Goal: Task Accomplishment & Management: Manage account settings

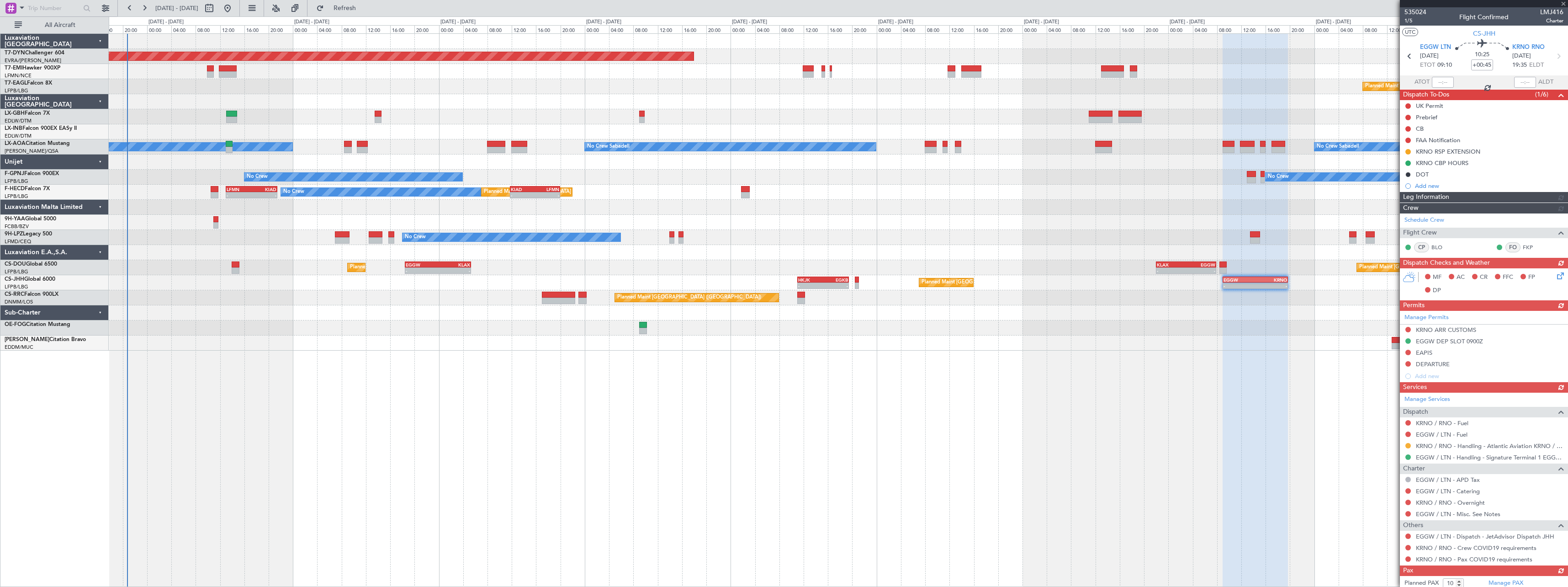
scroll to position [36, 0]
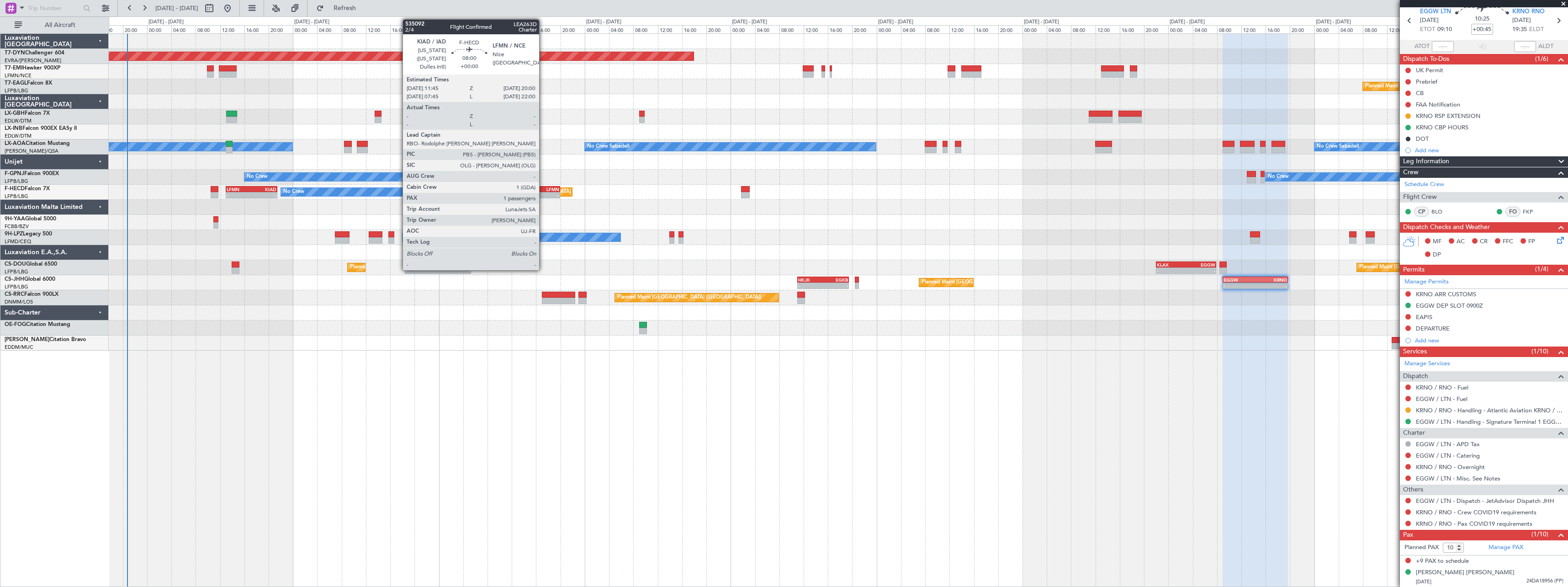
click at [543, 189] on div "LFMN" at bounding box center [547, 189] width 24 height 5
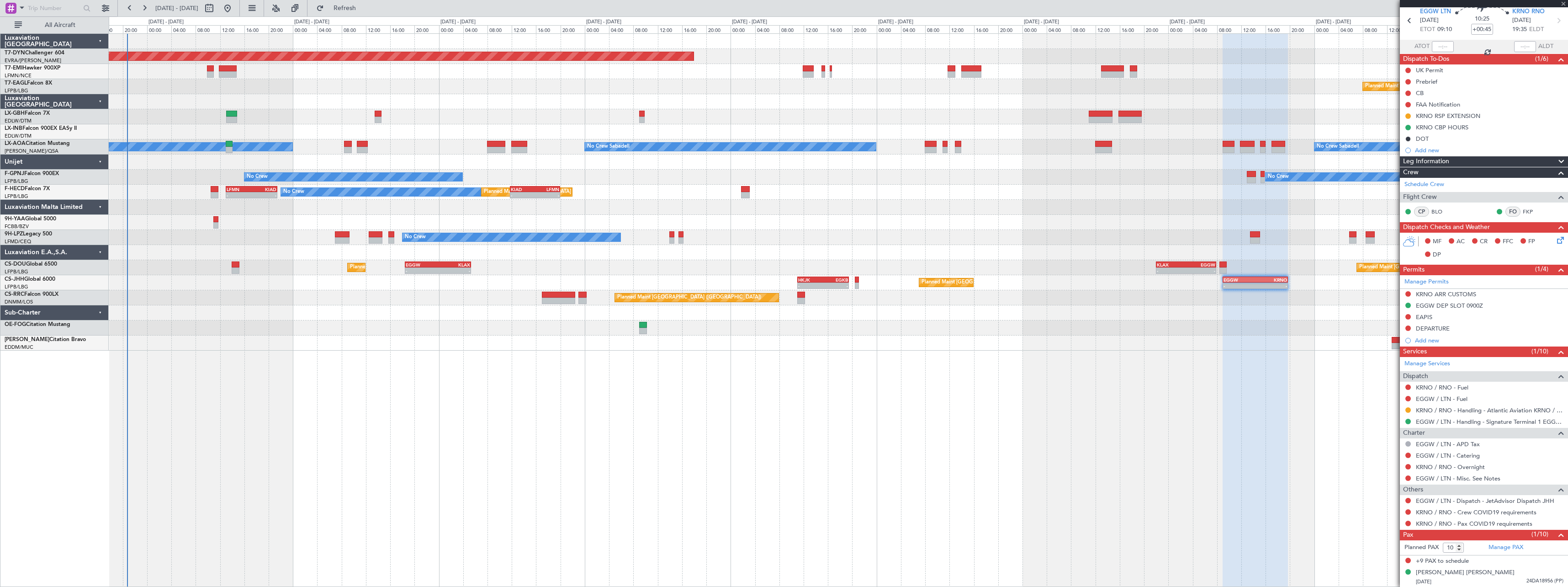
type input "1"
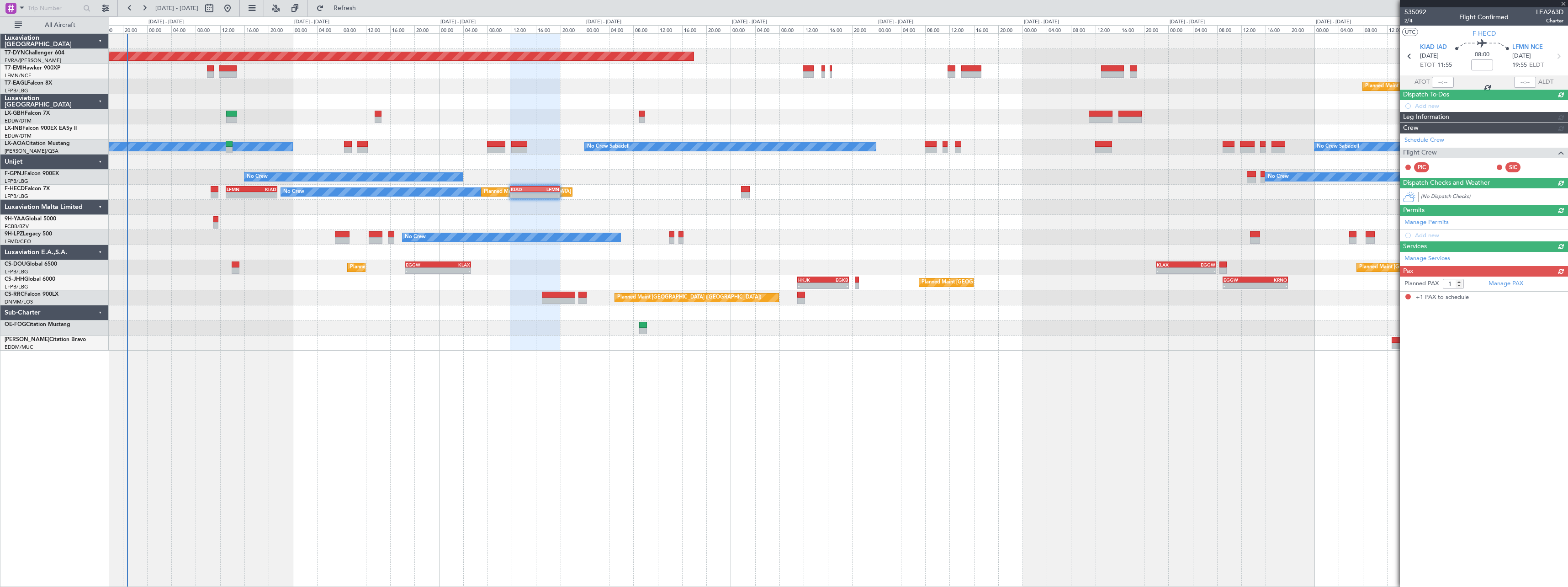
scroll to position [0, 0]
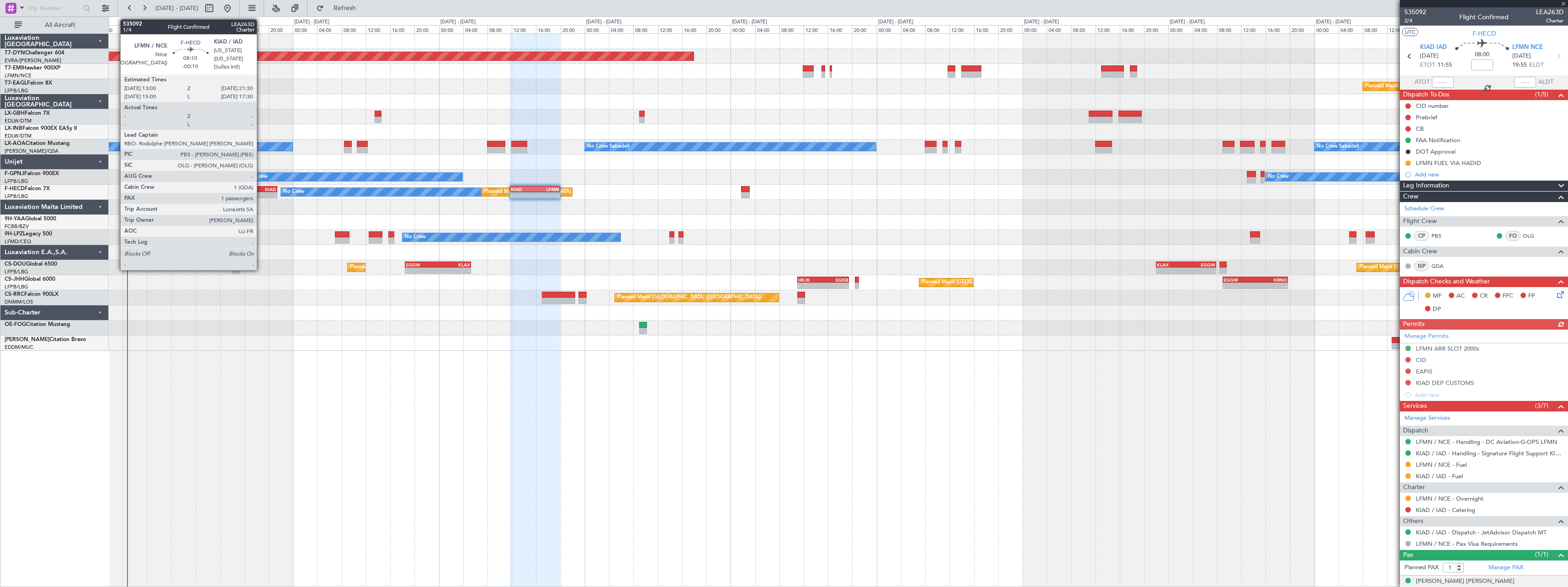
click at [261, 186] on div "LFMN 13:00 Z KIAD 21:30 Z" at bounding box center [251, 189] width 52 height 7
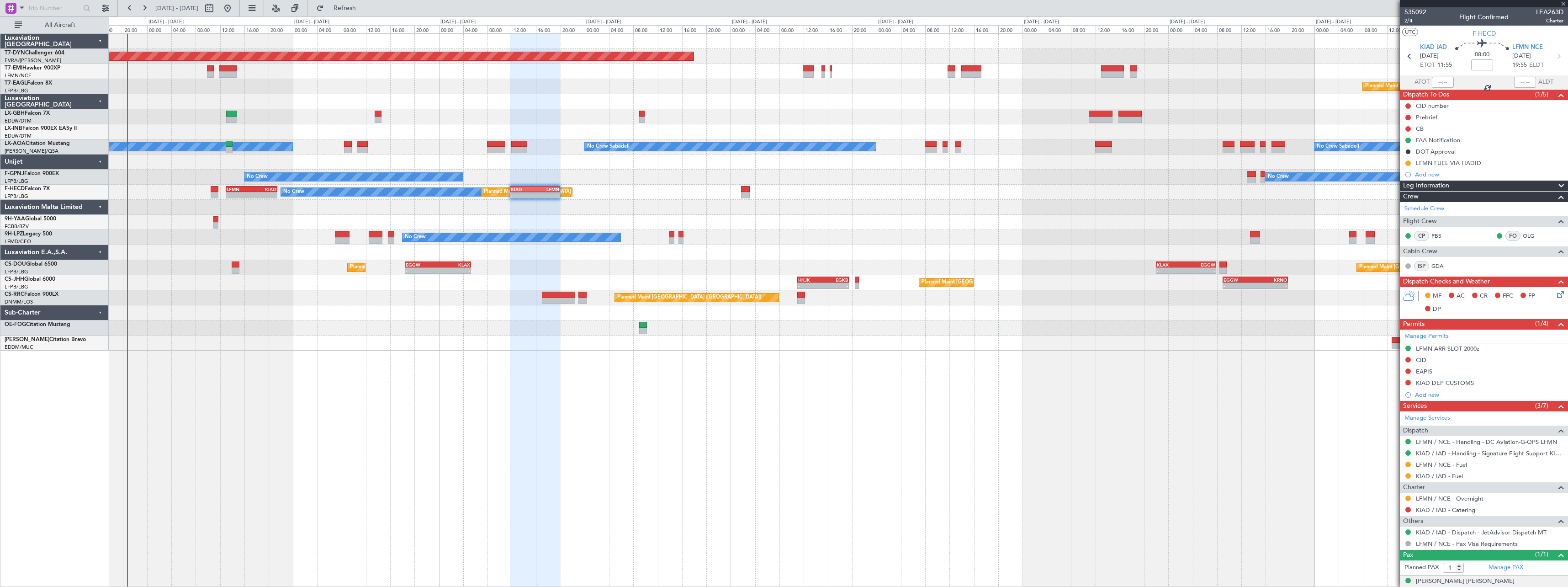
type input "-00:10"
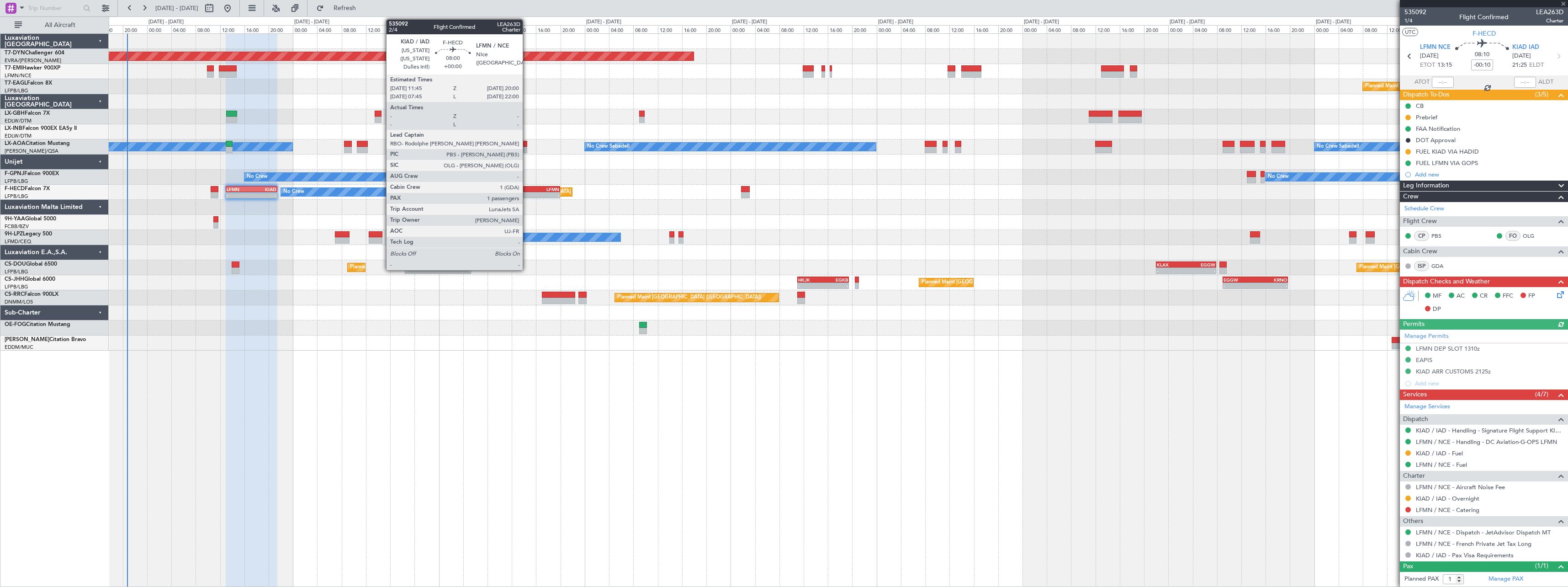
click at [527, 187] on div "KIAD" at bounding box center [523, 189] width 24 height 5
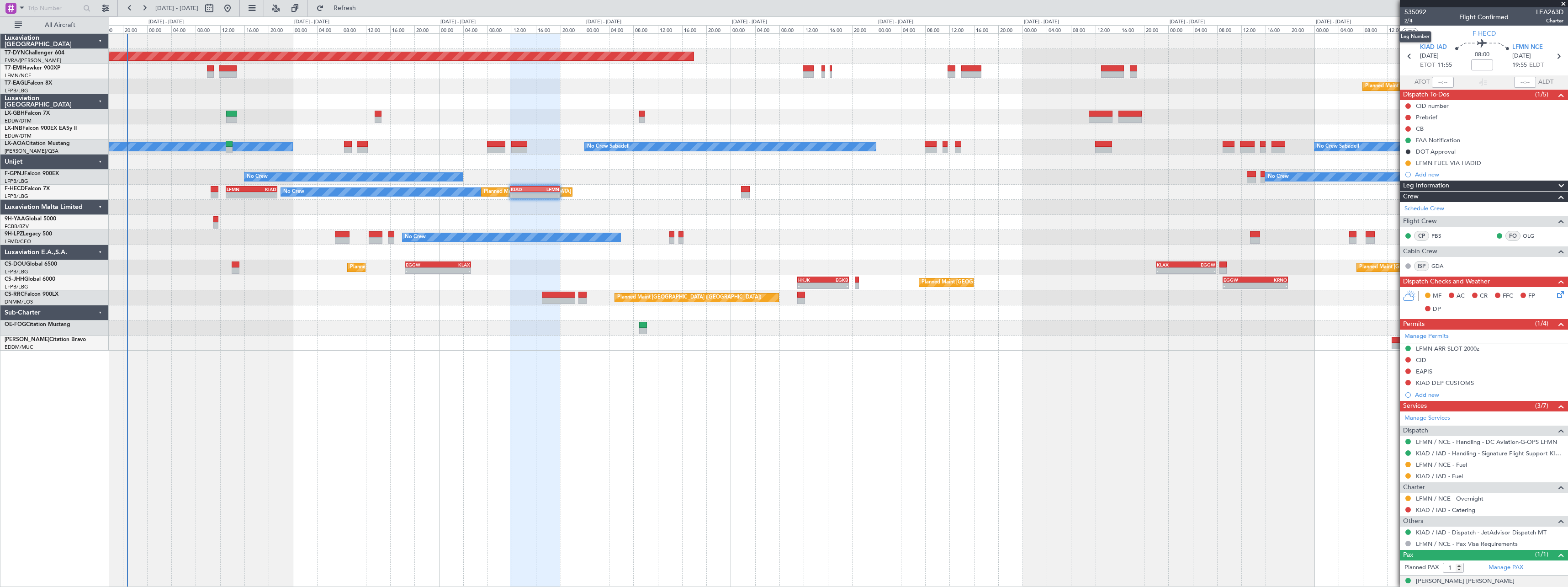
click at [1408, 18] on span "2/4" at bounding box center [1415, 21] width 22 height 8
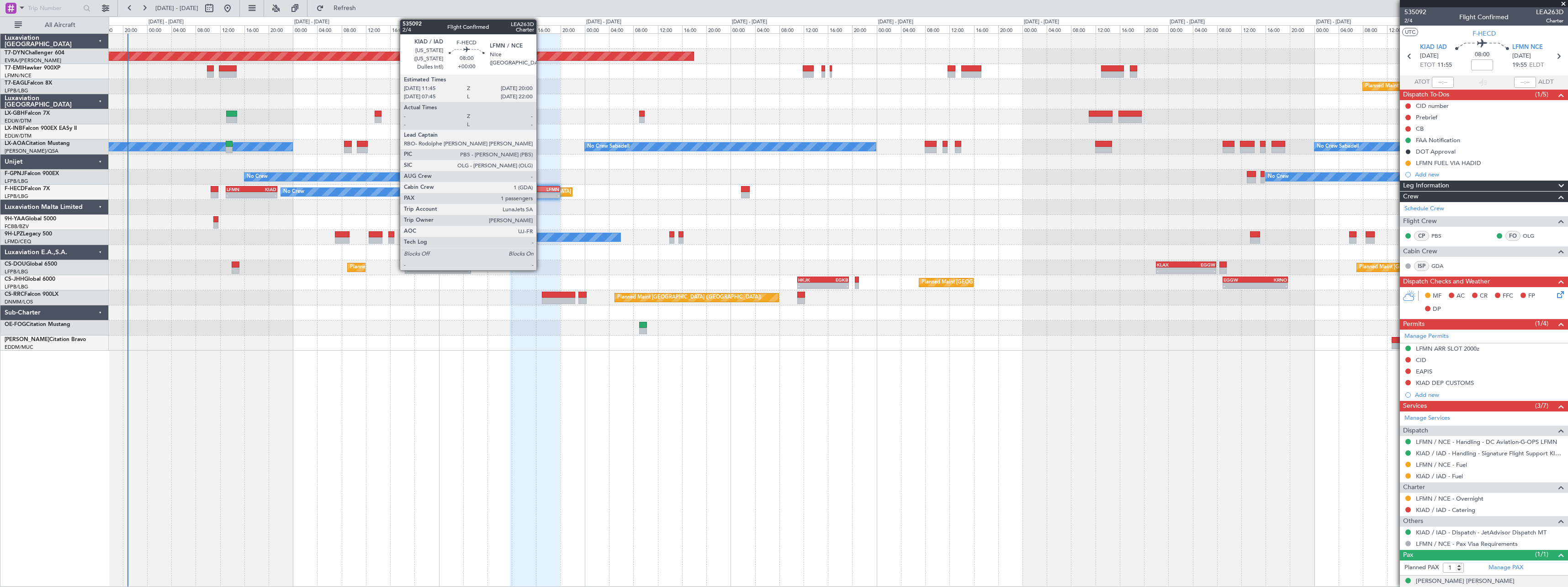
click at [541, 187] on div "LFMN" at bounding box center [547, 189] width 24 height 5
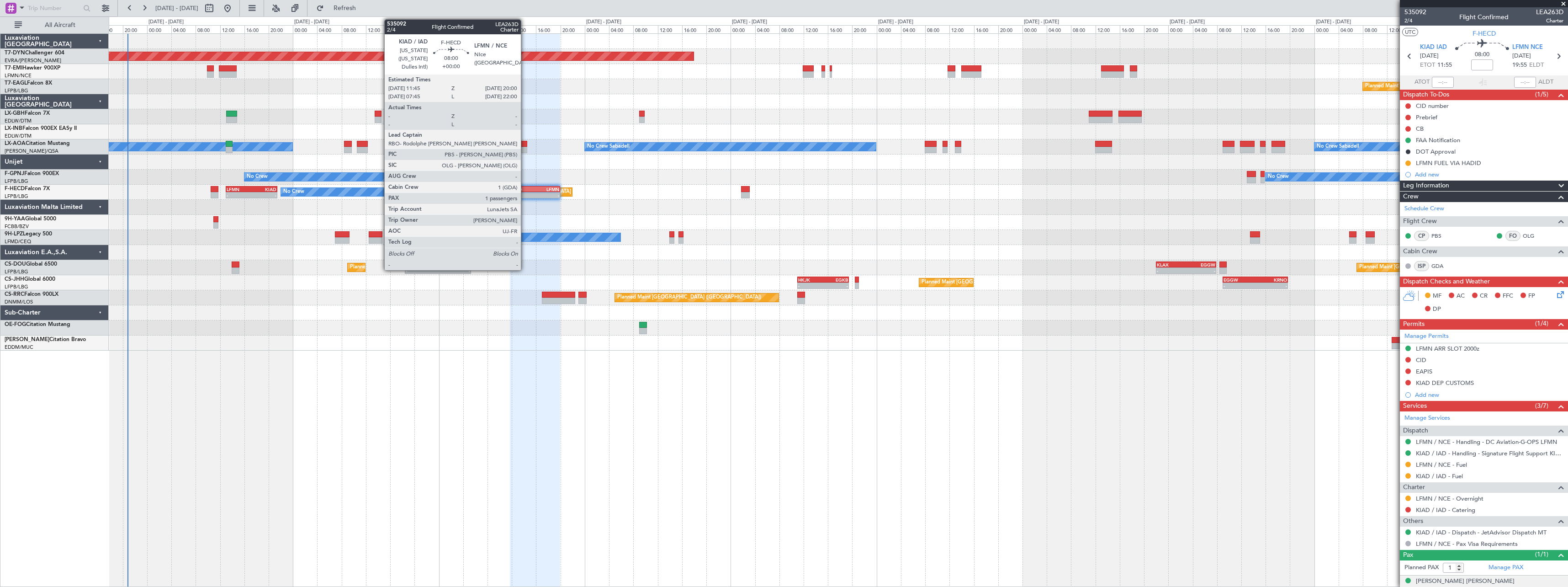
click at [525, 188] on div "KIAD" at bounding box center [523, 189] width 24 height 5
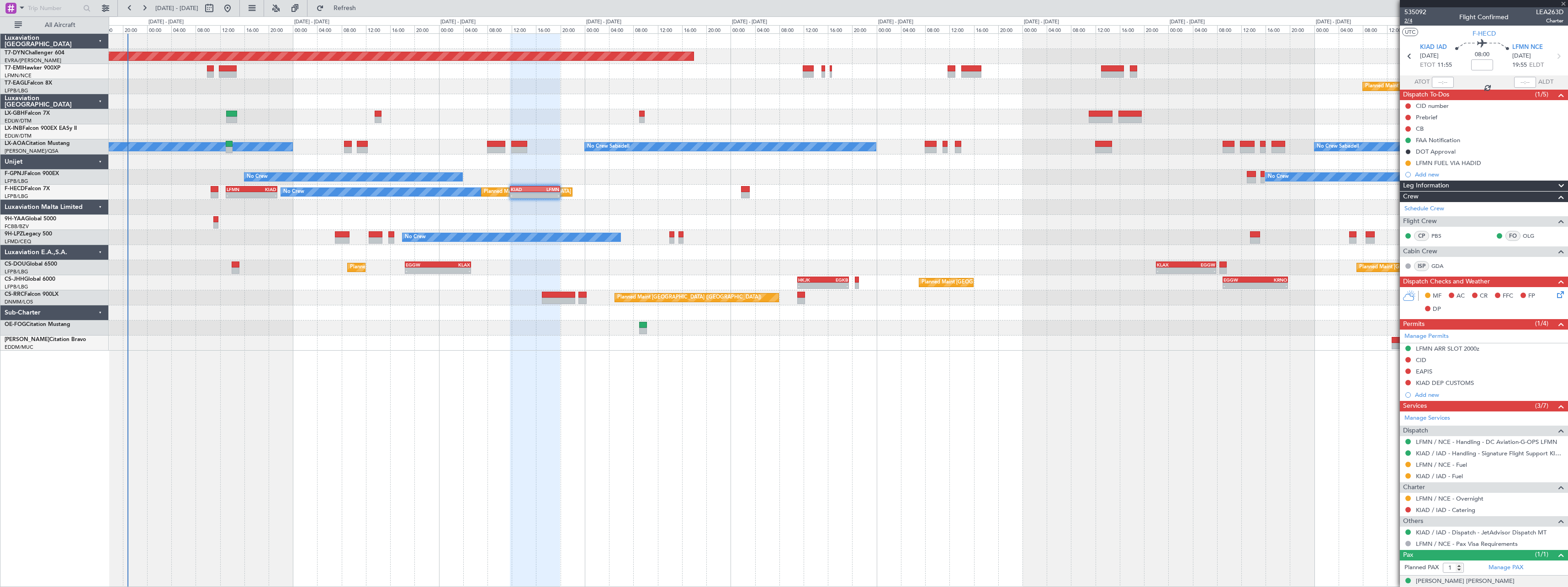
click at [1410, 23] on span "2/4" at bounding box center [1415, 21] width 22 height 8
click at [1555, 294] on icon at bounding box center [1558, 293] width 7 height 7
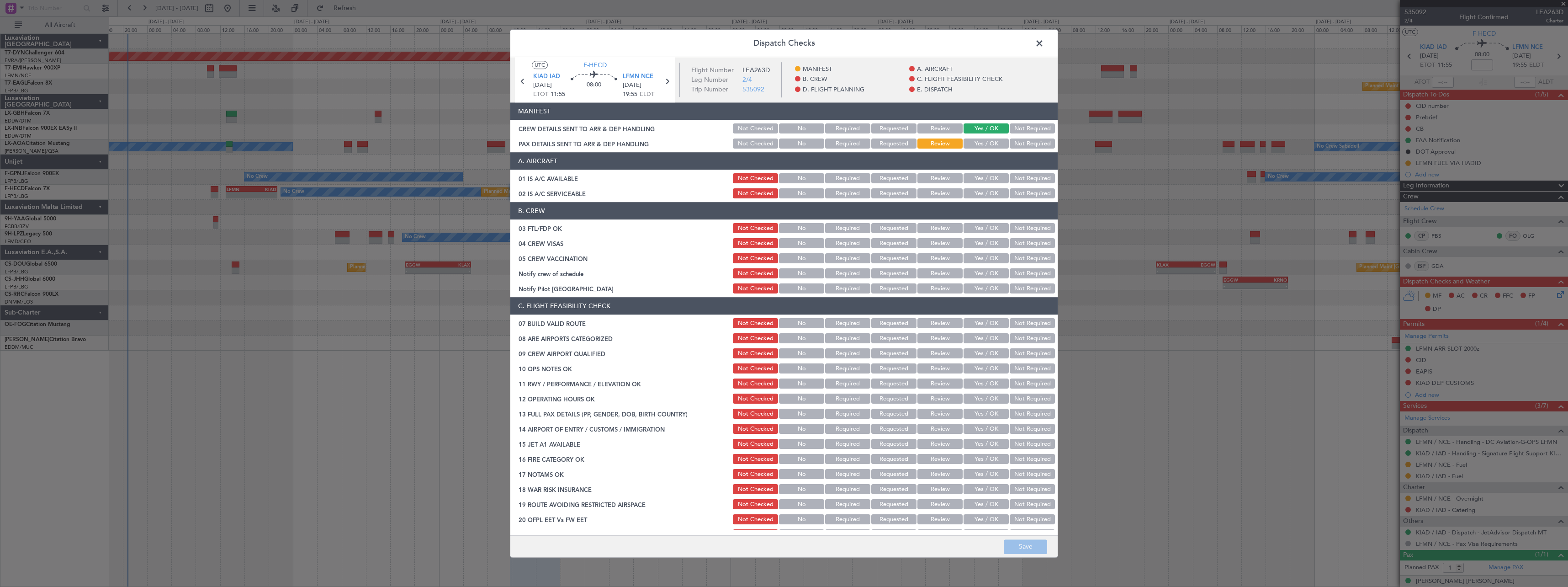
click at [982, 144] on button "Yes / OK" at bounding box center [986, 144] width 45 height 10
click at [1027, 541] on button "Save" at bounding box center [1025, 546] width 44 height 15
click at [1044, 50] on span at bounding box center [1044, 46] width 0 height 18
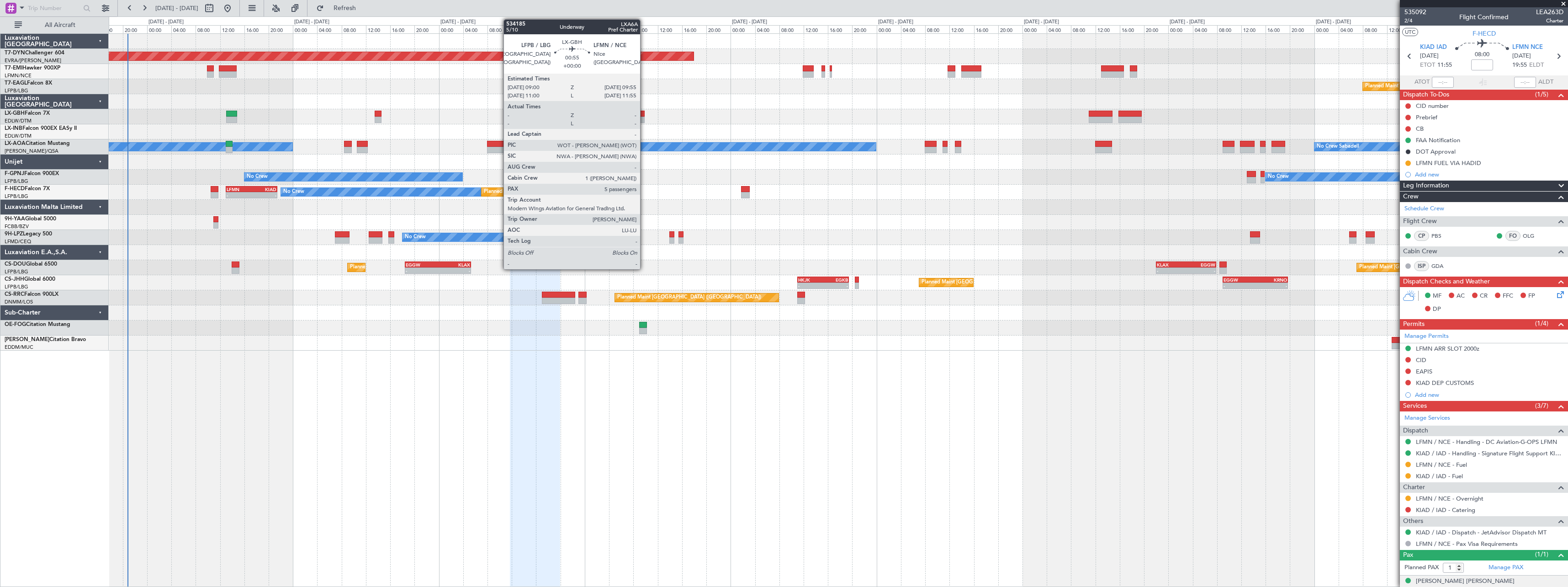
click at [644, 115] on div at bounding box center [642, 114] width 6 height 7
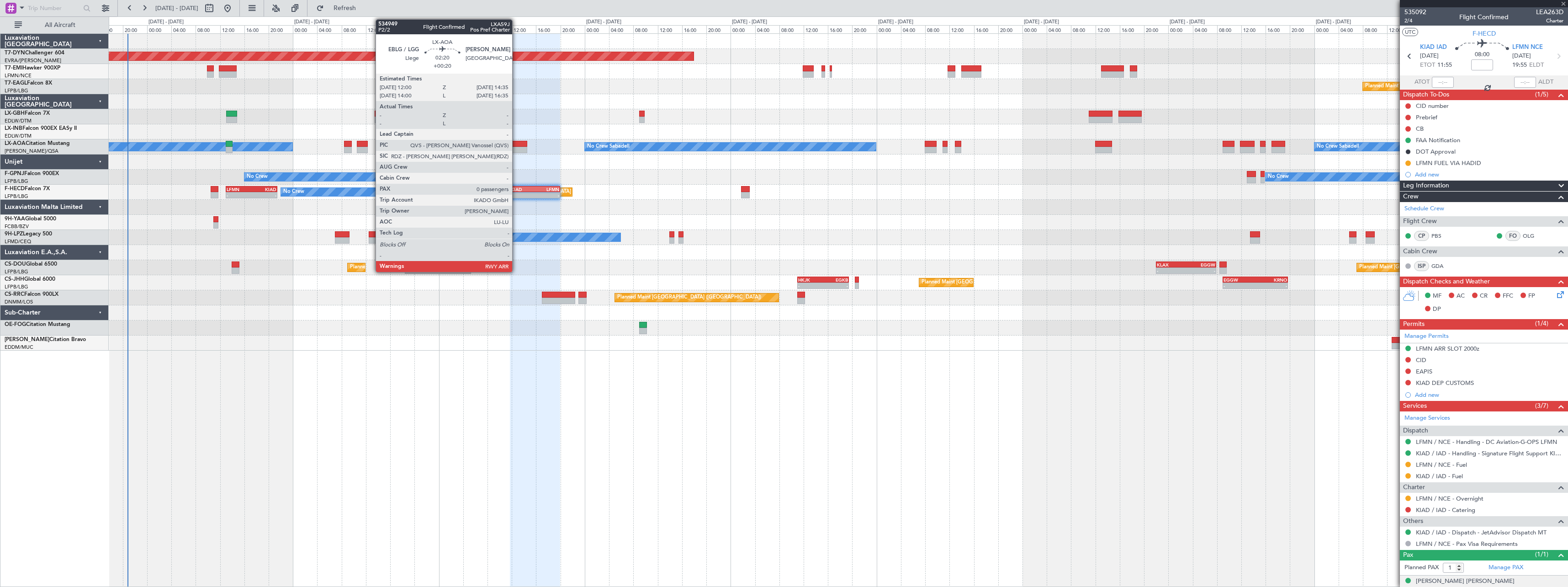
type input "5"
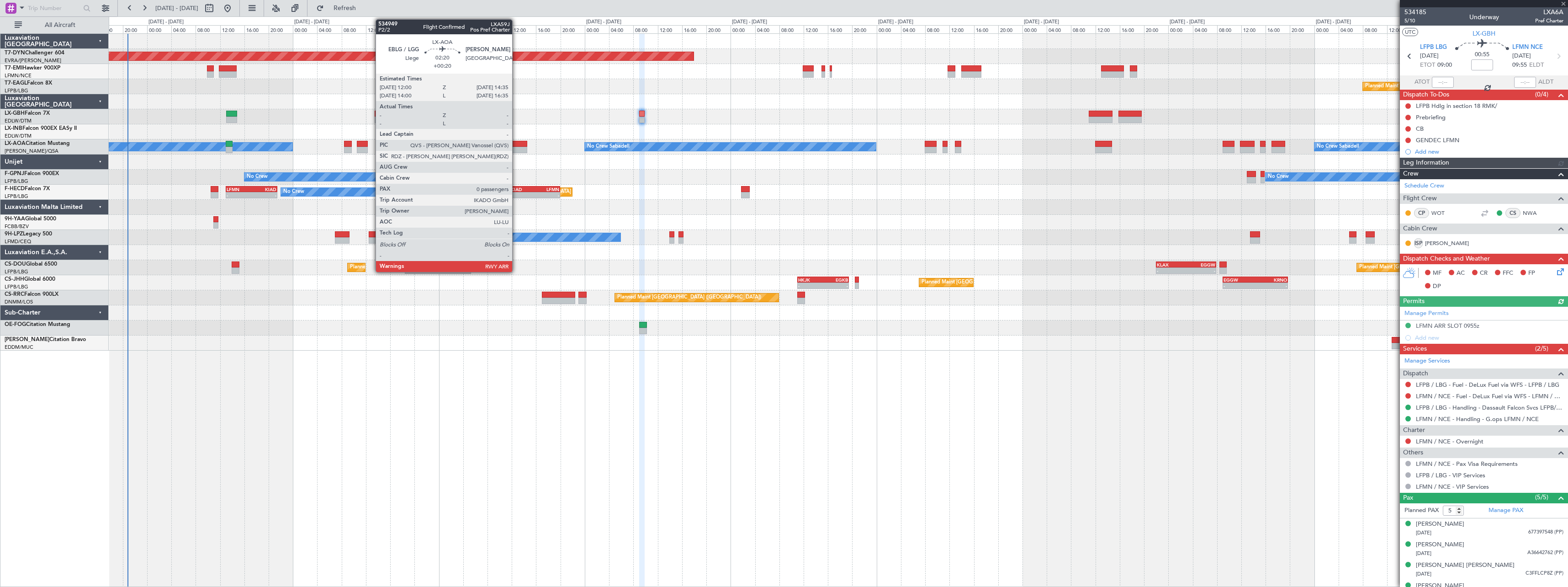
click at [516, 145] on div at bounding box center [519, 144] width 16 height 7
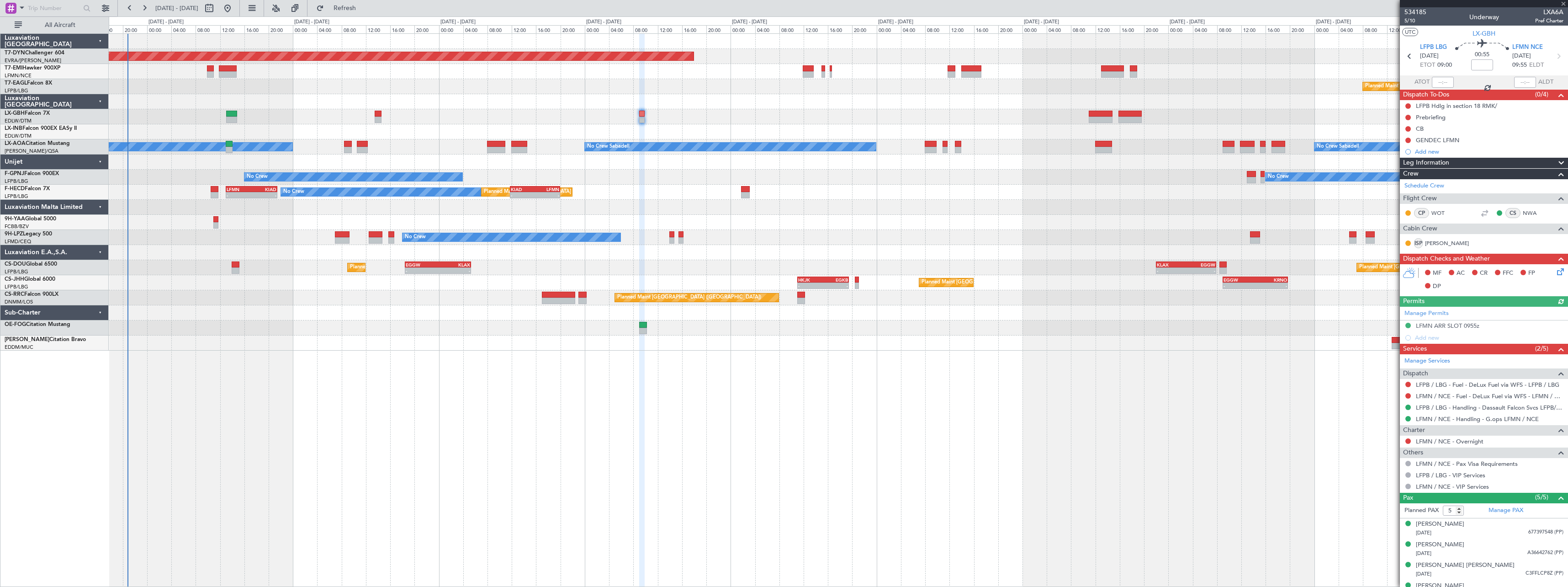
type input "+00:20"
type input "0"
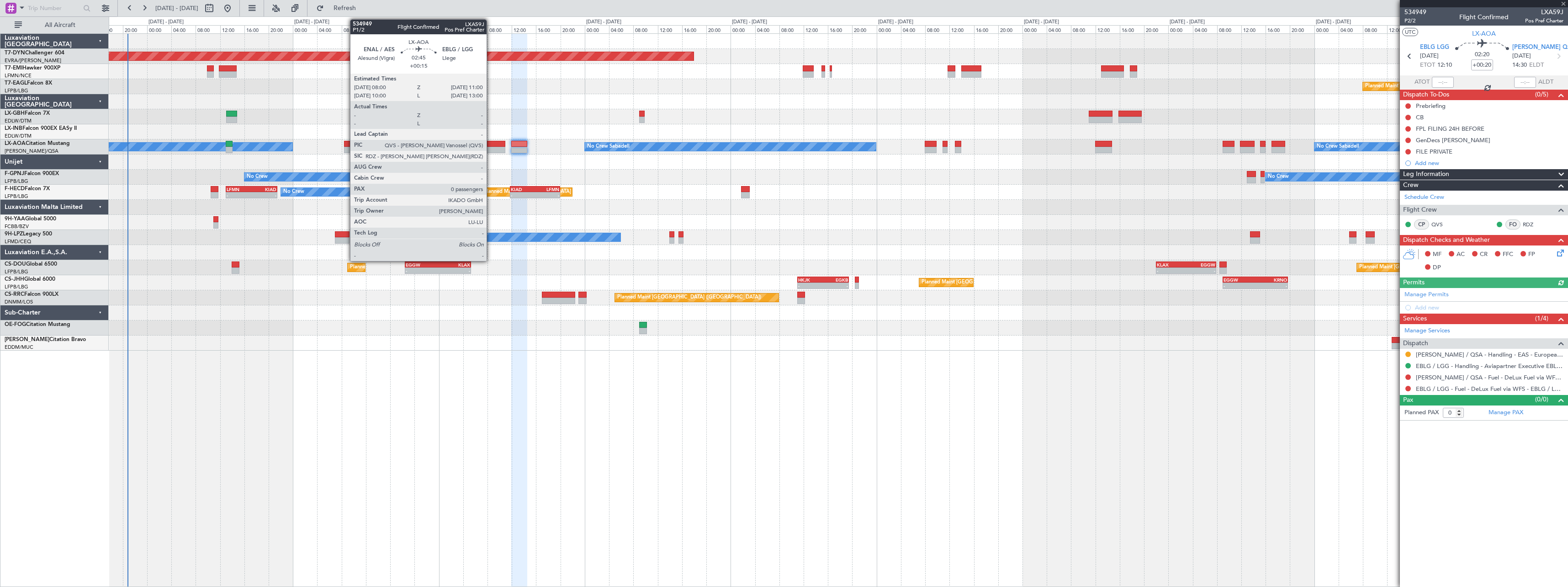
click at [491, 145] on div at bounding box center [496, 144] width 18 height 7
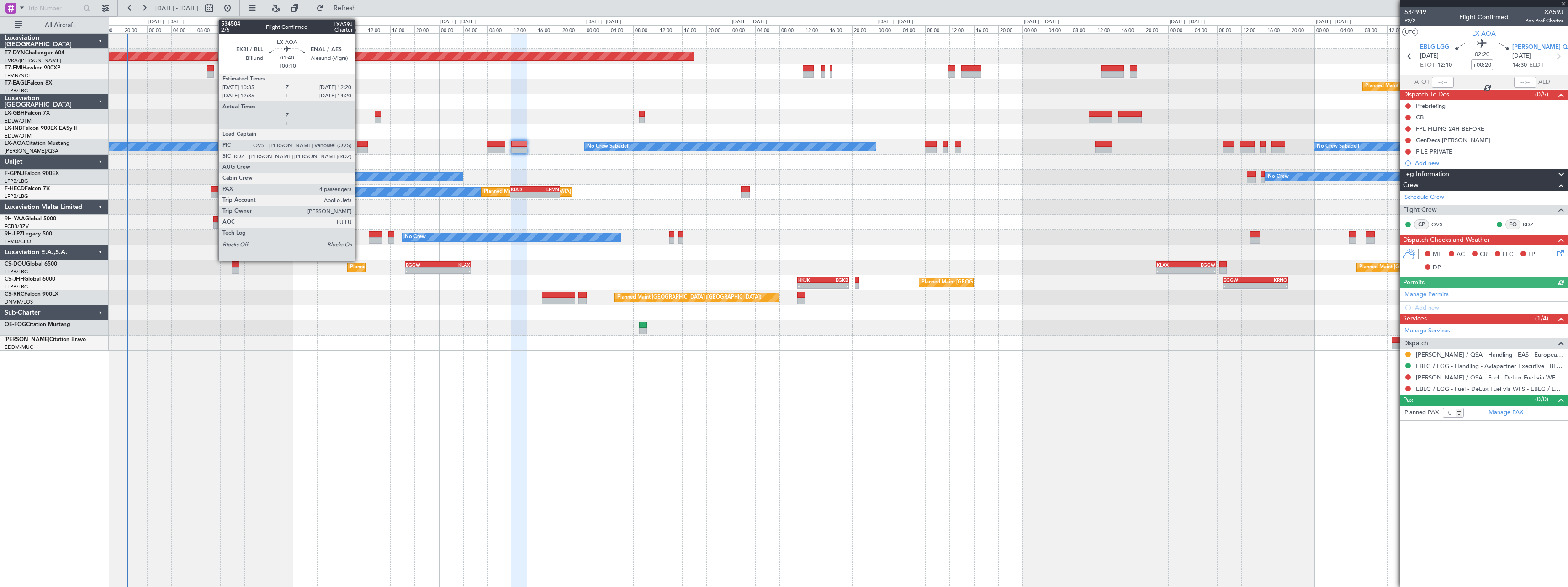
click at [359, 144] on div at bounding box center [362, 144] width 11 height 7
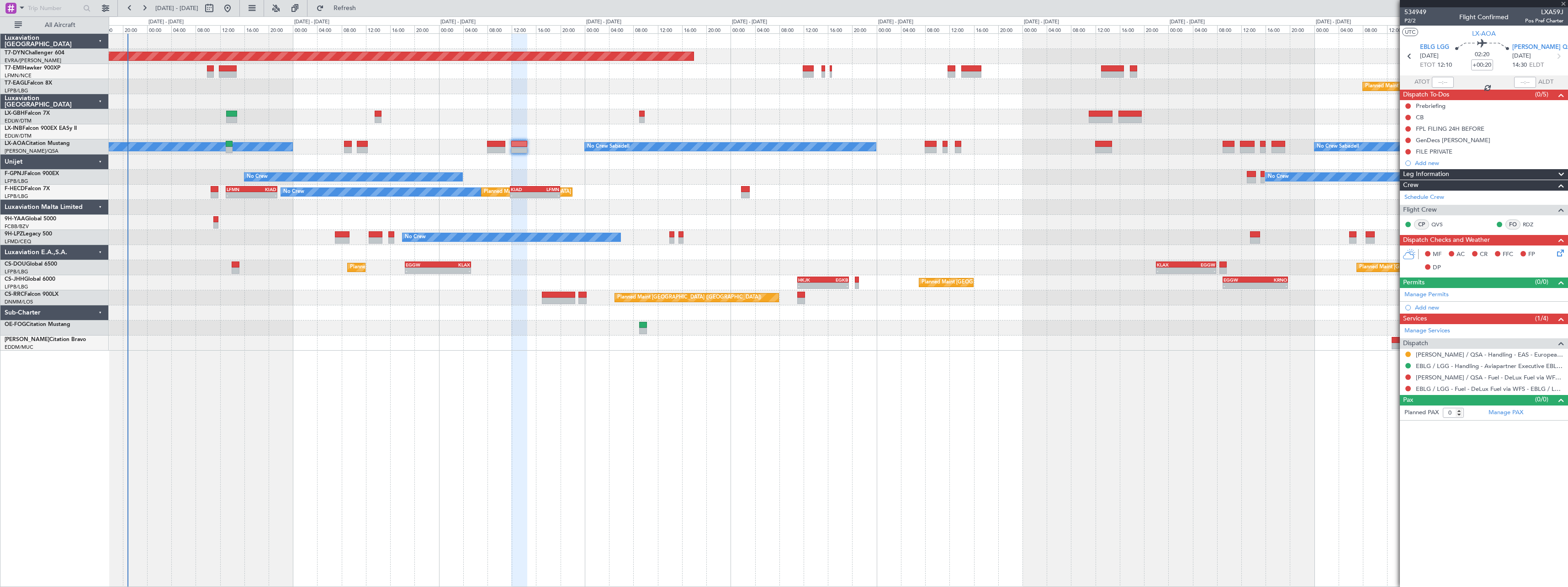
type input "+00:10"
type input "4"
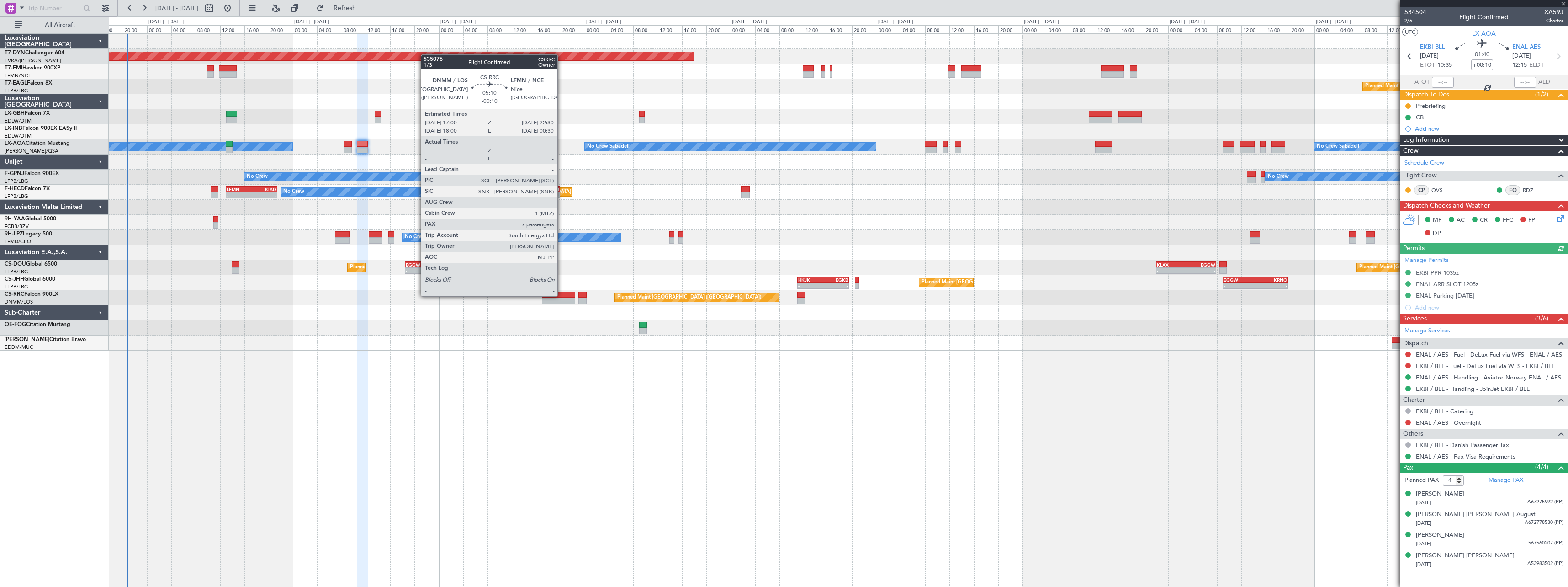
click at [561, 295] on div at bounding box center [558, 295] width 34 height 7
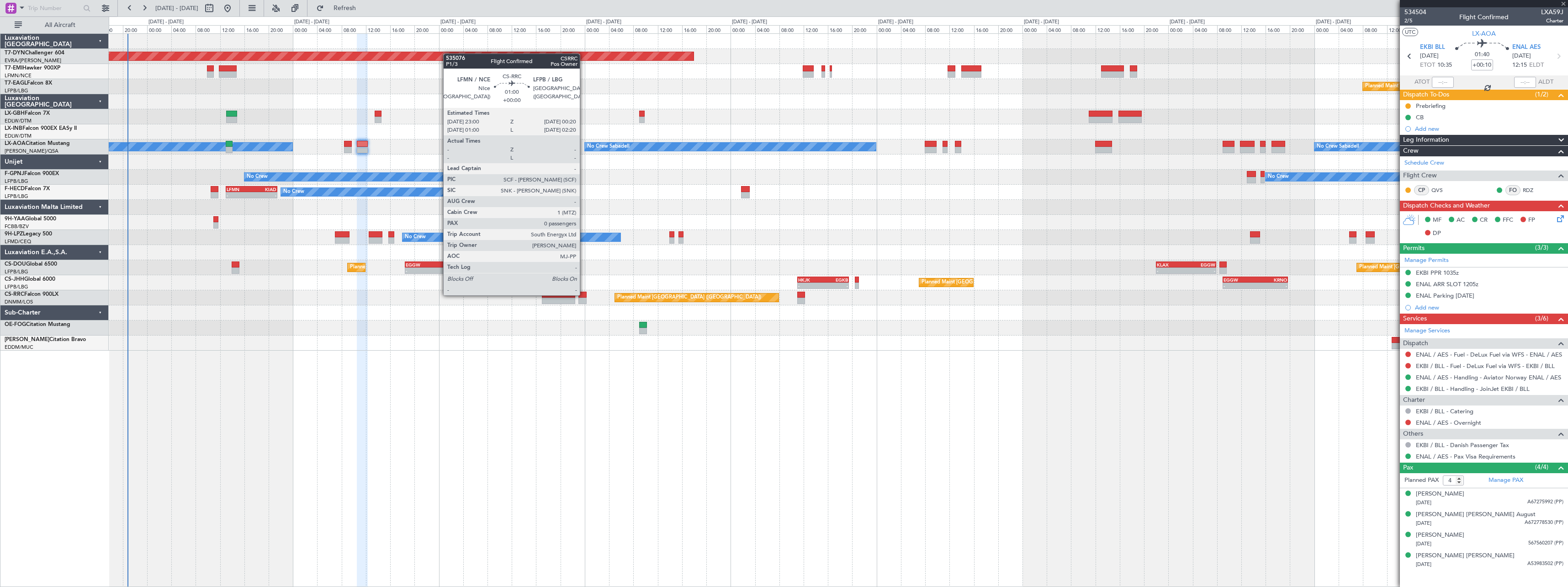
type input "-00:10"
type input "7"
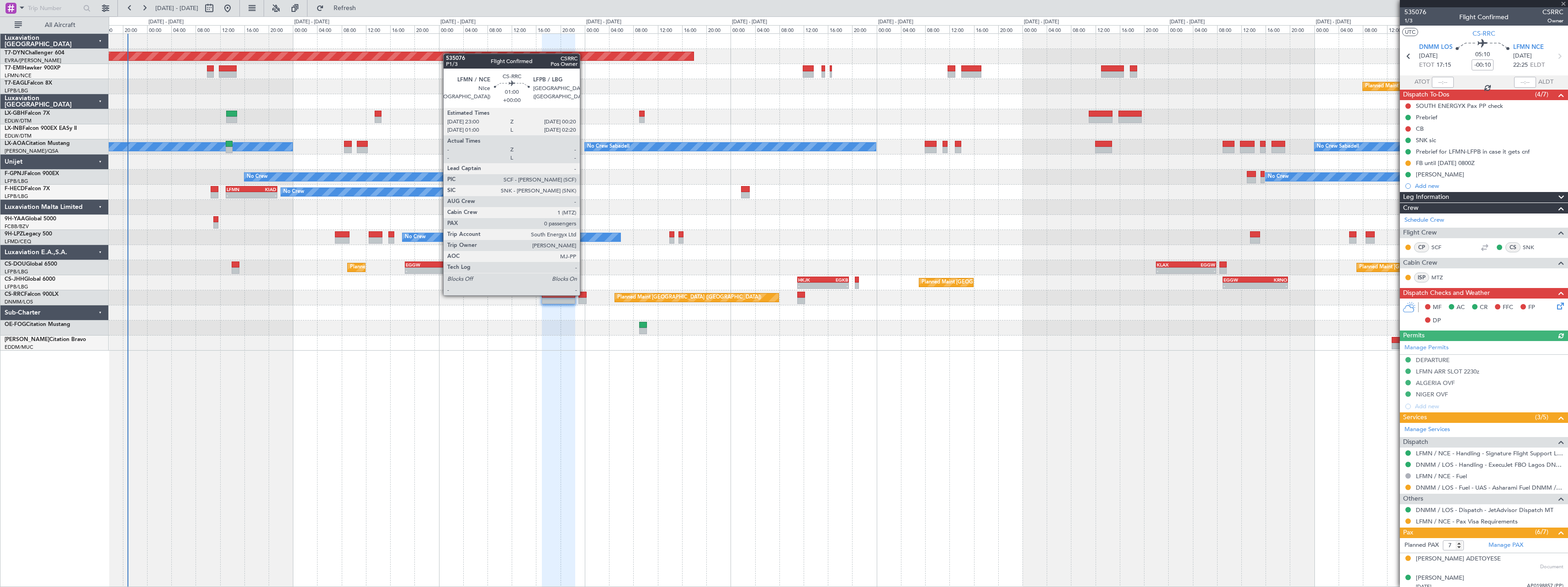
click at [584, 294] on div at bounding box center [582, 295] width 8 height 7
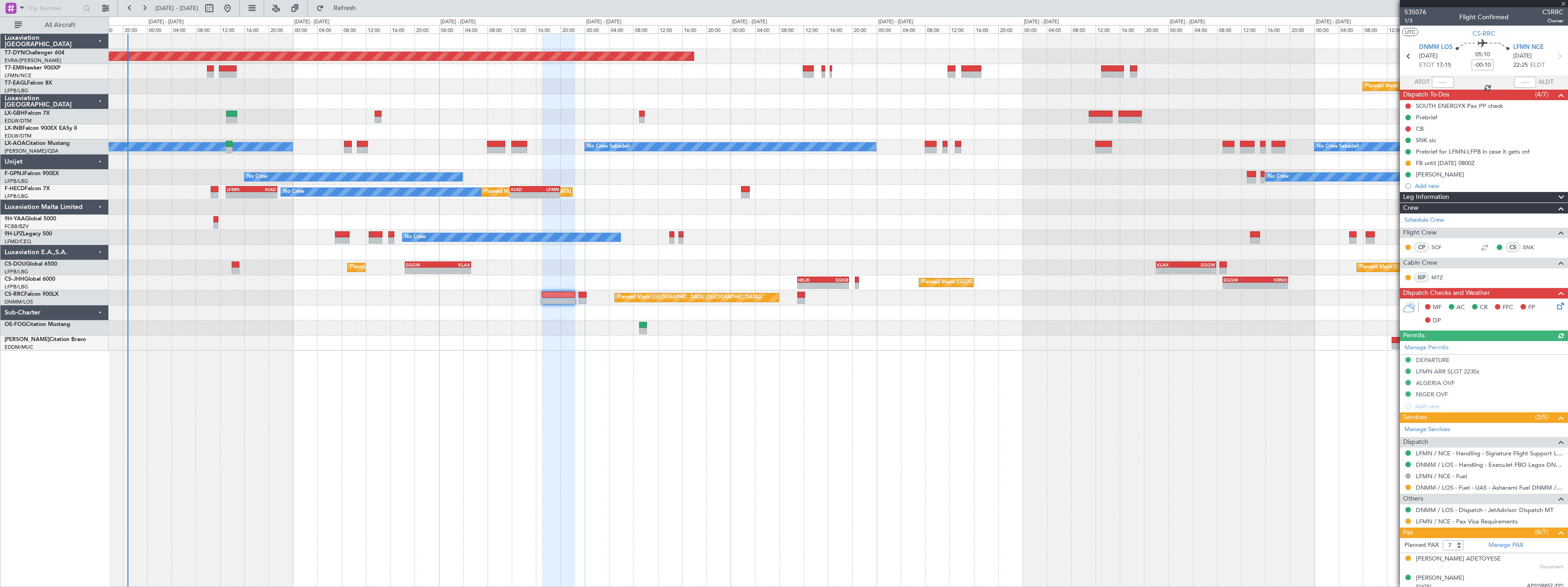
type input "0"
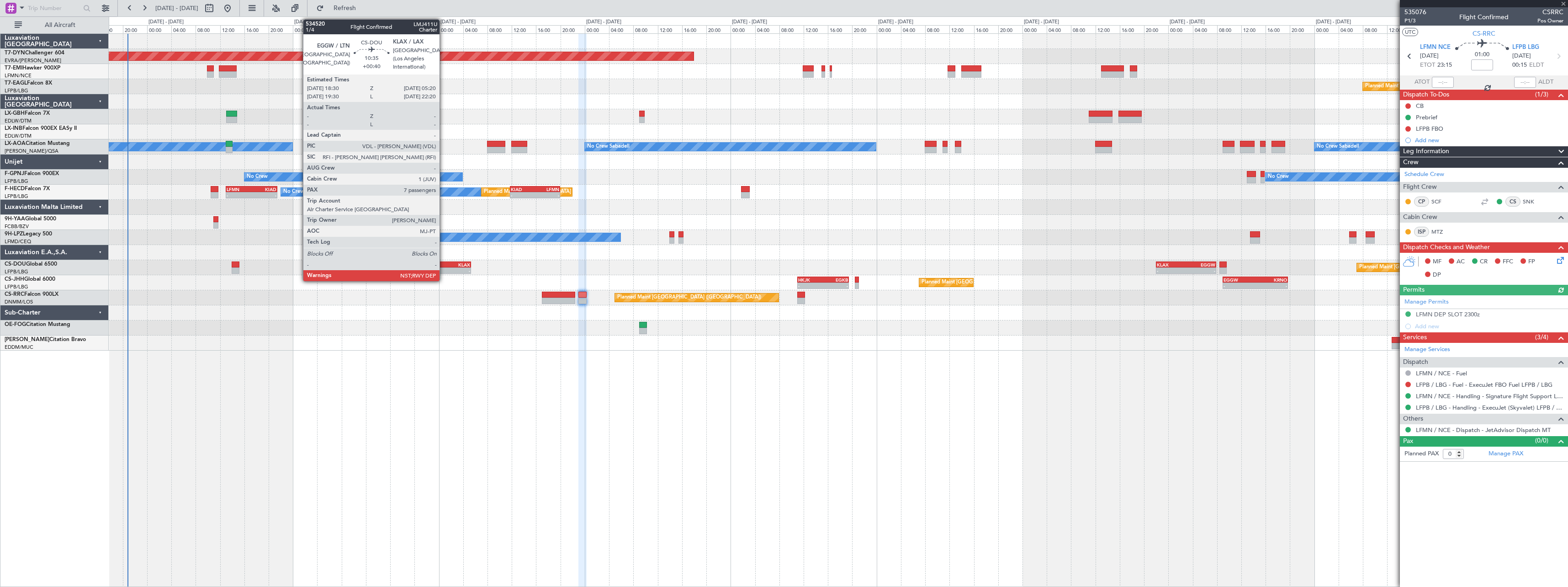
click at [444, 263] on div "KLAX" at bounding box center [454, 264] width 32 height 5
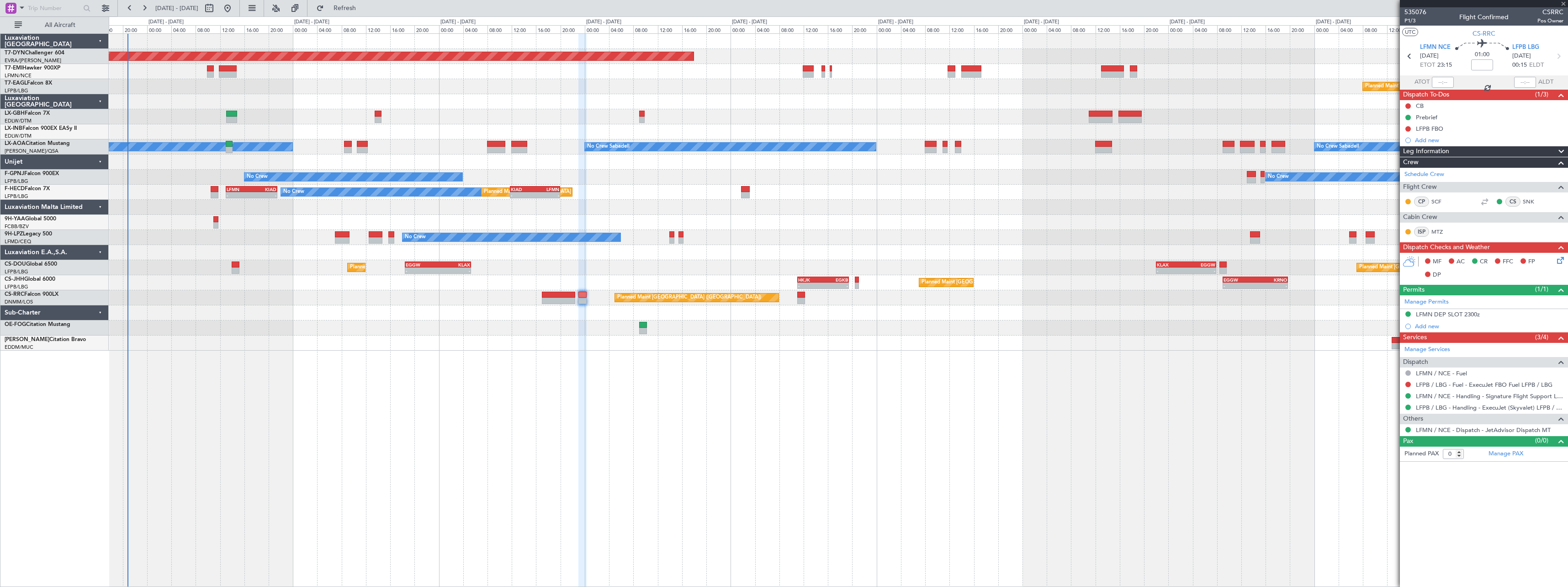
type input "+00:40"
type input "7"
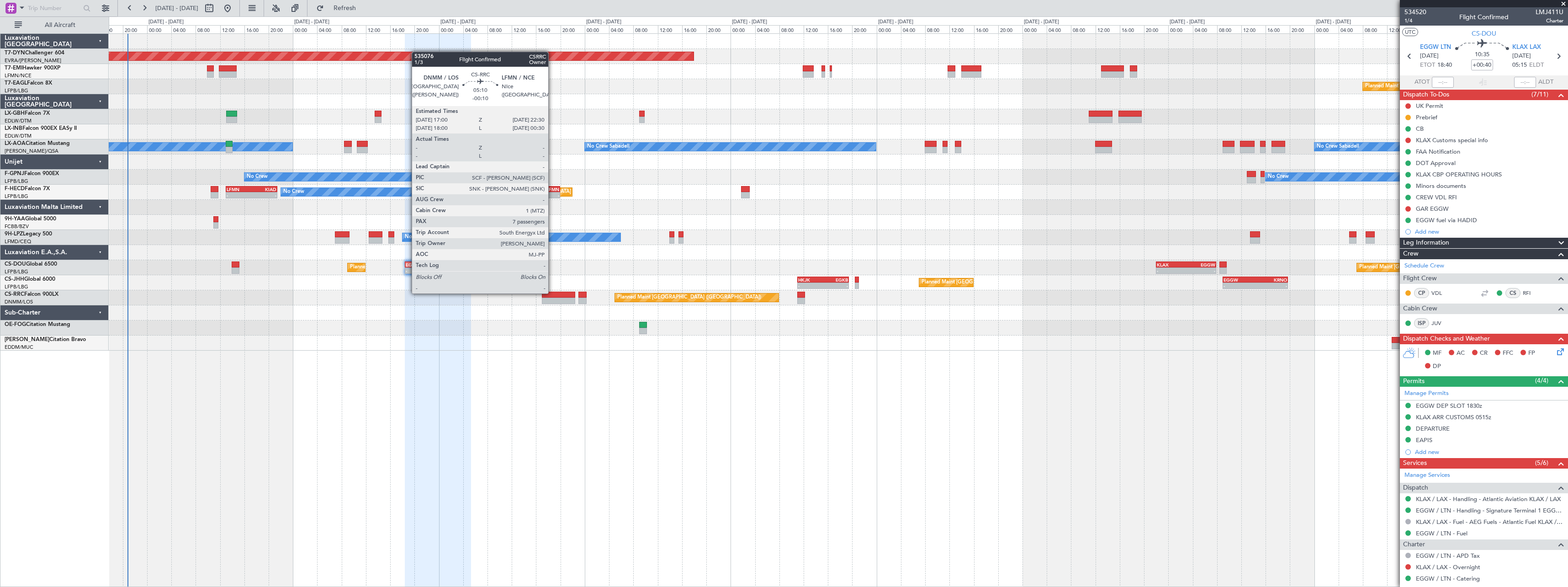
click at [553, 292] on div at bounding box center [558, 295] width 34 height 7
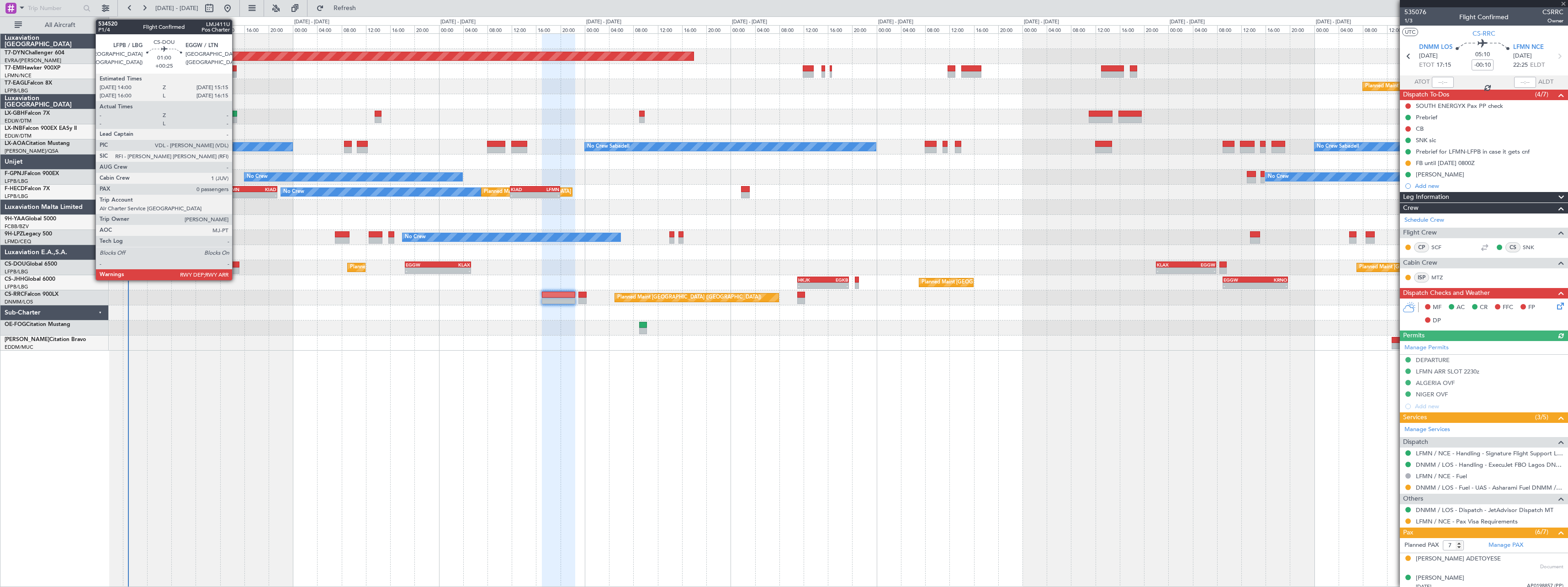
click at [236, 263] on div at bounding box center [235, 264] width 8 height 7
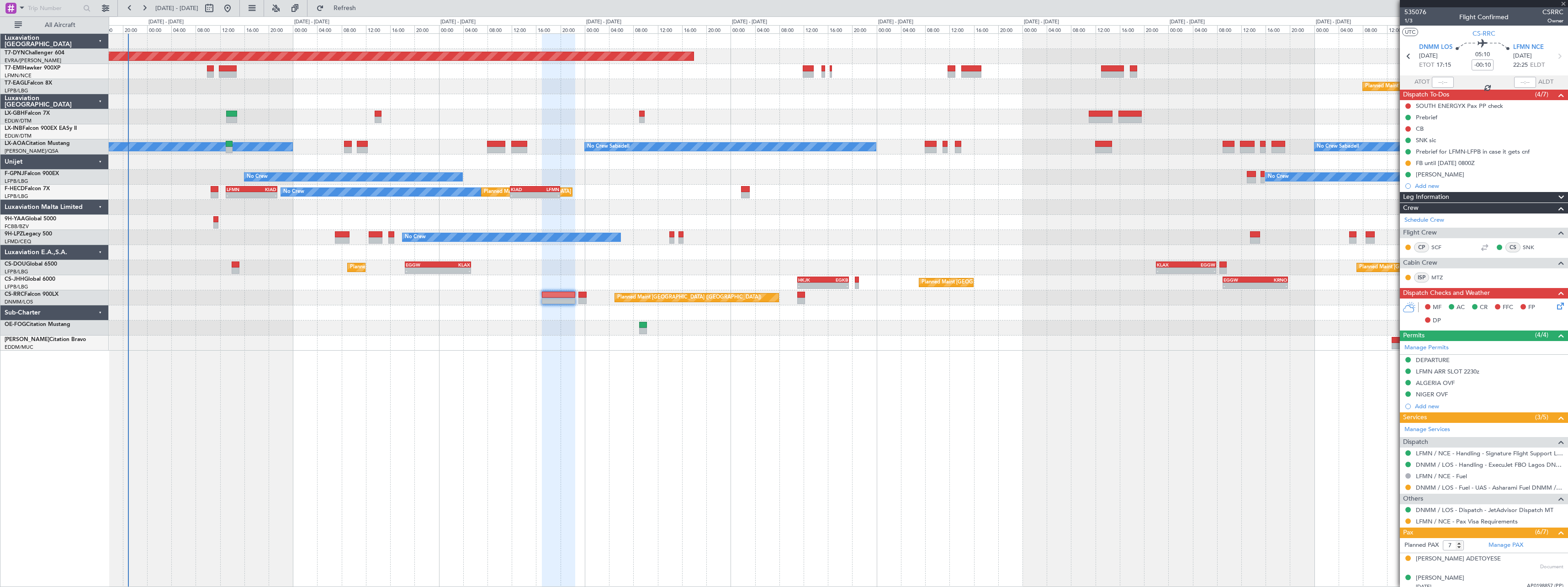
type input "+00:25"
type input "0"
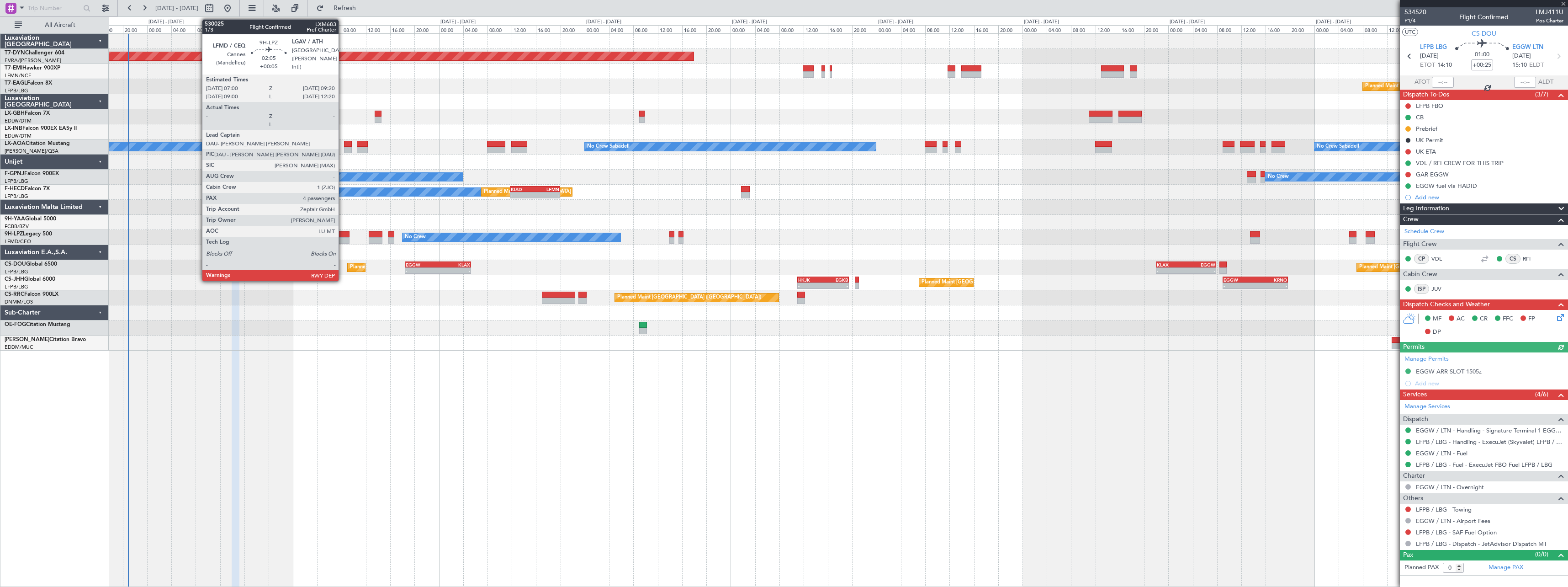
click at [343, 233] on div at bounding box center [342, 235] width 15 height 7
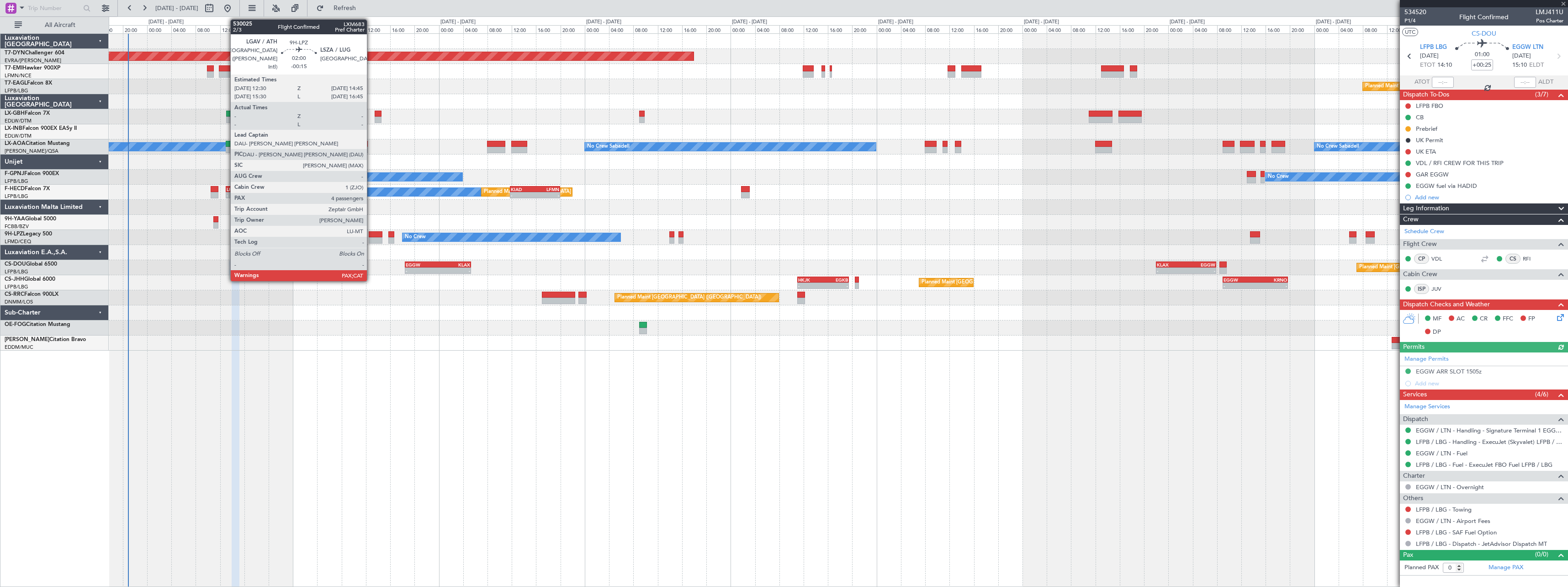
type input "+00:05"
type input "4"
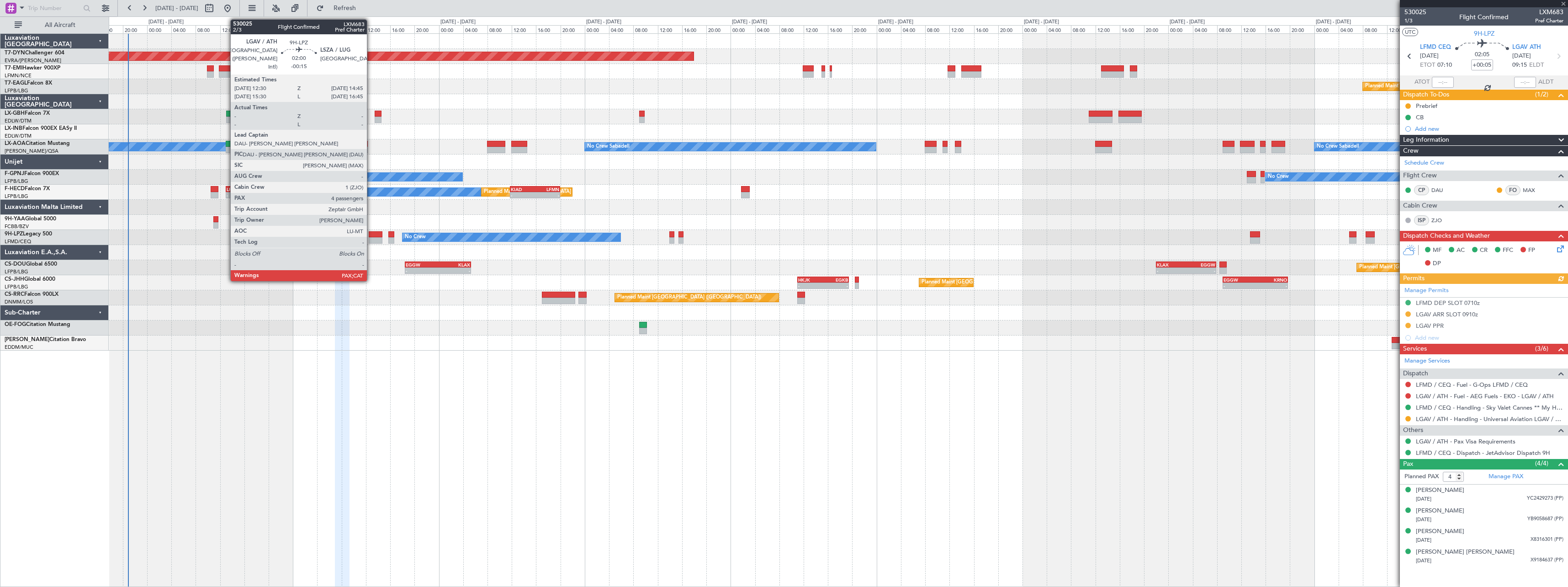
click at [371, 233] on div at bounding box center [375, 235] width 14 height 7
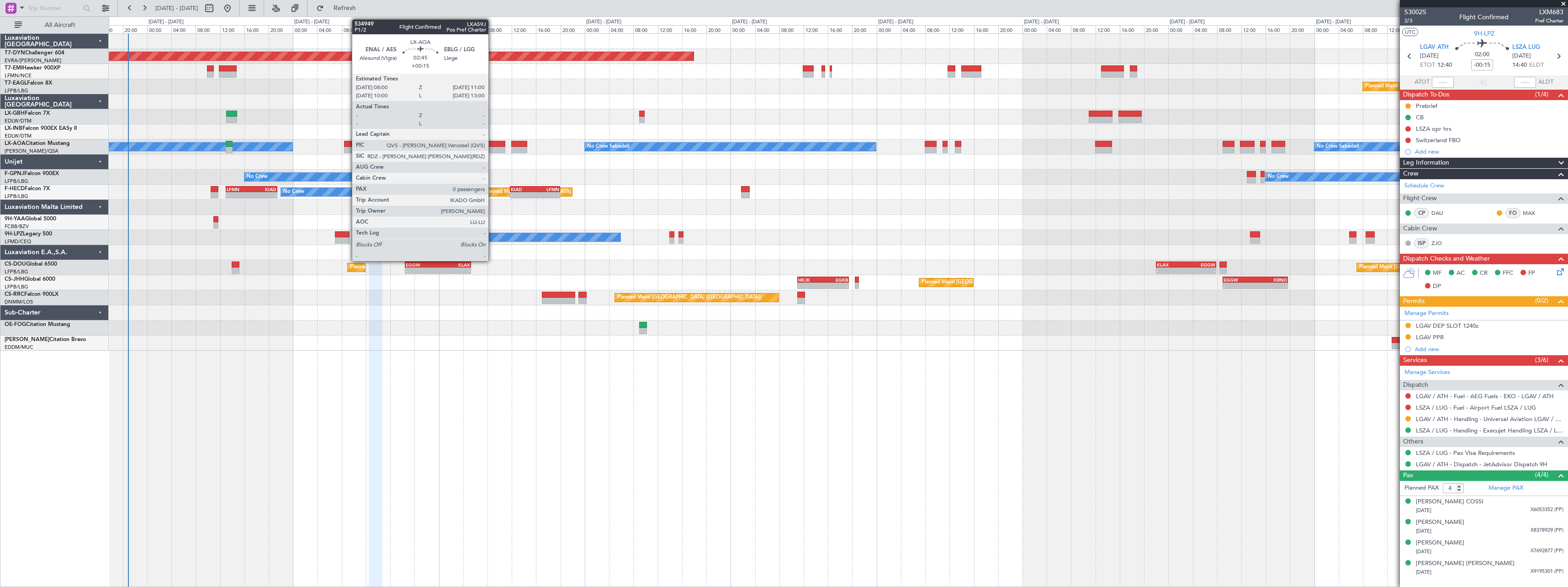
click at [493, 146] on div at bounding box center [496, 144] width 18 height 7
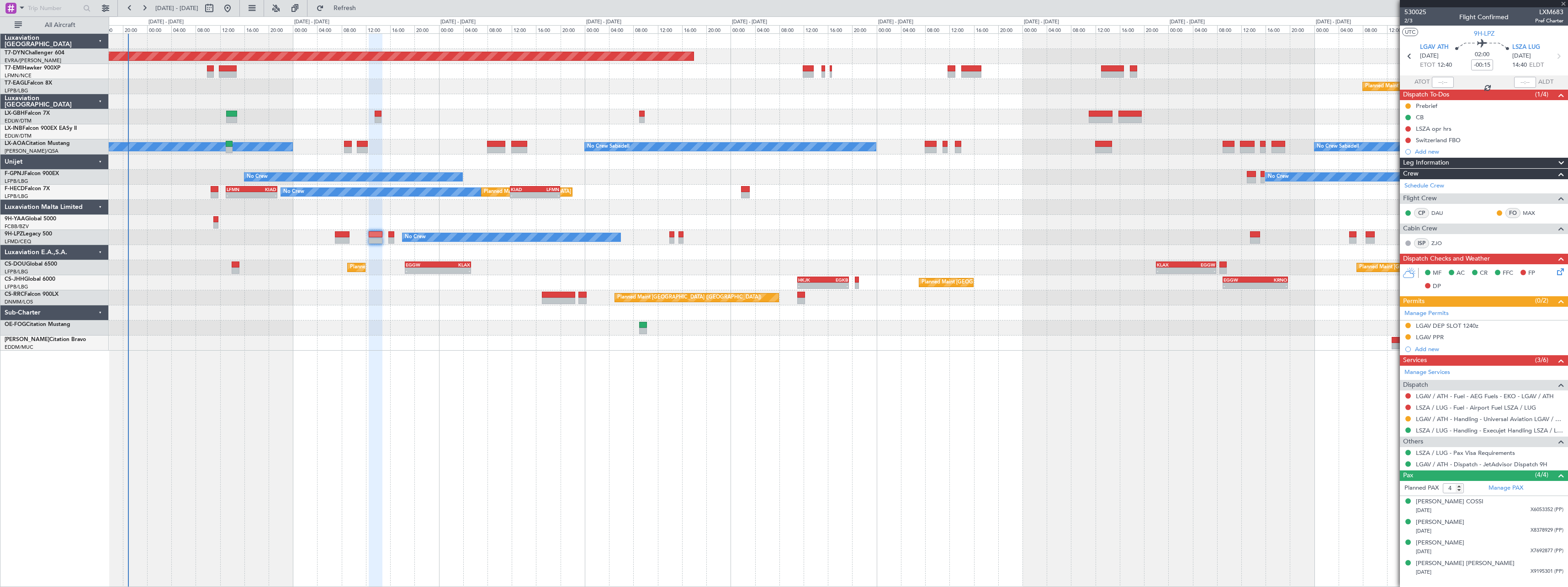
type input "+00:15"
type input "0"
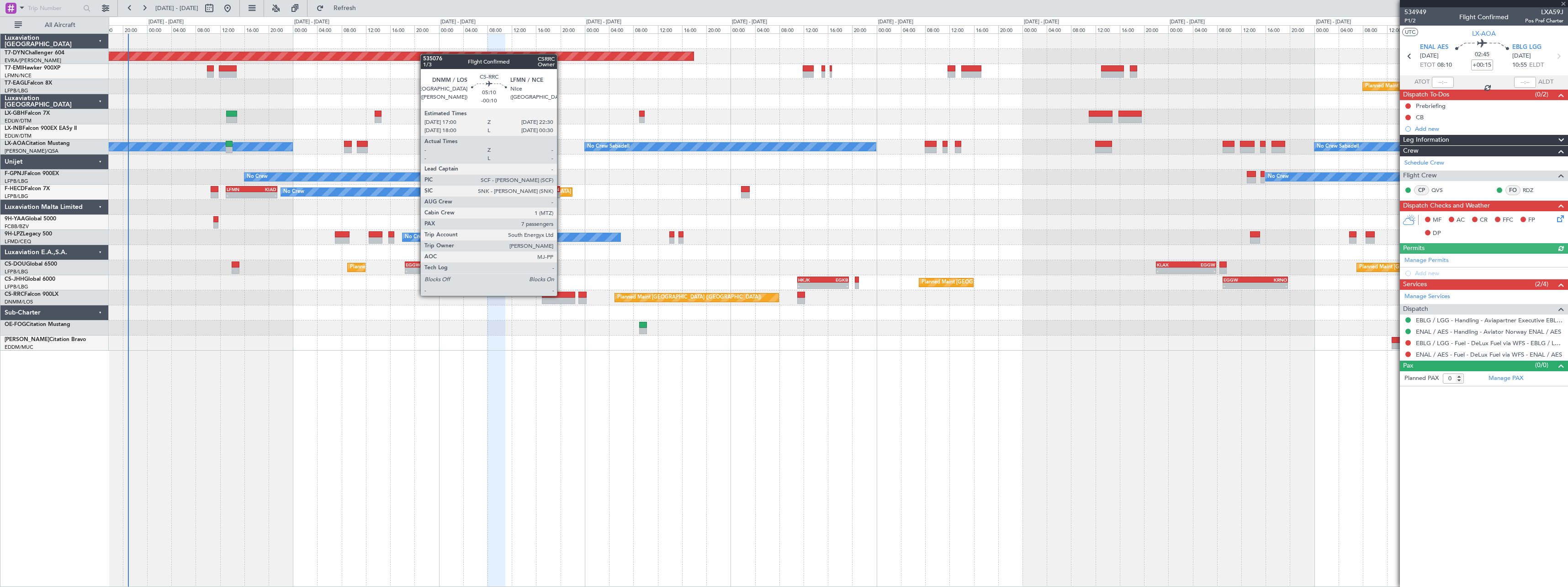
click at [561, 295] on div at bounding box center [558, 295] width 34 height 7
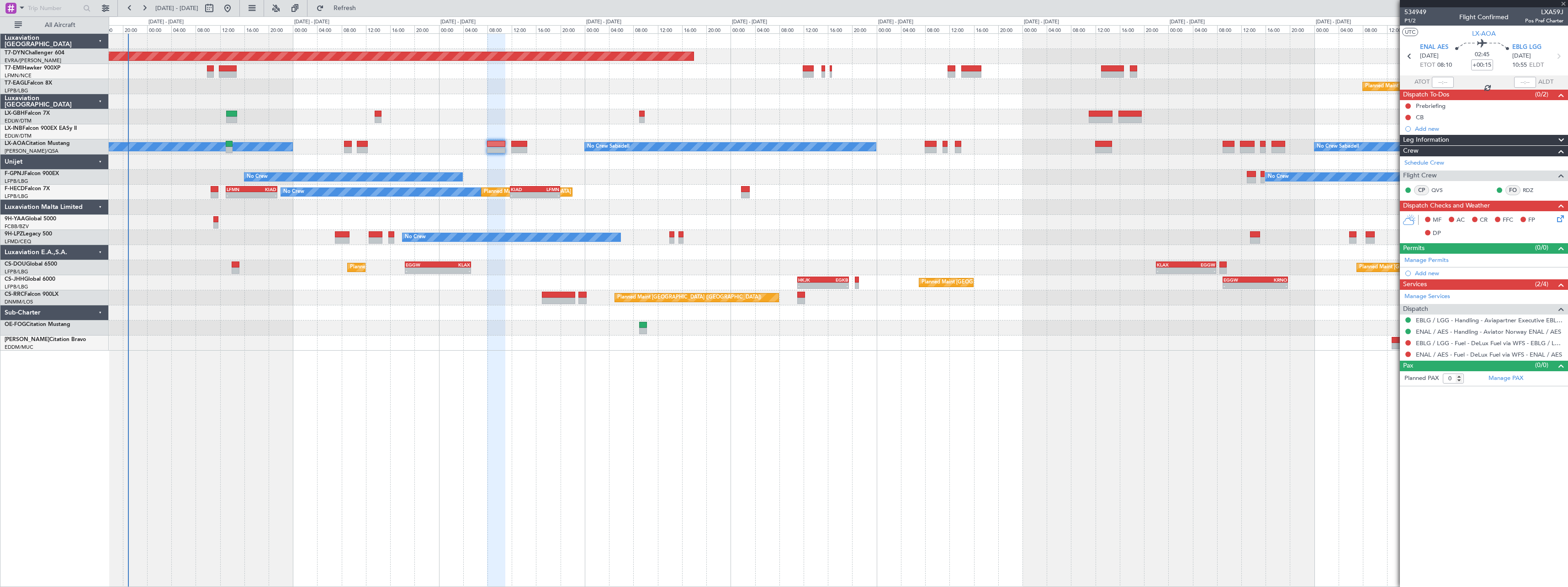
type input "-00:10"
type input "7"
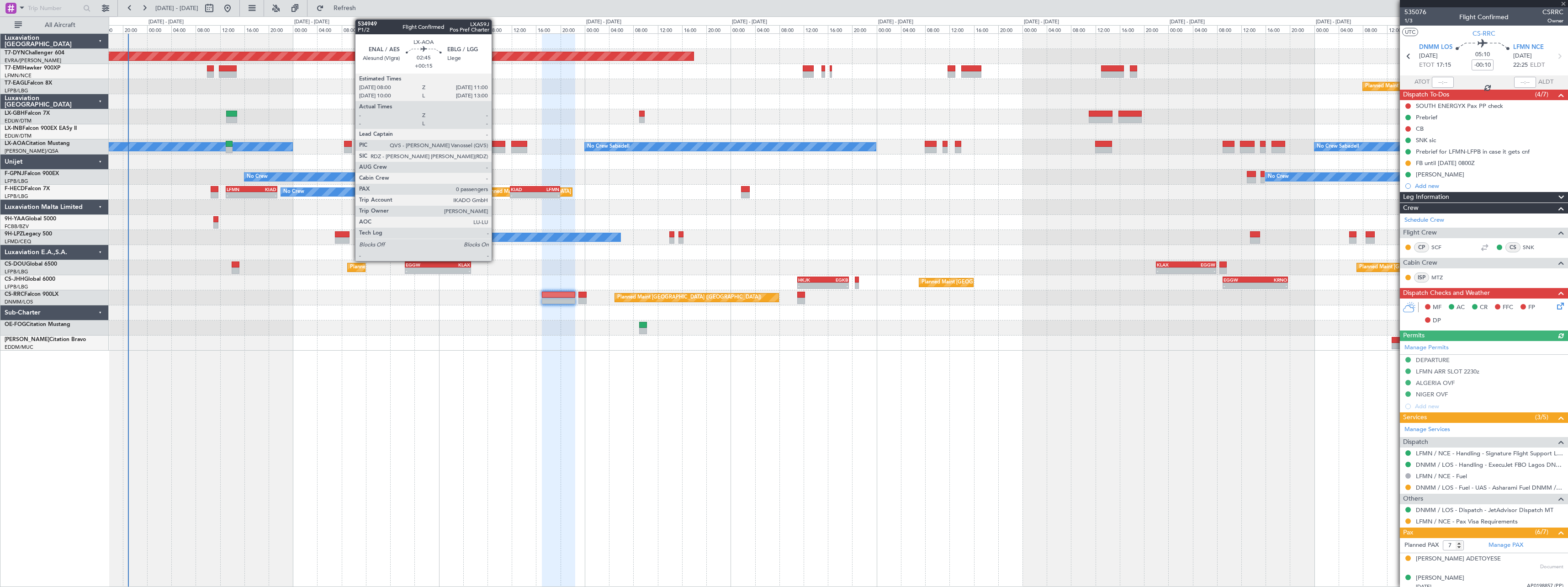
click at [496, 145] on div at bounding box center [496, 144] width 18 height 7
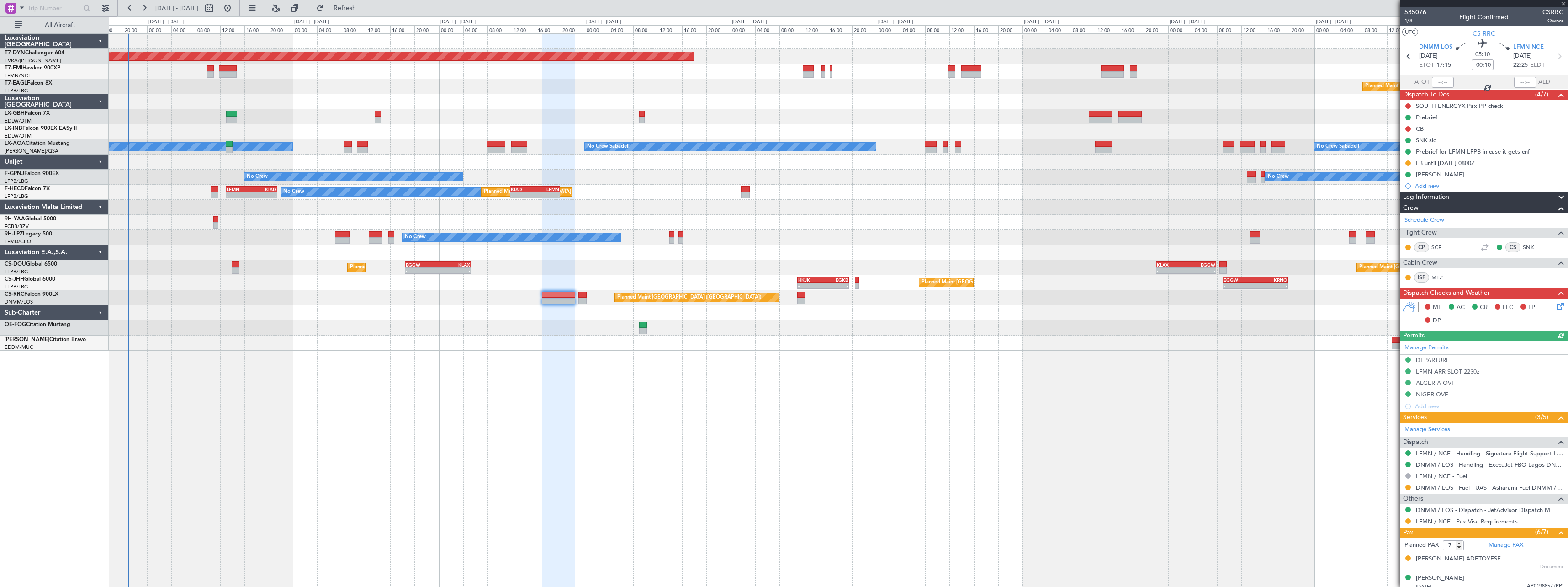
type input "+00:15"
type input "0"
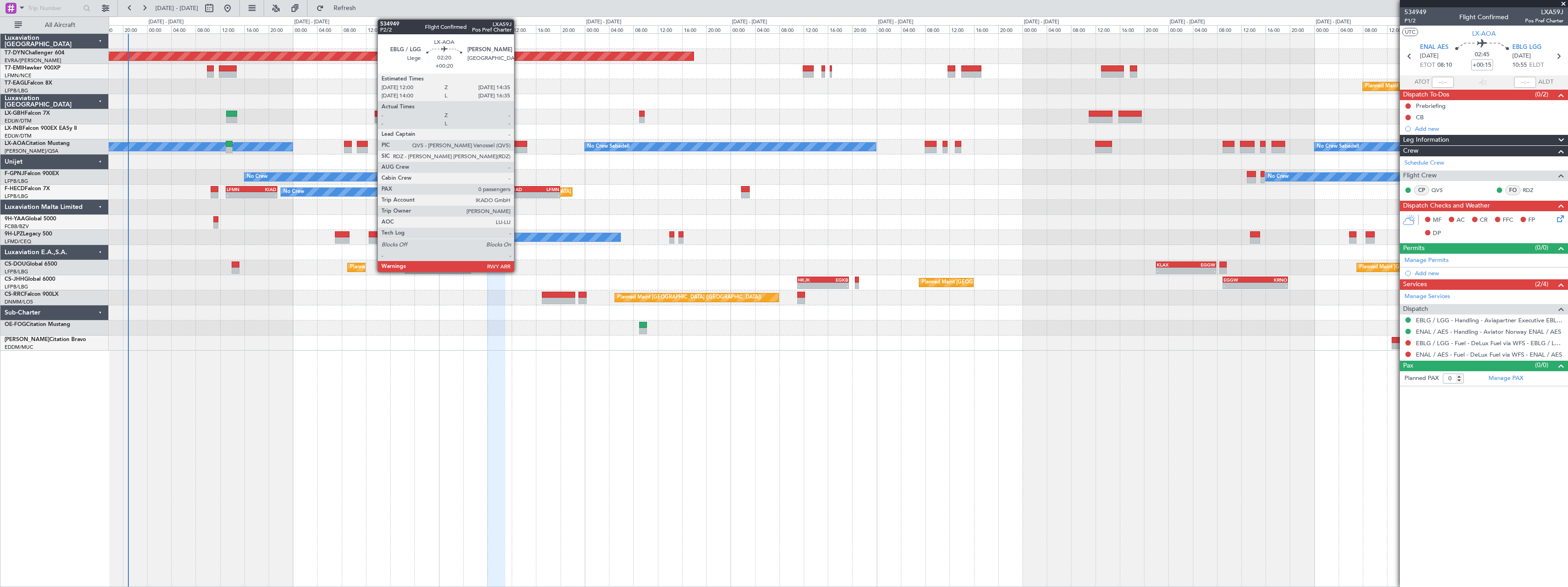
click at [518, 142] on div at bounding box center [519, 144] width 16 height 7
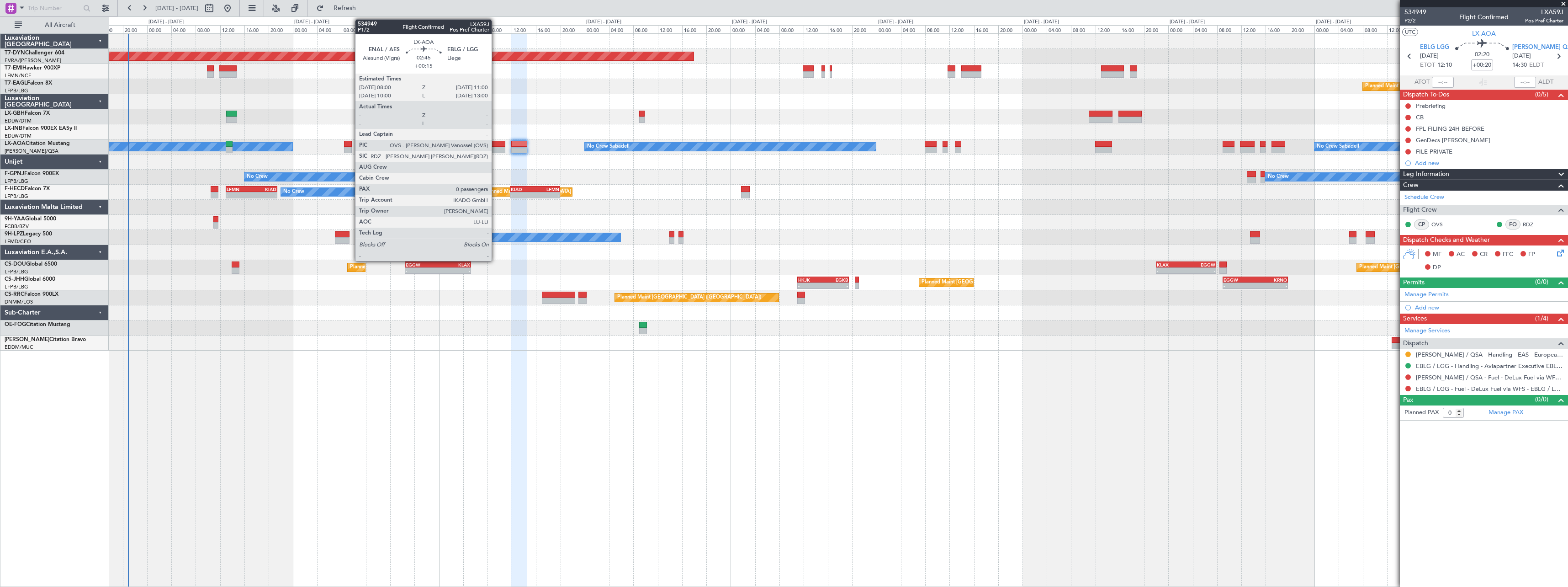
click at [496, 144] on div at bounding box center [496, 144] width 18 height 7
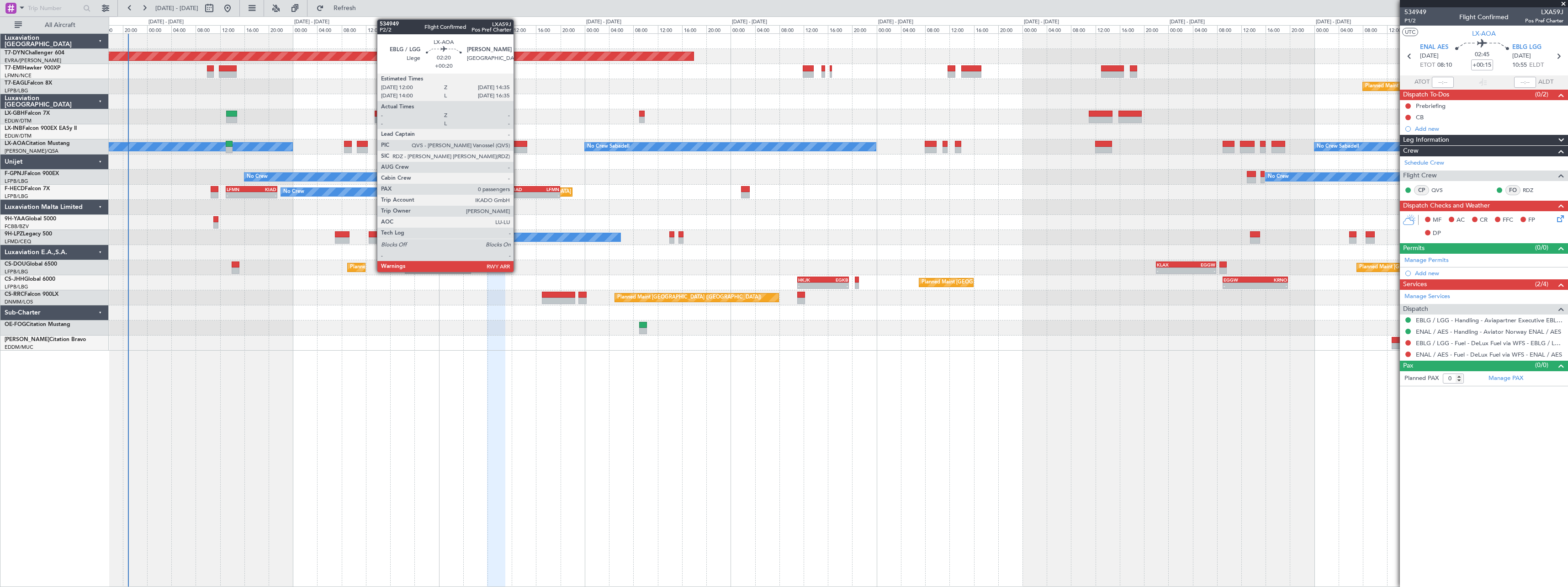
click at [518, 147] on div at bounding box center [519, 150] width 16 height 7
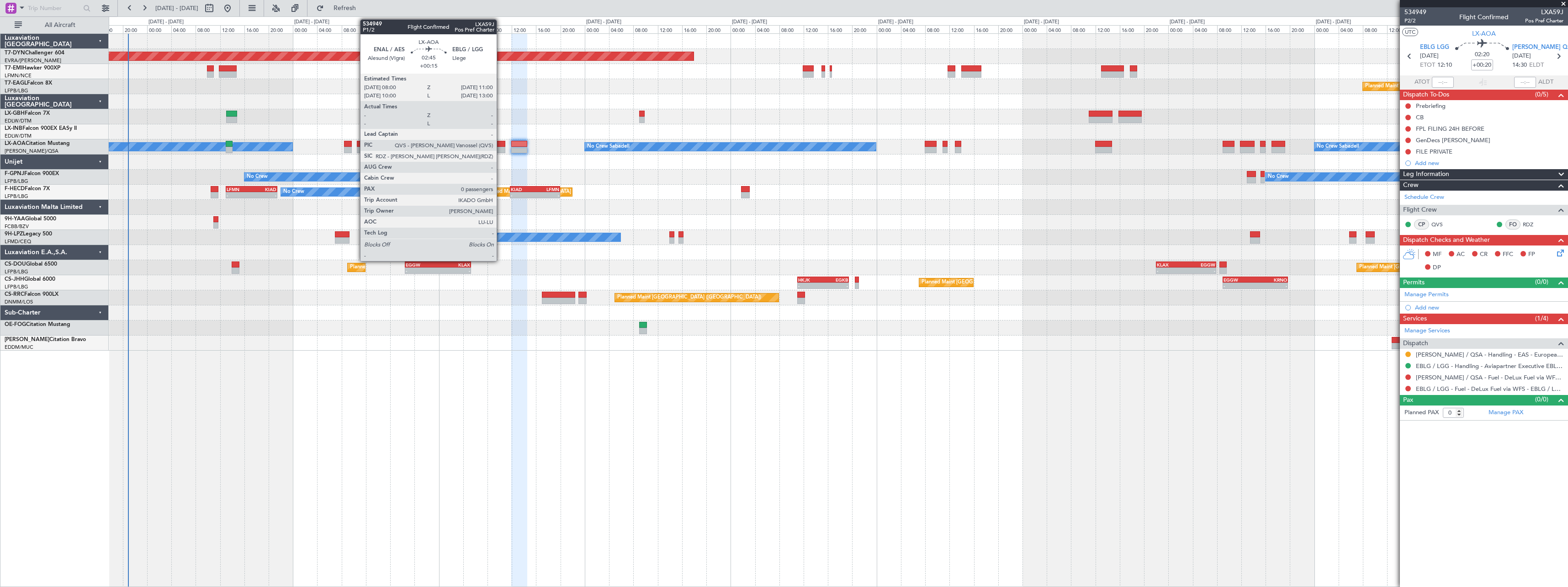
click at [500, 142] on div at bounding box center [496, 144] width 18 height 7
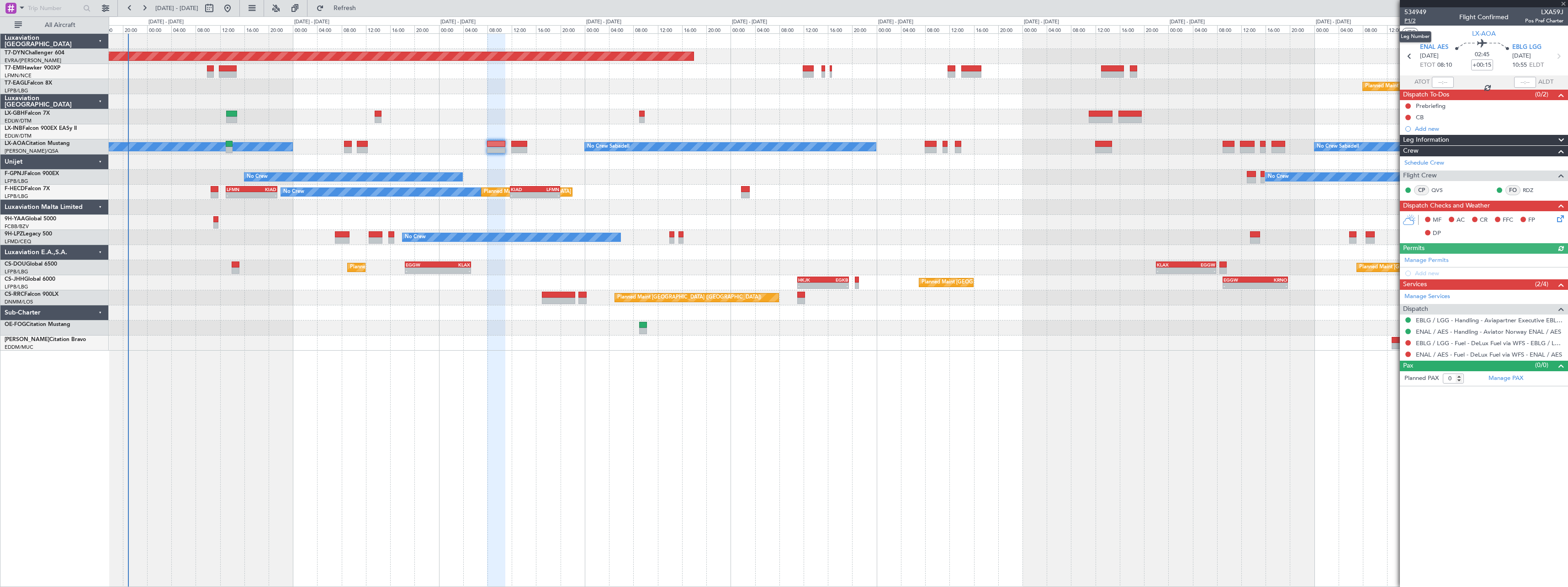
click at [1416, 23] on span "P1/2" at bounding box center [1415, 21] width 22 height 8
click at [1407, 23] on span "P1/2" at bounding box center [1415, 21] width 22 height 8
click at [1508, 330] on link "ENAL / AES - Handling - Aviator Norway ENAL / AES" at bounding box center [1488, 332] width 145 height 8
click at [1490, 317] on mat-tooltip-component "Incomplete" at bounding box center [1484, 326] width 42 height 24
click at [1536, 319] on link "EBLG / LGG - Handling - Aviapartner Executive EBLG / LGG" at bounding box center [1490, 320] width 148 height 8
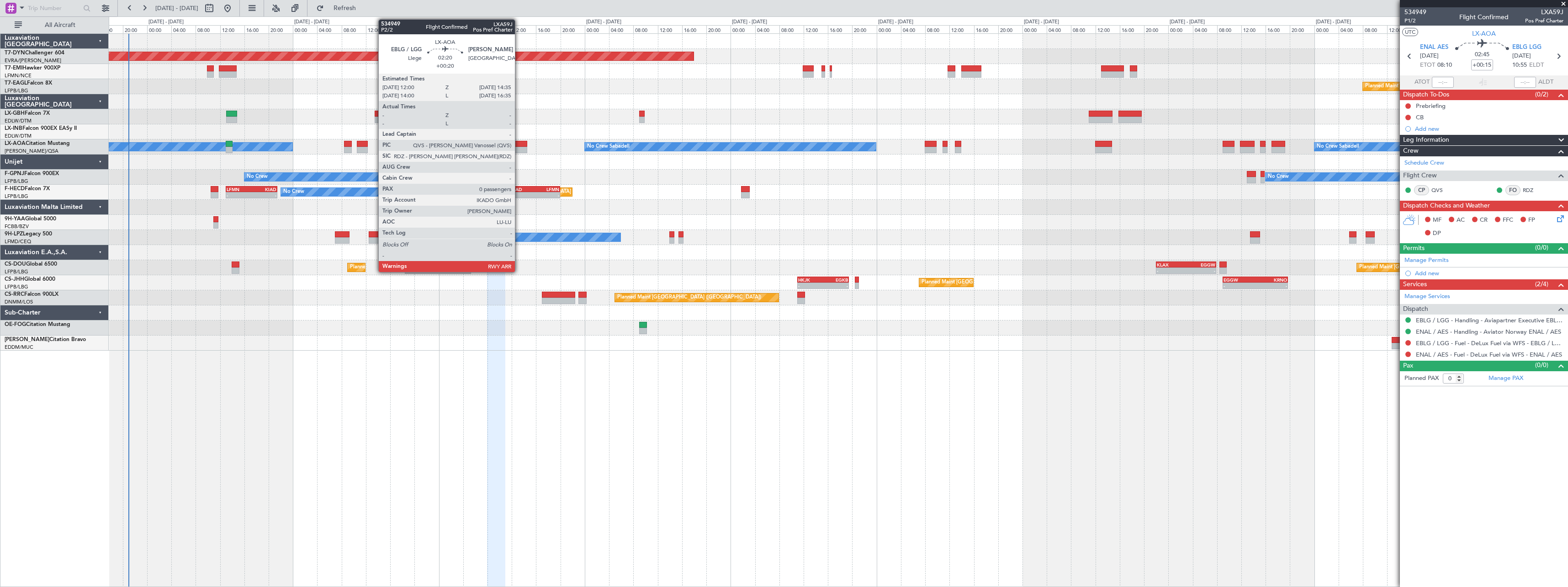
click at [519, 145] on div at bounding box center [519, 144] width 16 height 7
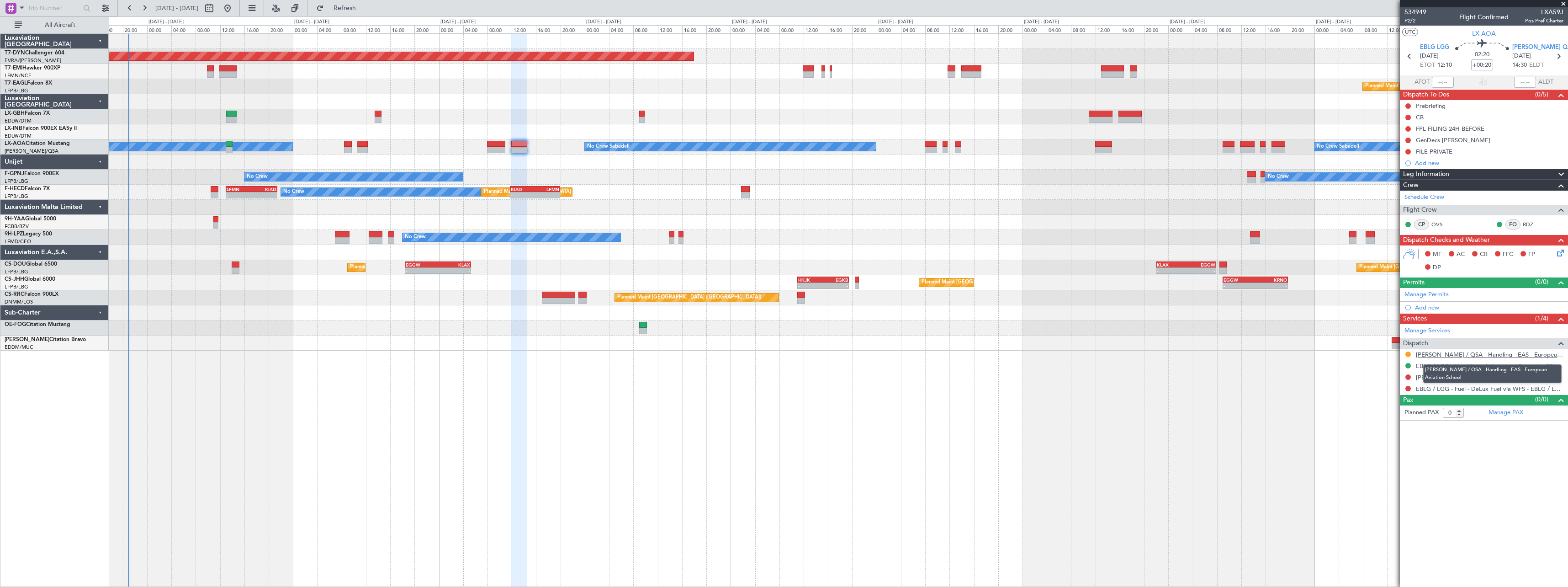
click at [1541, 357] on link "[PERSON_NAME] / QSA - Handling - EAS - European Aviation School" at bounding box center [1490, 354] width 148 height 8
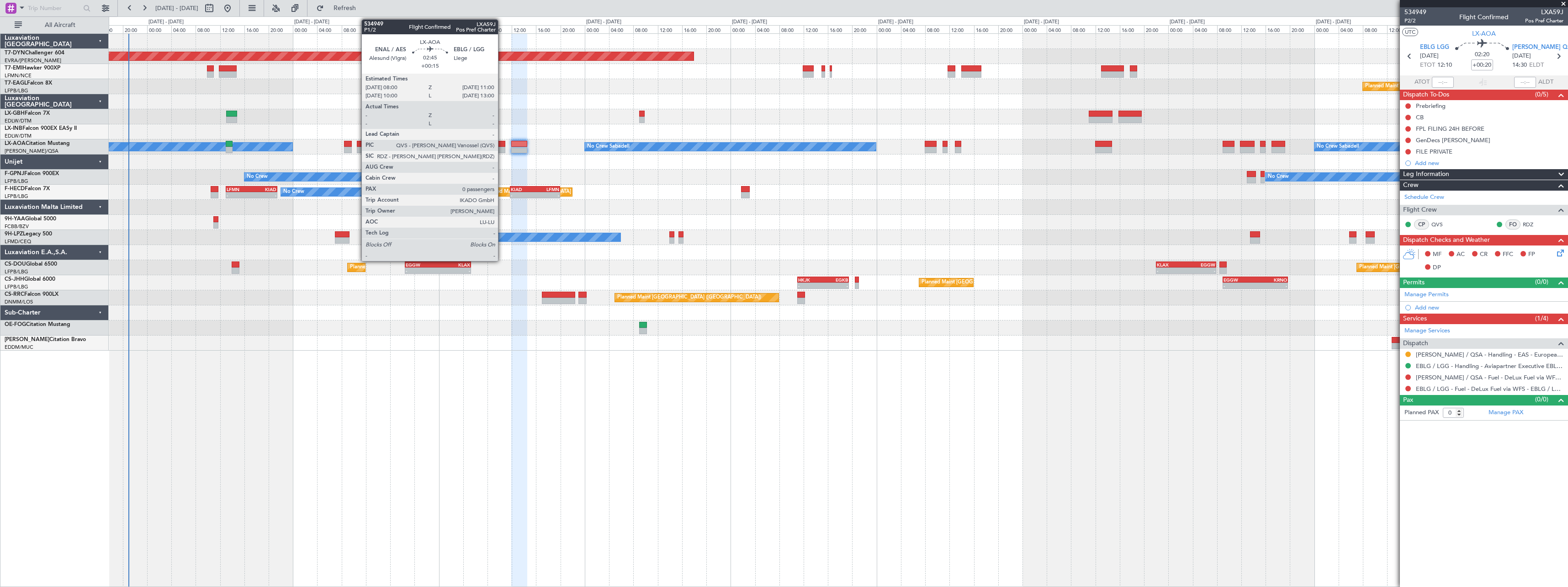
click at [502, 142] on div at bounding box center [496, 144] width 18 height 7
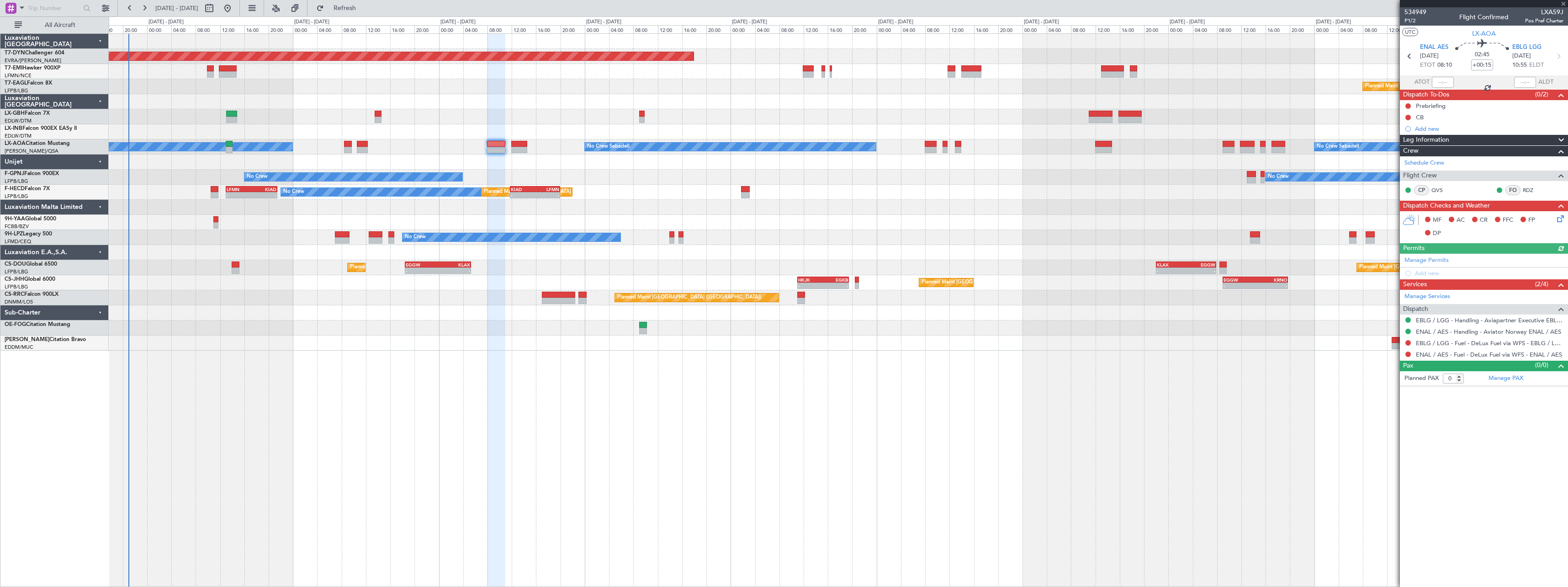
click at [1560, 216] on icon at bounding box center [1558, 217] width 7 height 7
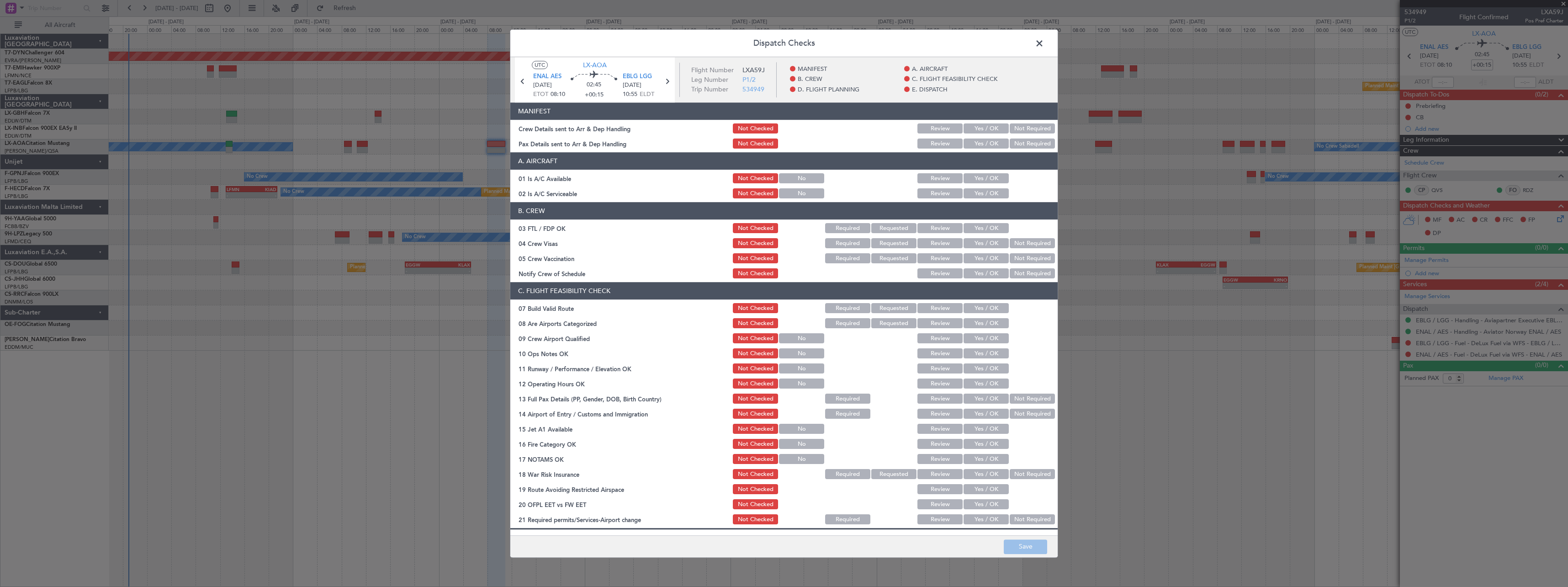
click at [983, 124] on button "Yes / OK" at bounding box center [986, 129] width 45 height 10
click at [985, 147] on button "Yes / OK" at bounding box center [986, 144] width 45 height 10
click at [1040, 550] on button "Save" at bounding box center [1025, 546] width 44 height 15
click at [1032, 42] on header "Dispatch Checks" at bounding box center [784, 44] width 547 height 28
click at [1044, 41] on span at bounding box center [1044, 46] width 0 height 18
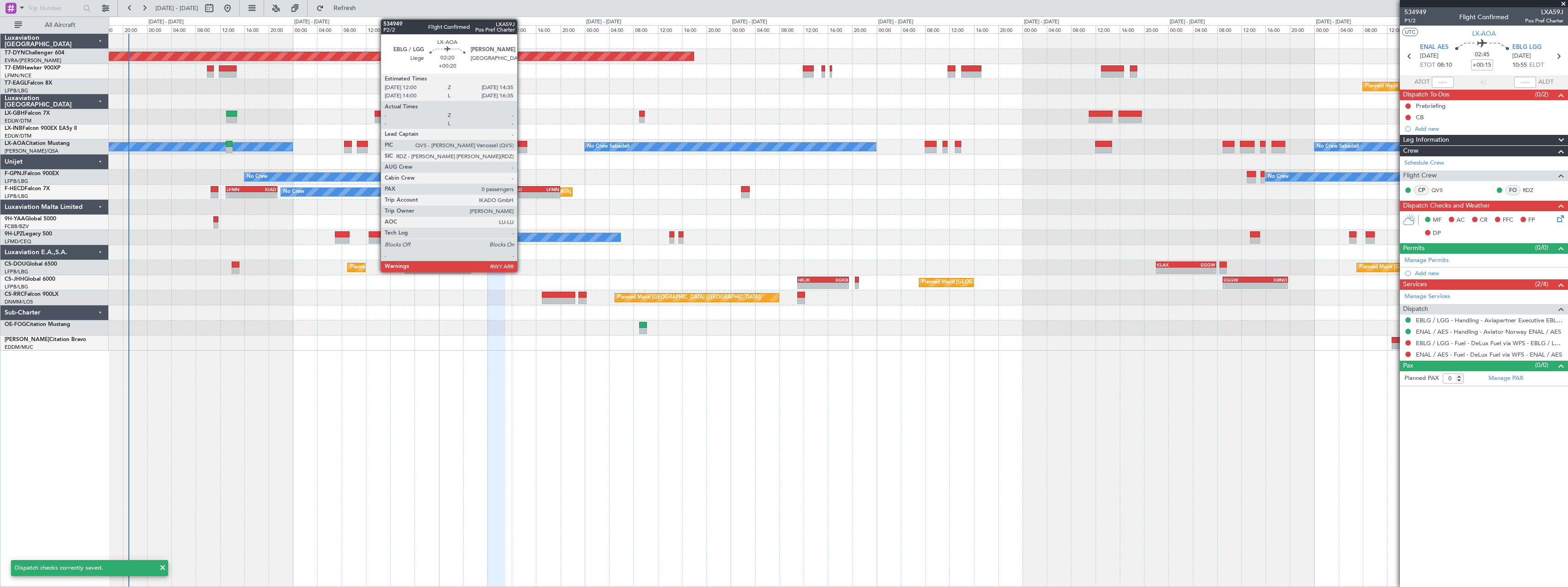
click at [521, 142] on div at bounding box center [519, 144] width 16 height 7
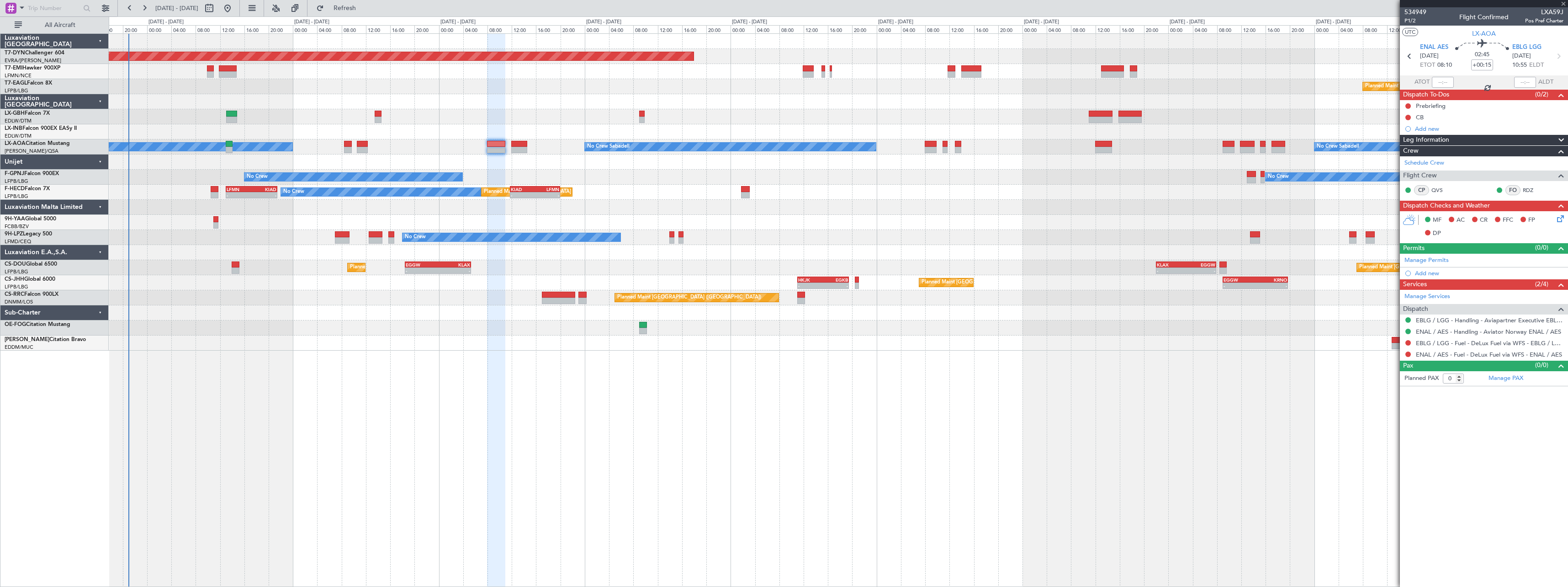
type input "+00:20"
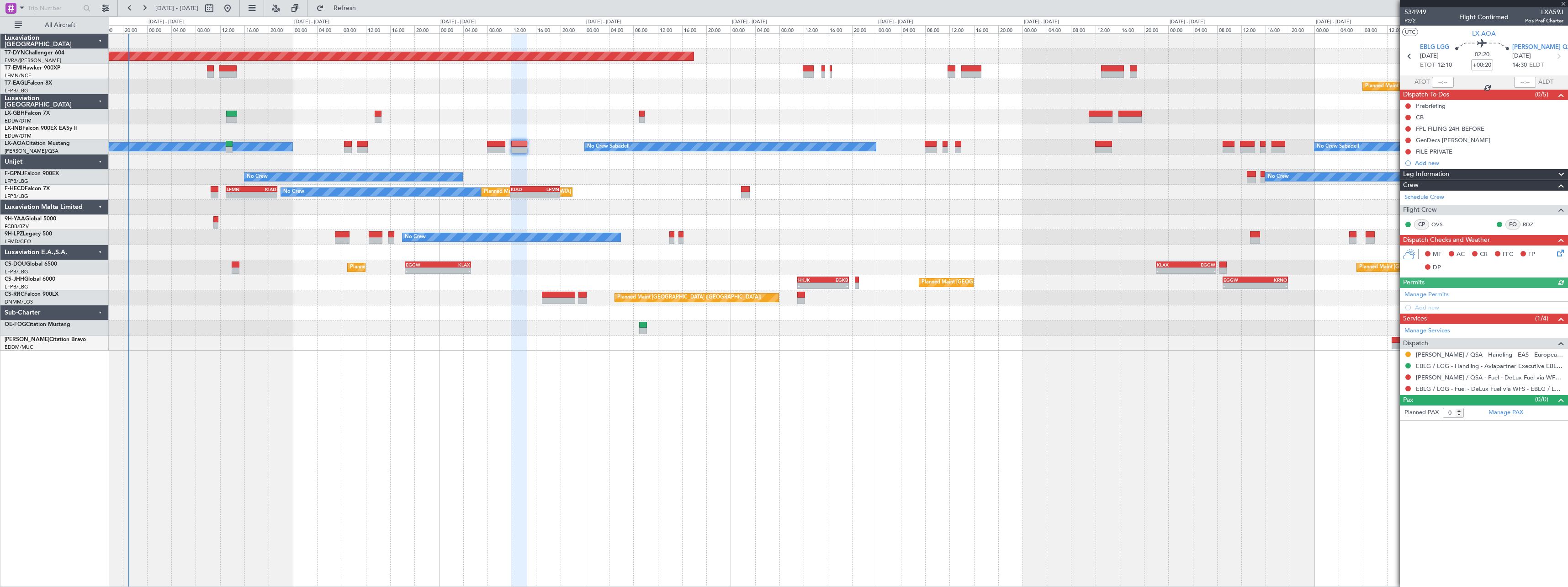
click at [1562, 258] on div "MF AC CR FFC FP DP" at bounding box center [1484, 261] width 168 height 32
click at [1560, 255] on icon at bounding box center [1558, 251] width 7 height 7
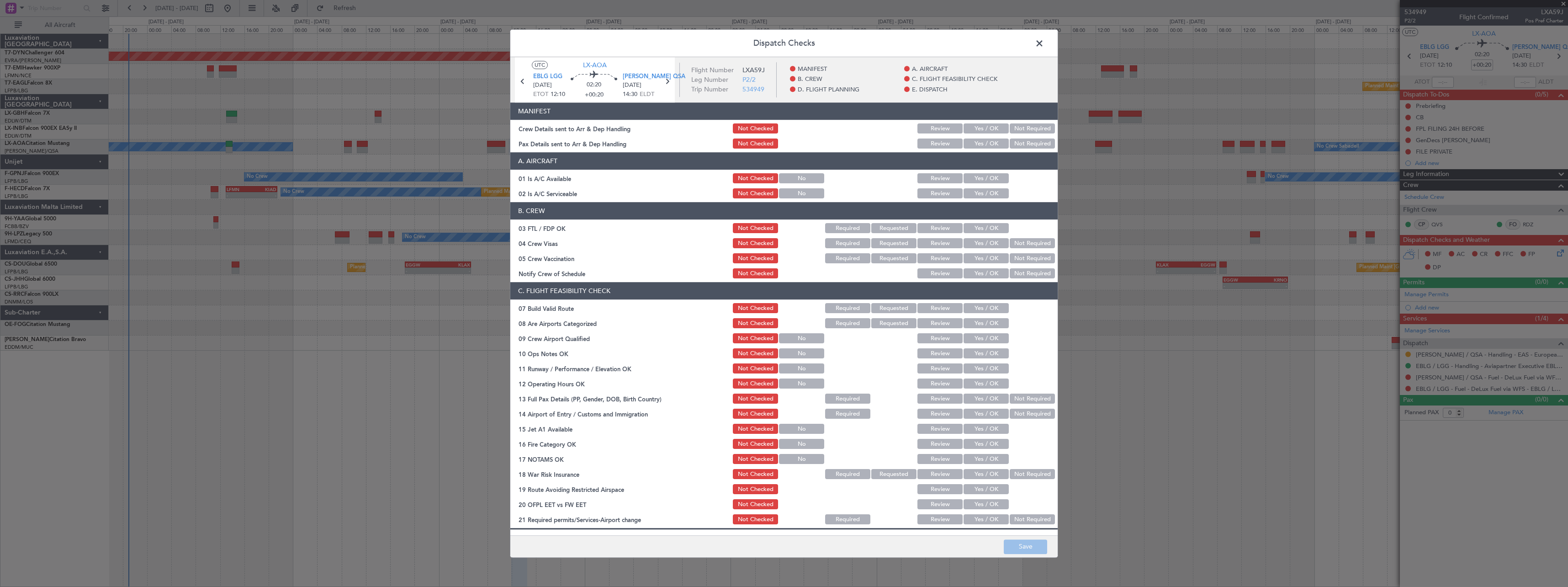
click at [975, 121] on section "MANIFEST Crew Details sent to Arr & Dep Handling Not Checked Review Yes / OK No…" at bounding box center [784, 127] width 547 height 47
click at [976, 125] on button "Yes / OK" at bounding box center [986, 129] width 45 height 10
click at [982, 136] on section "MANIFEST Crew Details sent to Arr & Dep Handling Not Checked Review Yes / OK No…" at bounding box center [784, 127] width 547 height 47
click at [985, 144] on button "Yes / OK" at bounding box center [986, 144] width 45 height 10
click at [1021, 553] on button "Save" at bounding box center [1025, 546] width 44 height 15
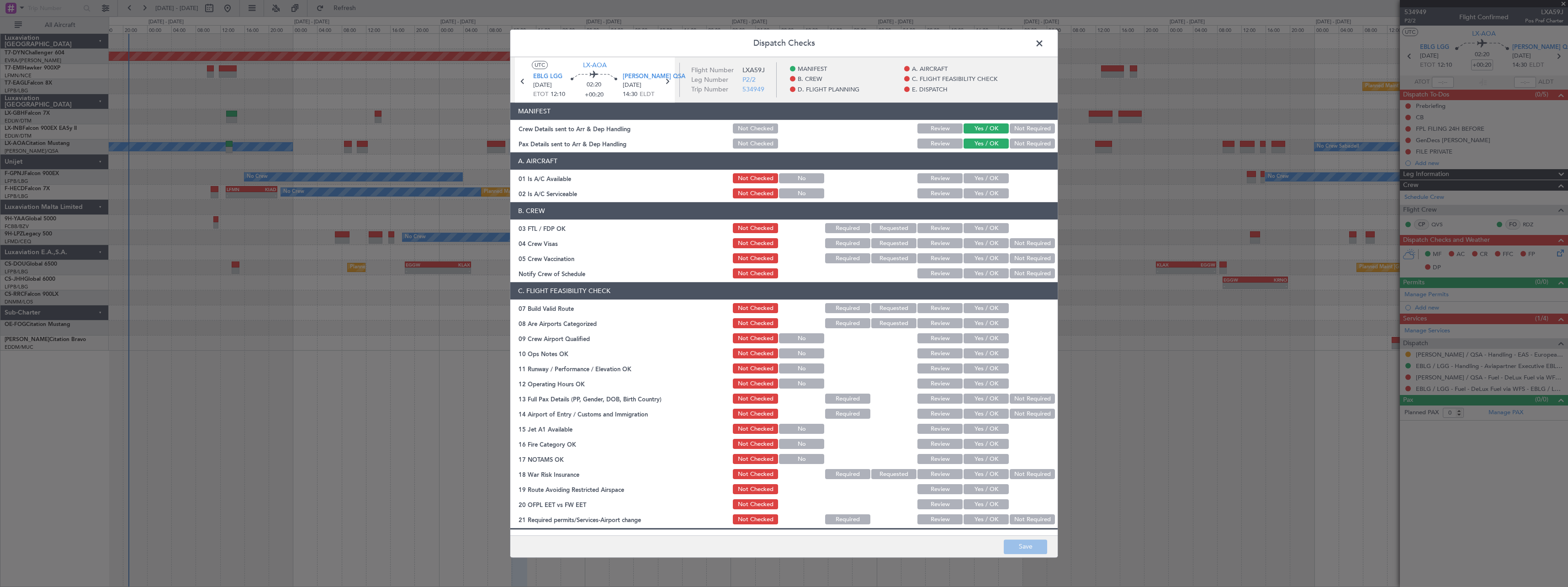
click at [1044, 41] on span at bounding box center [1044, 46] width 0 height 18
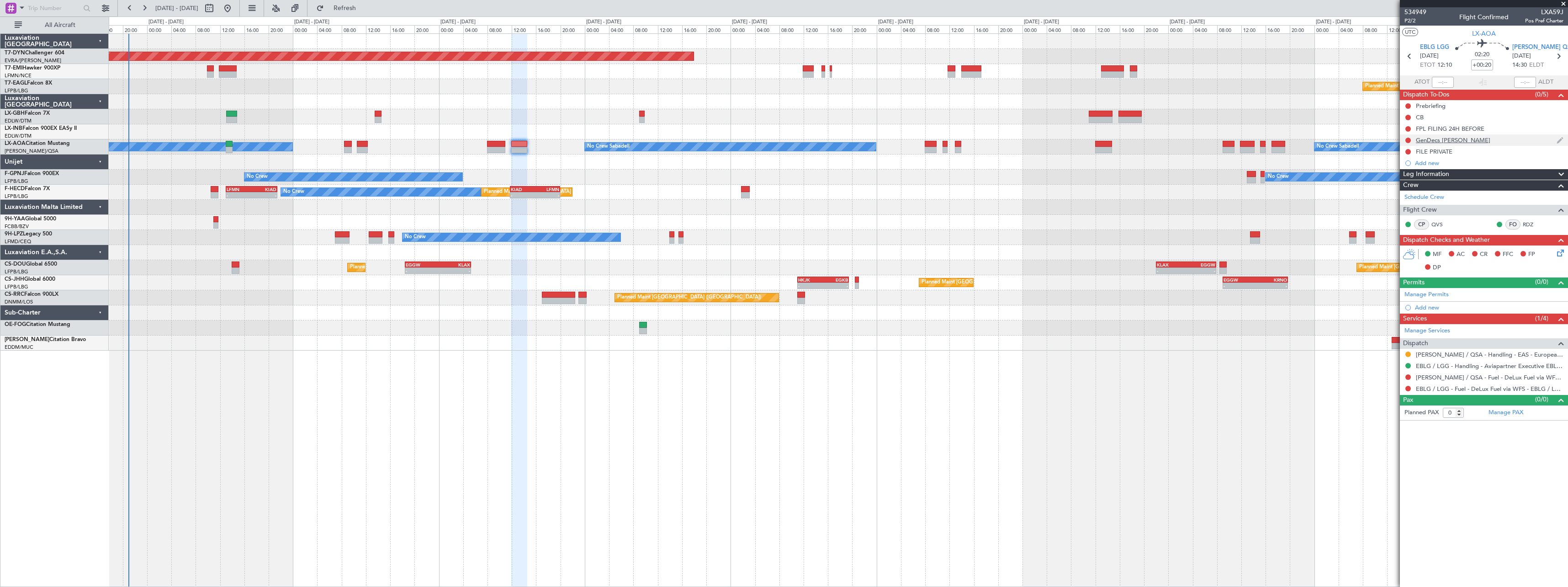
click at [1483, 138] on div "GenDecs [PERSON_NAME]" at bounding box center [1484, 140] width 168 height 11
click at [1489, 138] on div "GenDecs [PERSON_NAME]" at bounding box center [1484, 140] width 168 height 11
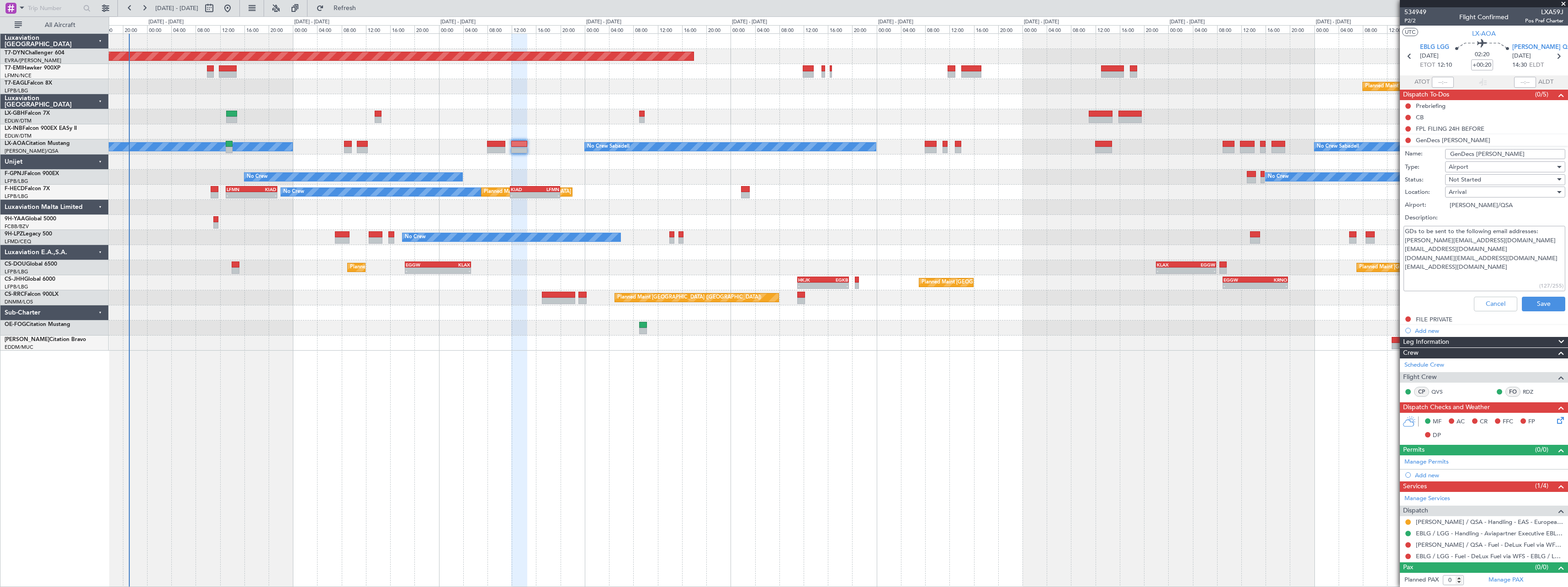
drag, startPoint x: 1462, startPoint y: 247, endPoint x: 1402, endPoint y: 249, distance: 60.0
click at [1402, 249] on div "GDs to be sent to the following email addresses: [PERSON_NAME][EMAIL_ADDRESS][D…" at bounding box center [1484, 258] width 177 height 69
drag, startPoint x: 1418, startPoint y: 244, endPoint x: 1412, endPoint y: 251, distance: 9.2
click at [1412, 251] on textarea "GDs to be sent to the following email addresses: [PERSON_NAME][EMAIL_ADDRESS][D…" at bounding box center [1484, 258] width 162 height 65
drag, startPoint x: 1403, startPoint y: 251, endPoint x: 1459, endPoint y: 247, distance: 56.1
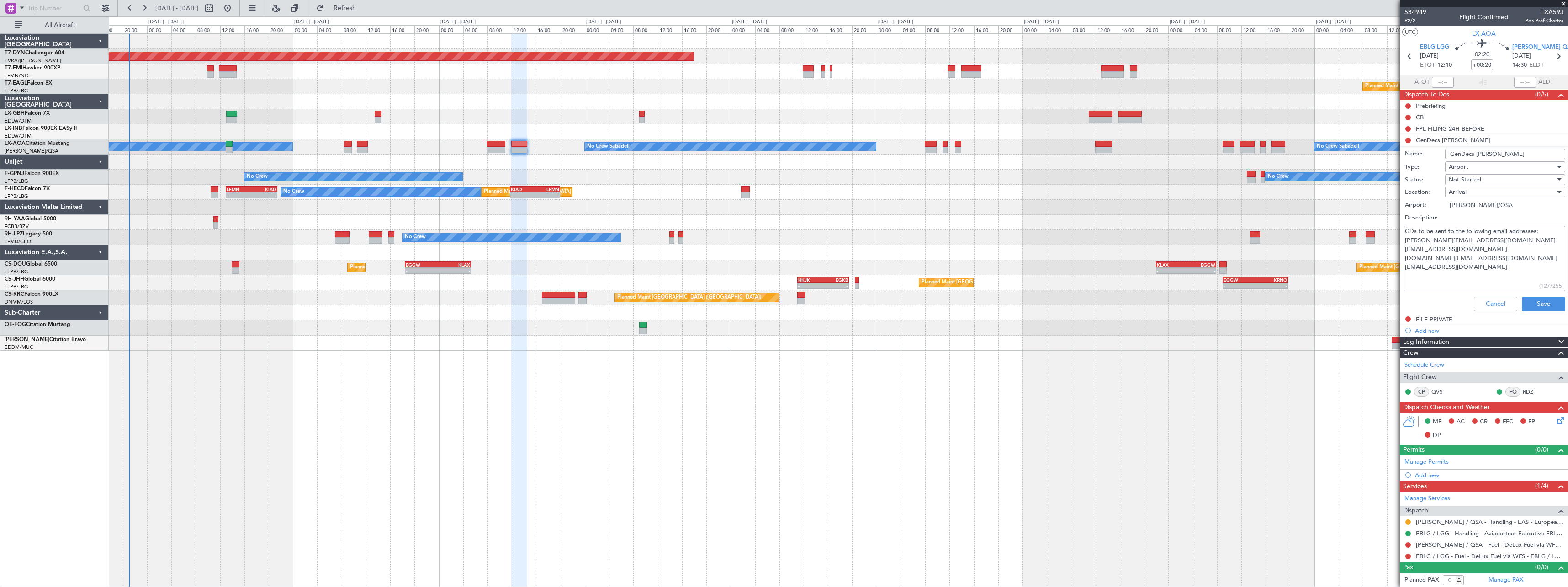
click at [1459, 247] on textarea "GDs to be sent to the following email addresses: [PERSON_NAME][EMAIL_ADDRESS][D…" at bounding box center [1484, 258] width 162 height 65
click at [1468, 255] on textarea "GDs to be sent to the following email addresses: [PERSON_NAME][EMAIL_ADDRESS][D…" at bounding box center [1484, 258] width 162 height 65
drag, startPoint x: 1464, startPoint y: 257, endPoint x: 1389, endPoint y: 253, distance: 75.1
click at [1389, 253] on fb-app "[DATE] - [DATE] Refresh Quick Links All Aircraft Planned Maint [GEOGRAPHIC_DATA…" at bounding box center [784, 296] width 1568 height 580
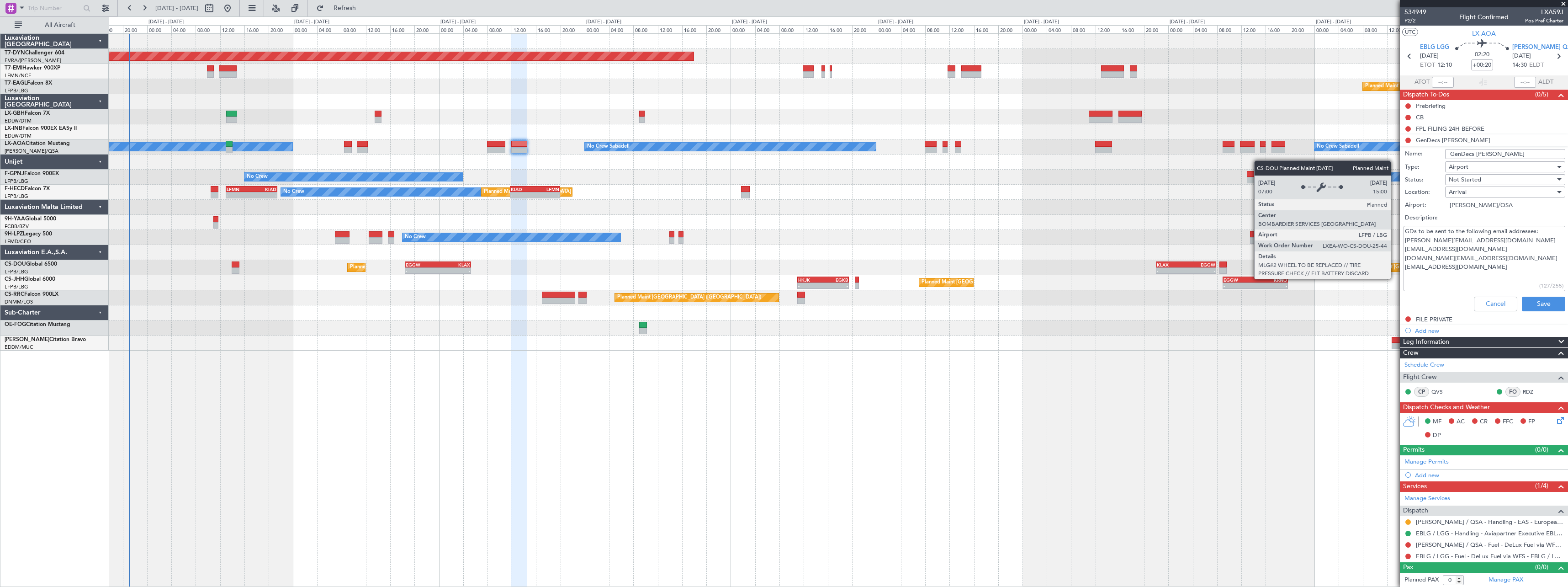
drag, startPoint x: 1467, startPoint y: 270, endPoint x: 1395, endPoint y: 270, distance: 72.0
click at [1395, 270] on fb-app "[DATE] - [DATE] Refresh Quick Links All Aircraft Planned Maint [GEOGRAPHIC_DATA…" at bounding box center [784, 296] width 1568 height 580
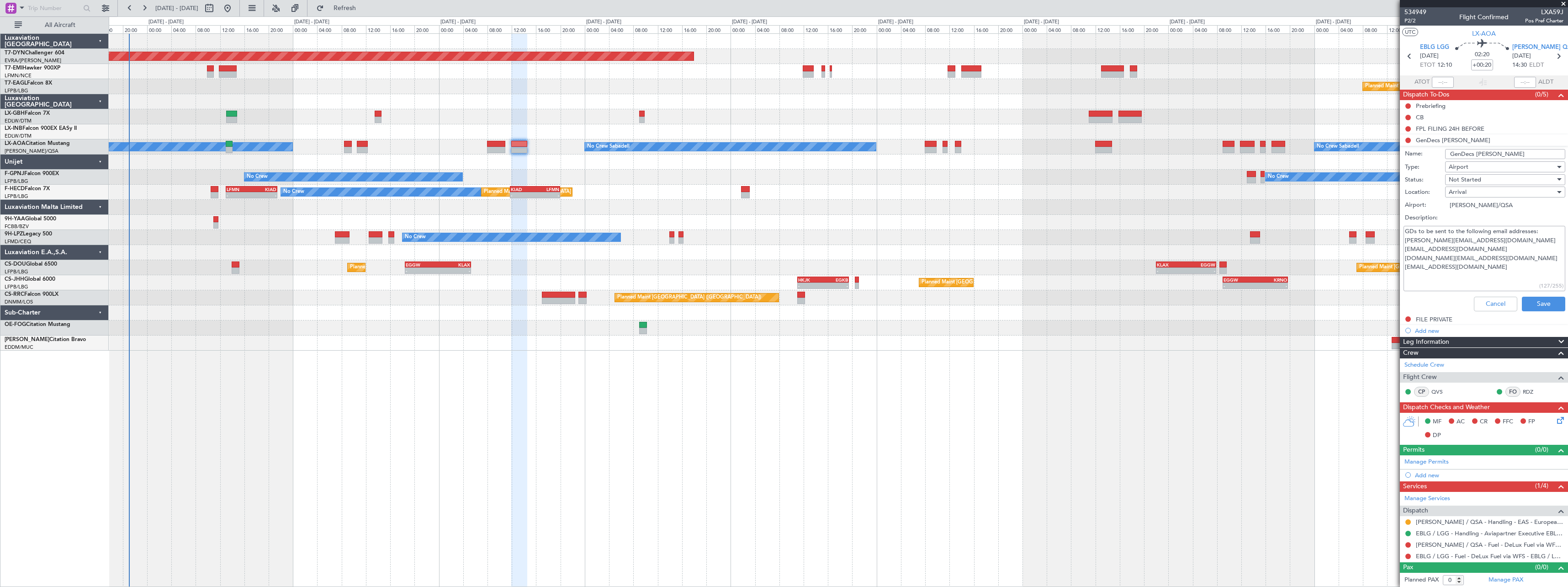
click at [1406, 142] on li "GenDecs [PERSON_NAME] Name: GenDecs [PERSON_NAME] Type: Airport Status: Not Sta…" at bounding box center [1484, 225] width 168 height 181
click at [1341, 163] on div at bounding box center [838, 162] width 1459 height 15
click at [1430, 139] on li "GenDecs [PERSON_NAME] Name: GenDecs [PERSON_NAME] Type: Airport Status: Not Sta…" at bounding box center [1484, 225] width 168 height 181
click at [1439, 139] on li "GenDecs [PERSON_NAME] Name: GenDecs [PERSON_NAME] Type: Airport Status: Not Sta…" at bounding box center [1484, 225] width 168 height 181
click at [1540, 176] on div "Not Started" at bounding box center [1501, 179] width 106 height 14
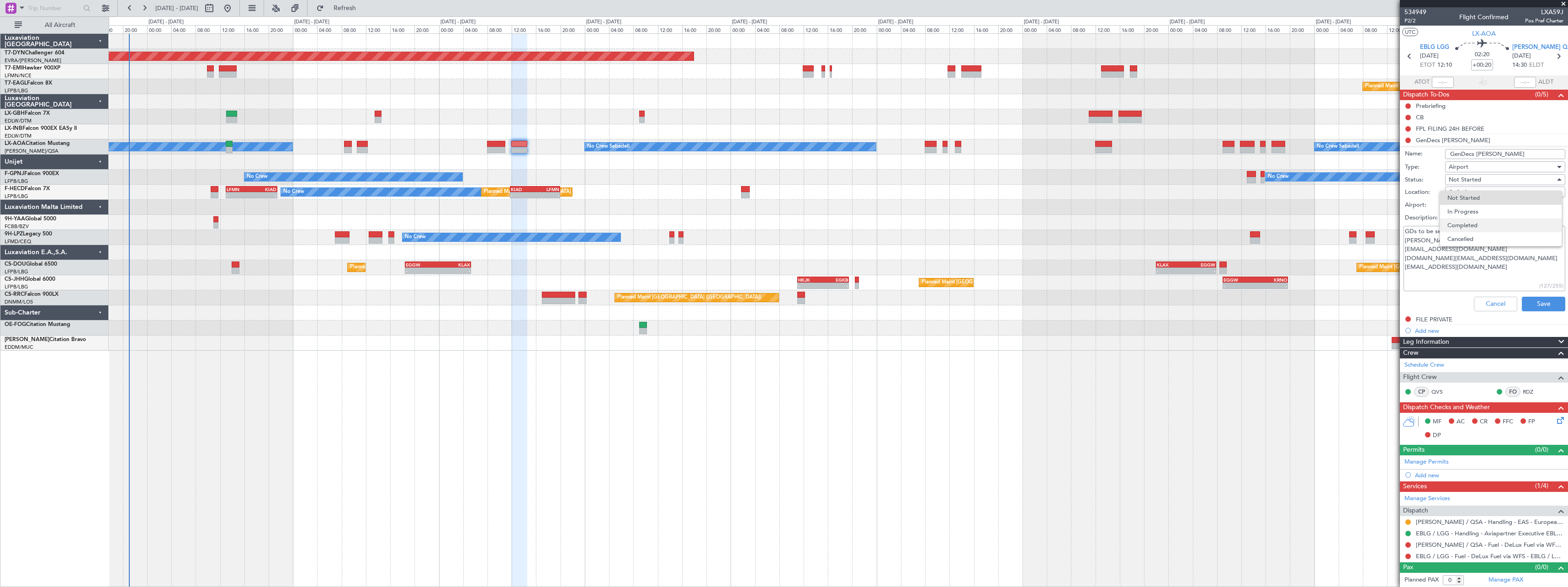
click at [1493, 227] on span "Completed" at bounding box center [1501, 225] width 107 height 14
type textarea "GDs to be sent to the following email addresses: [PERSON_NAME][EMAIL_ADDRESS][D…"
click at [1534, 305] on button "Save" at bounding box center [1544, 304] width 44 height 15
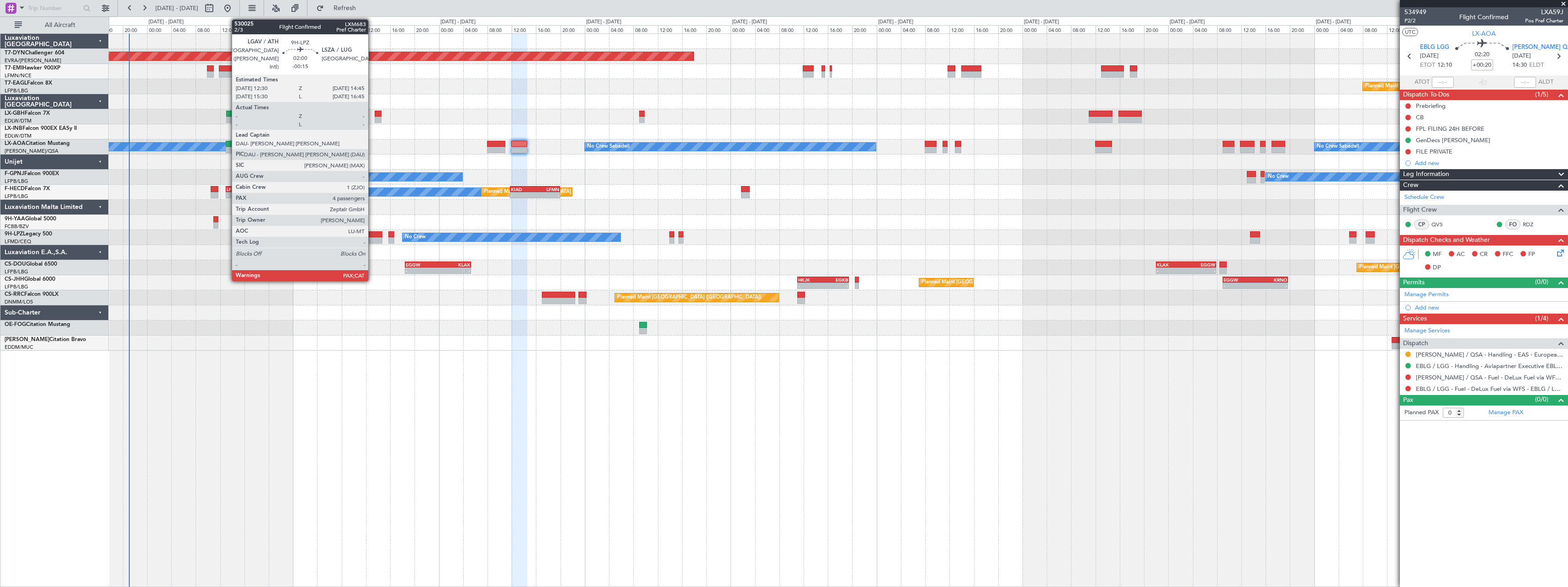
click at [373, 234] on div at bounding box center [375, 235] width 14 height 7
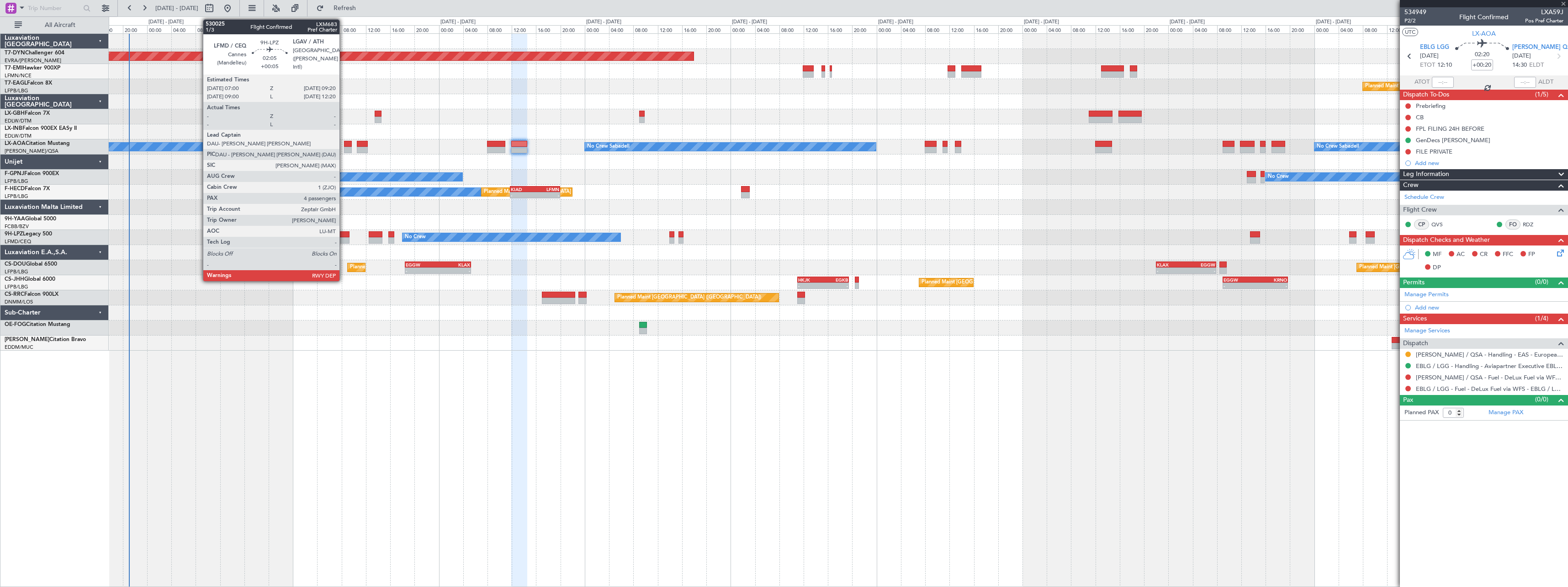
type input "-00:15"
type input "4"
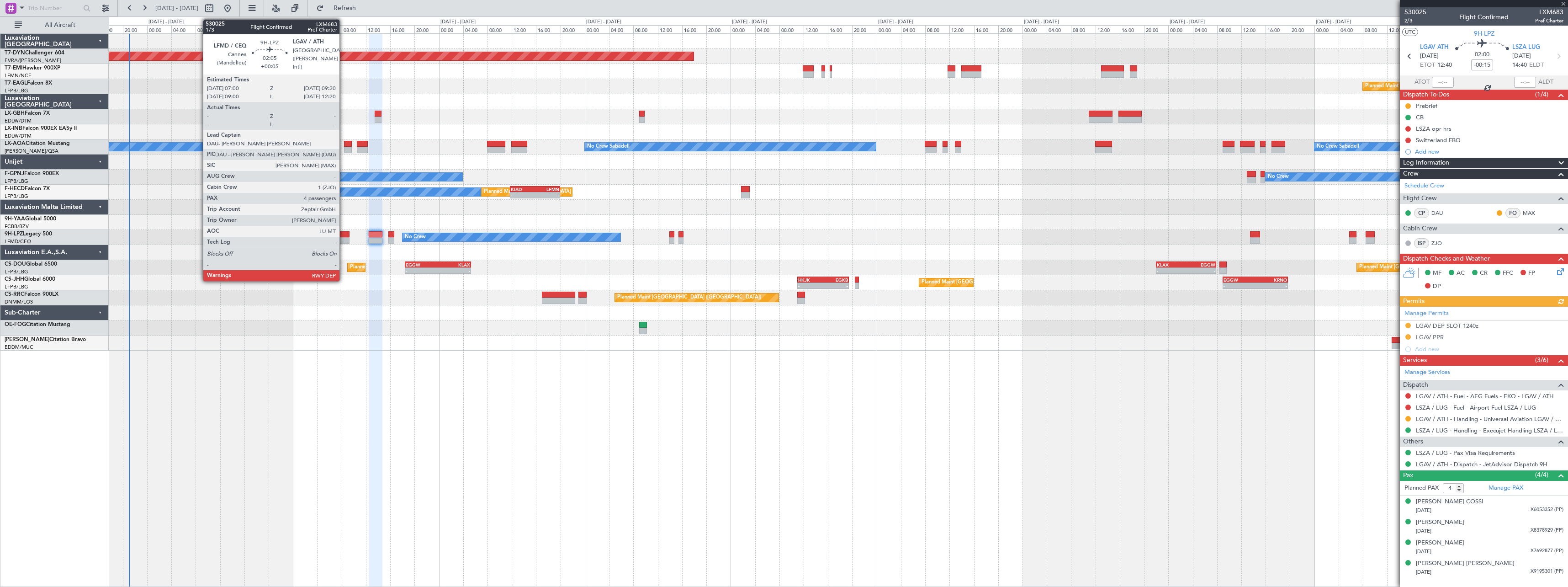
click at [344, 233] on div at bounding box center [342, 235] width 15 height 7
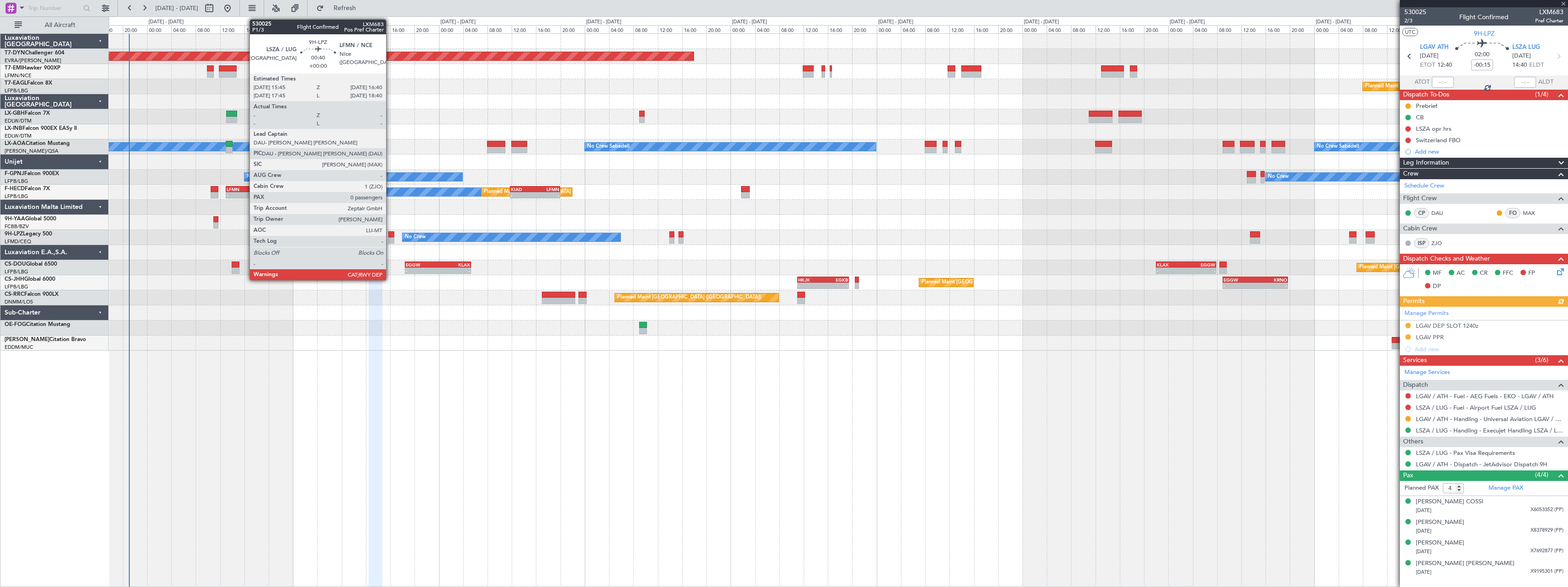
type input "+00:05"
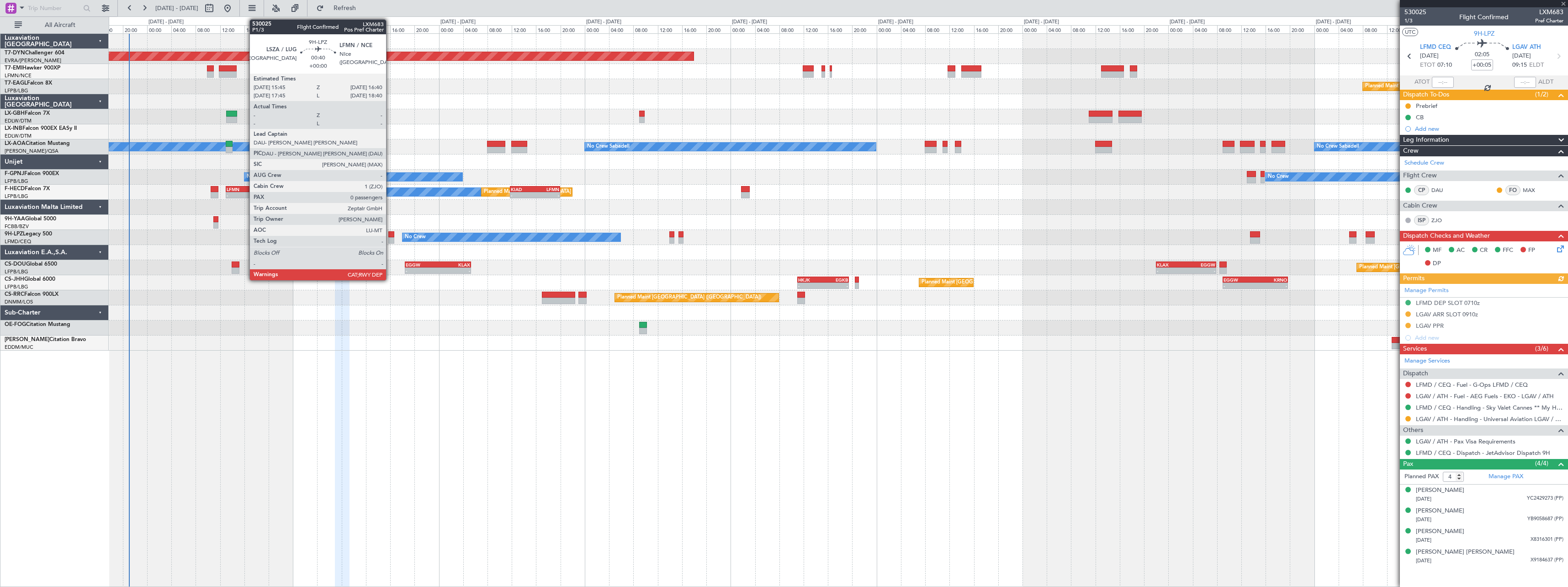
click at [390, 233] on div at bounding box center [391, 235] width 6 height 7
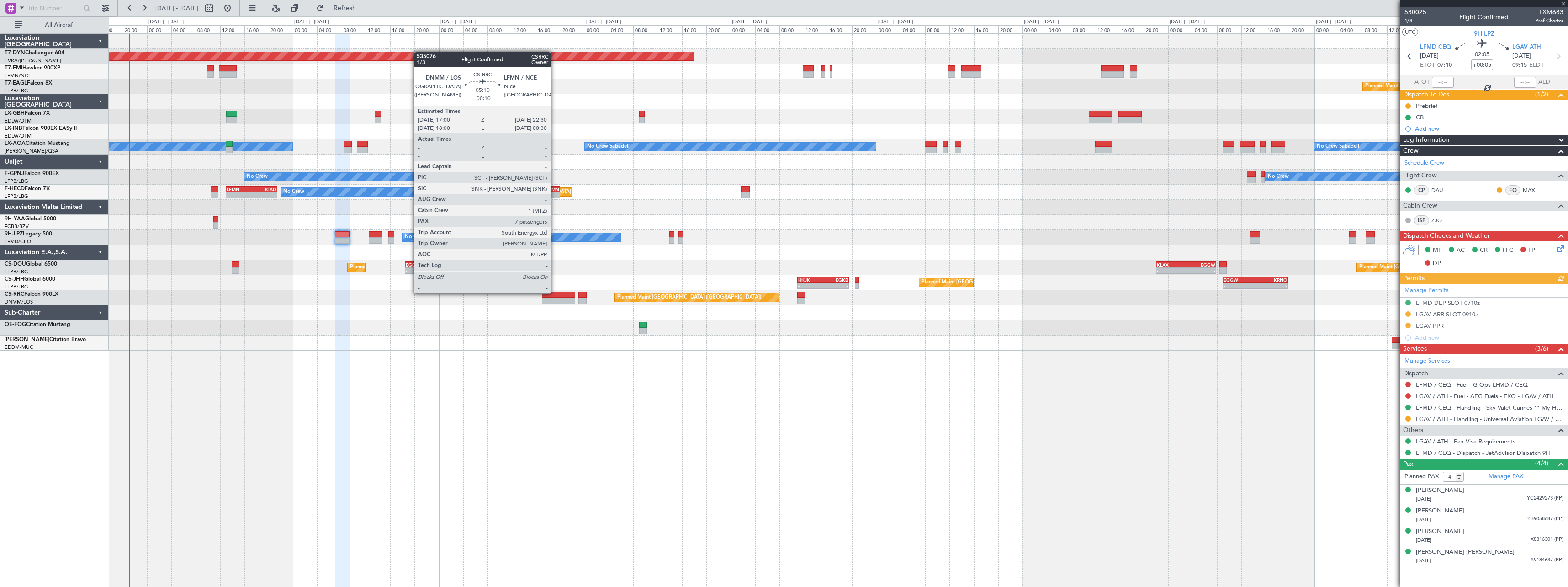
type input "0"
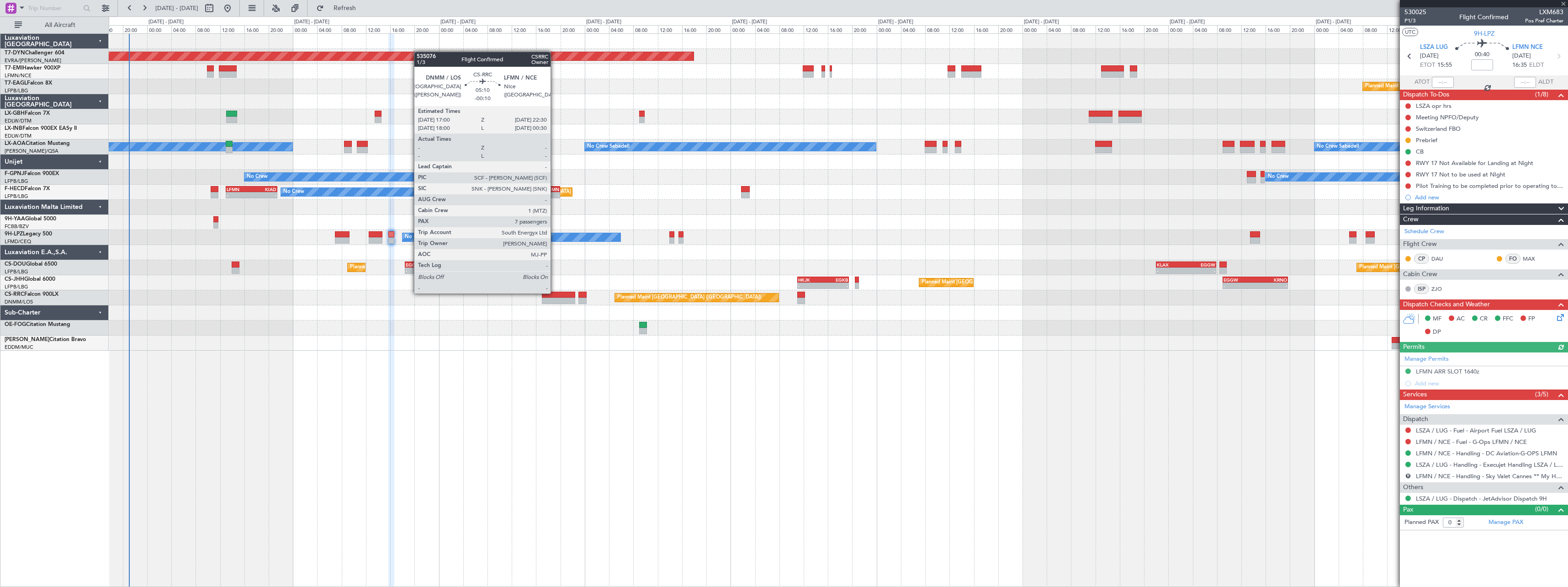
click at [555, 292] on div at bounding box center [558, 295] width 34 height 7
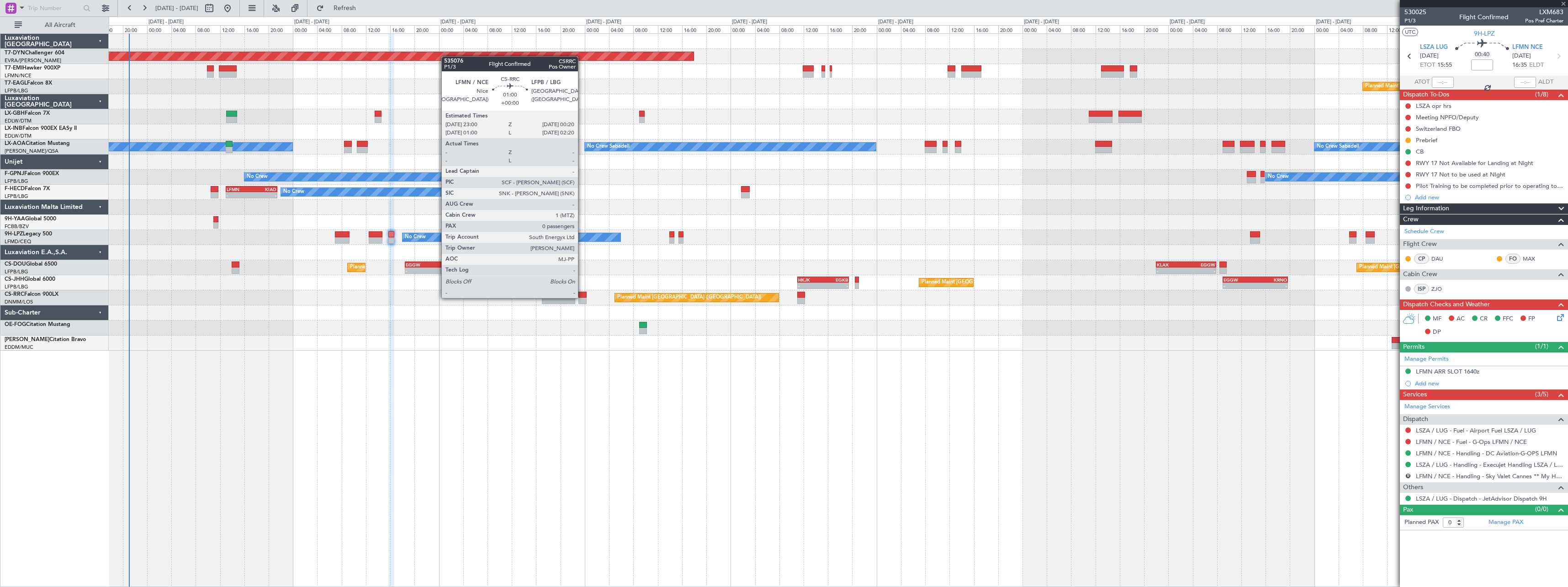
type input "-00:10"
type input "7"
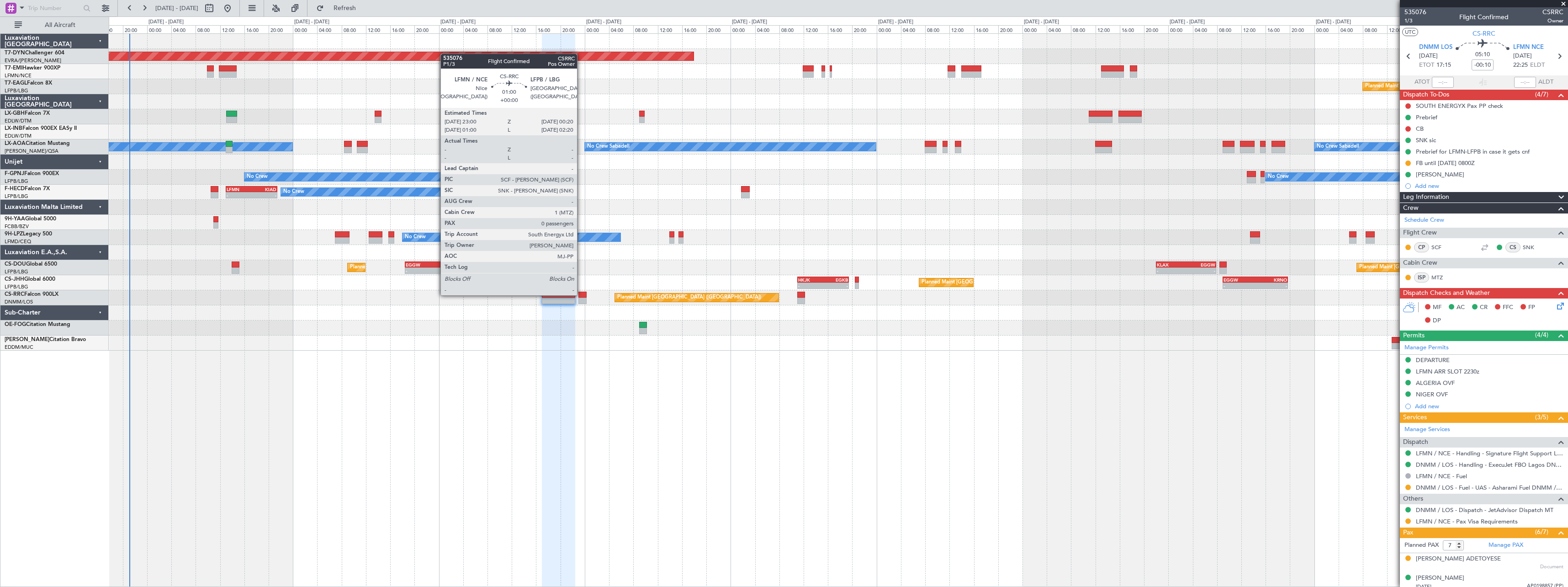
click at [581, 294] on div at bounding box center [582, 295] width 8 height 7
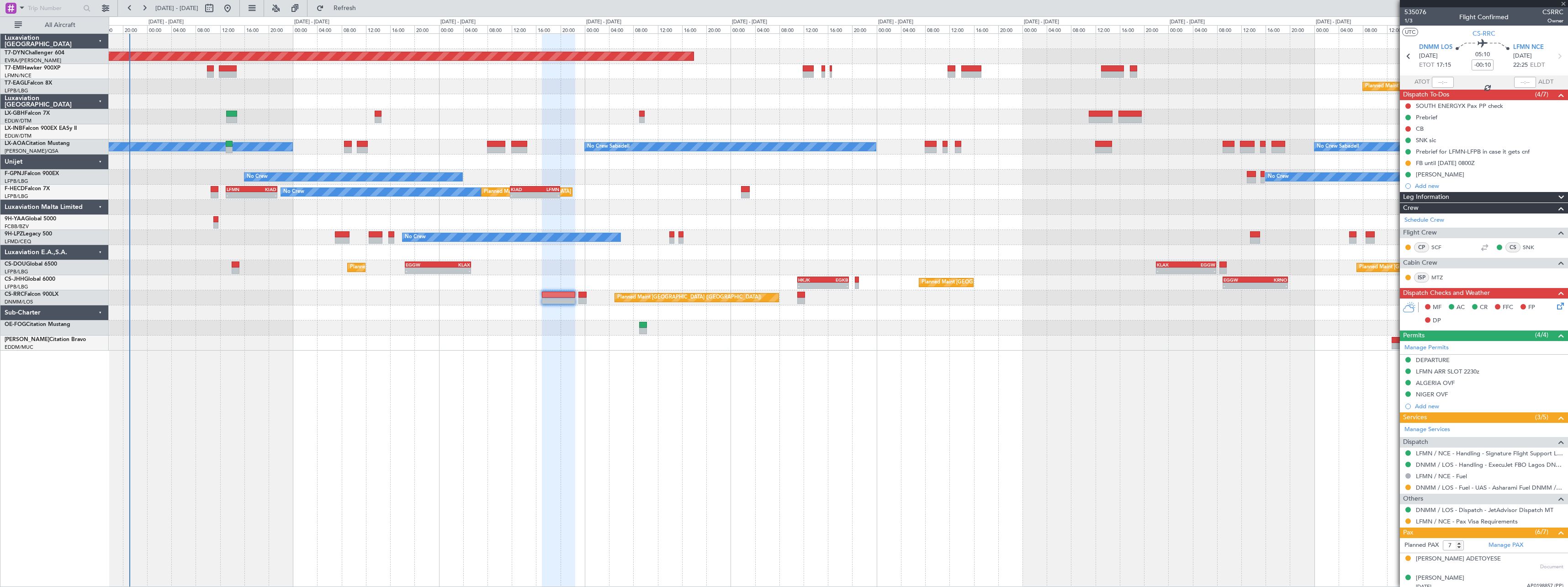
type input "0"
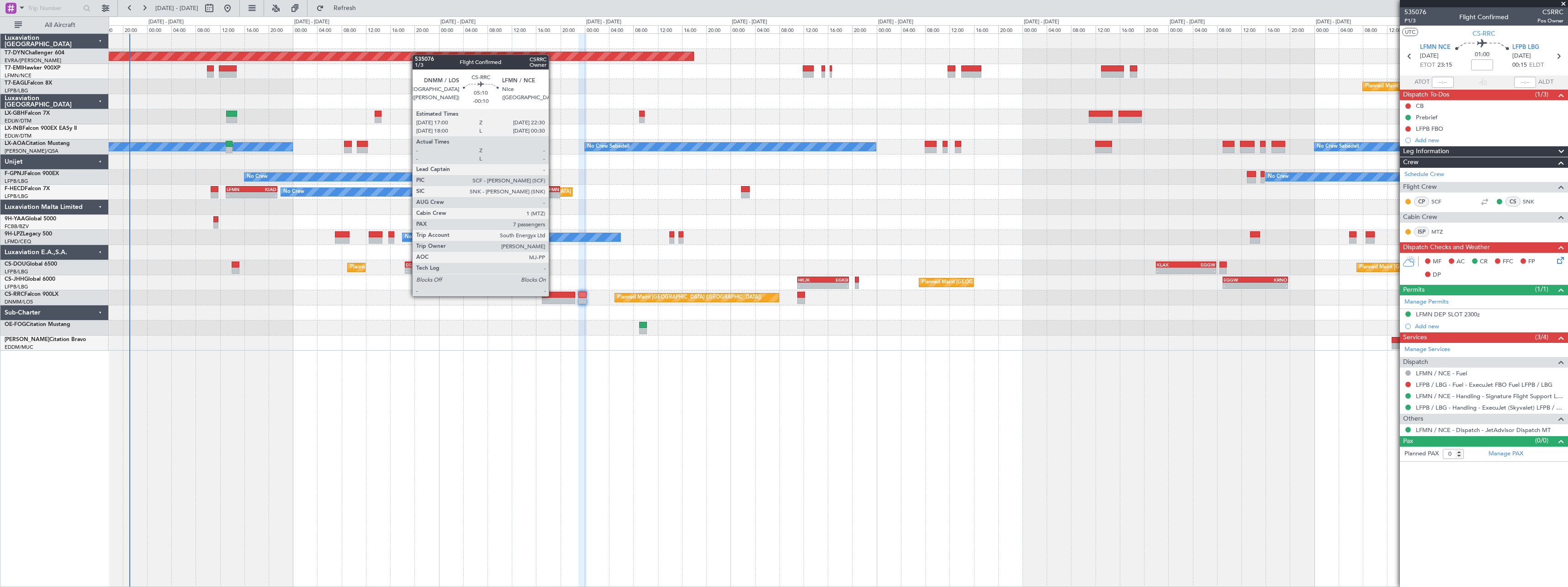
click at [553, 295] on div at bounding box center [558, 295] width 34 height 7
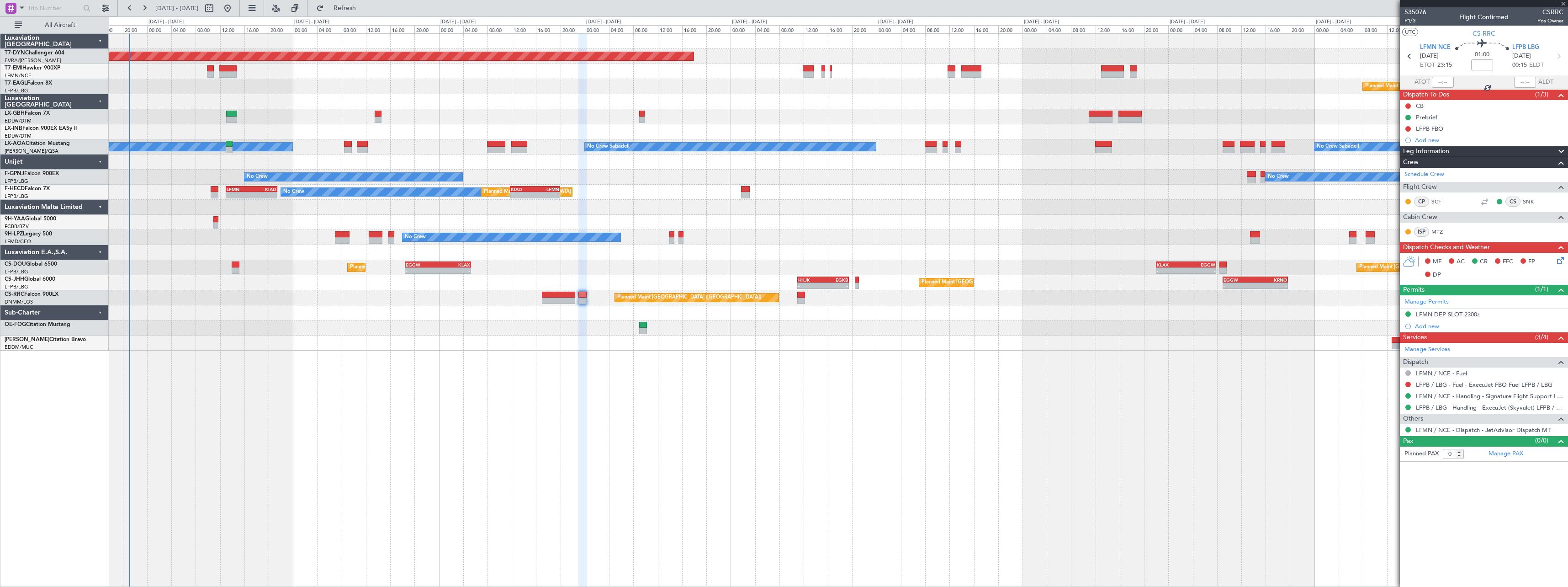
type input "-00:10"
type input "7"
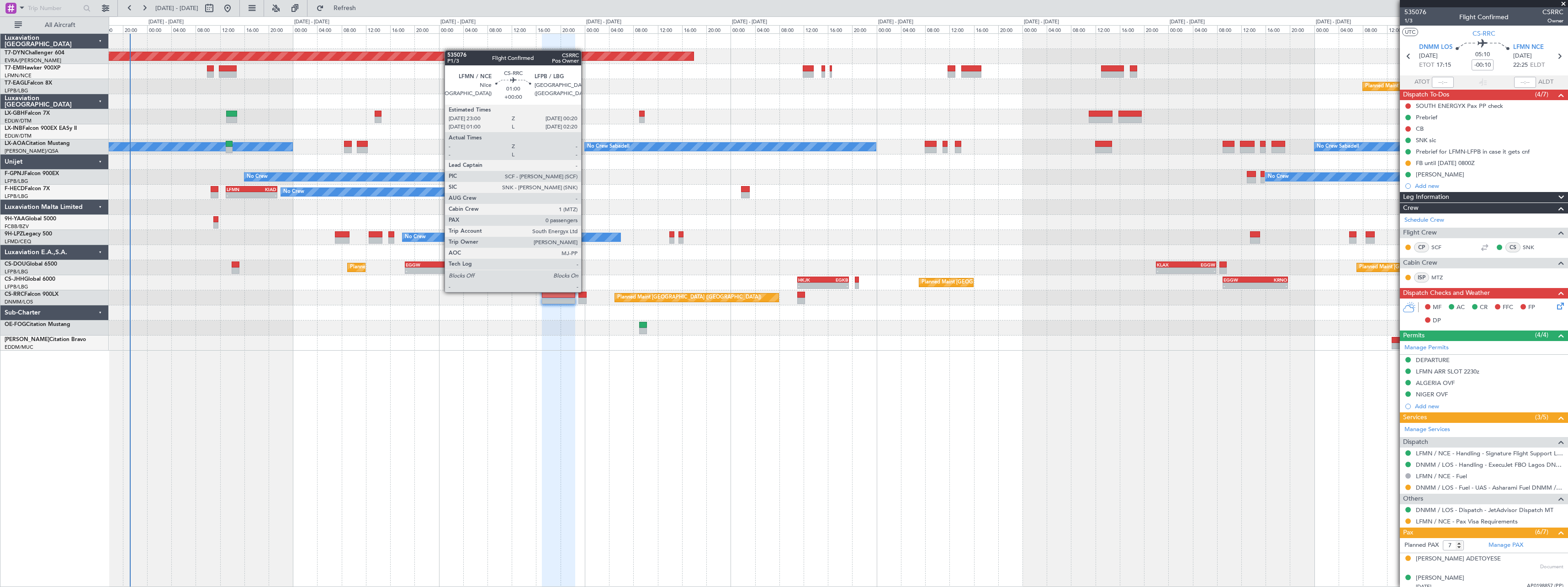
click at [585, 292] on div at bounding box center [582, 295] width 8 height 7
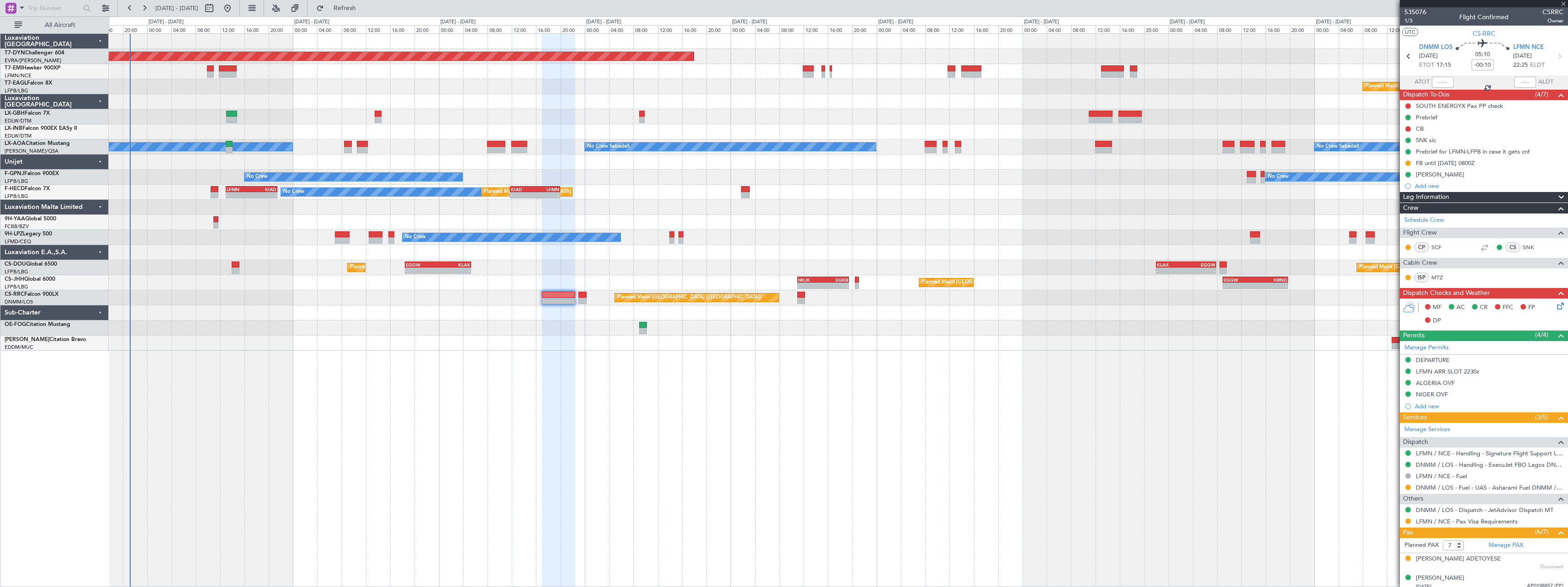
type input "0"
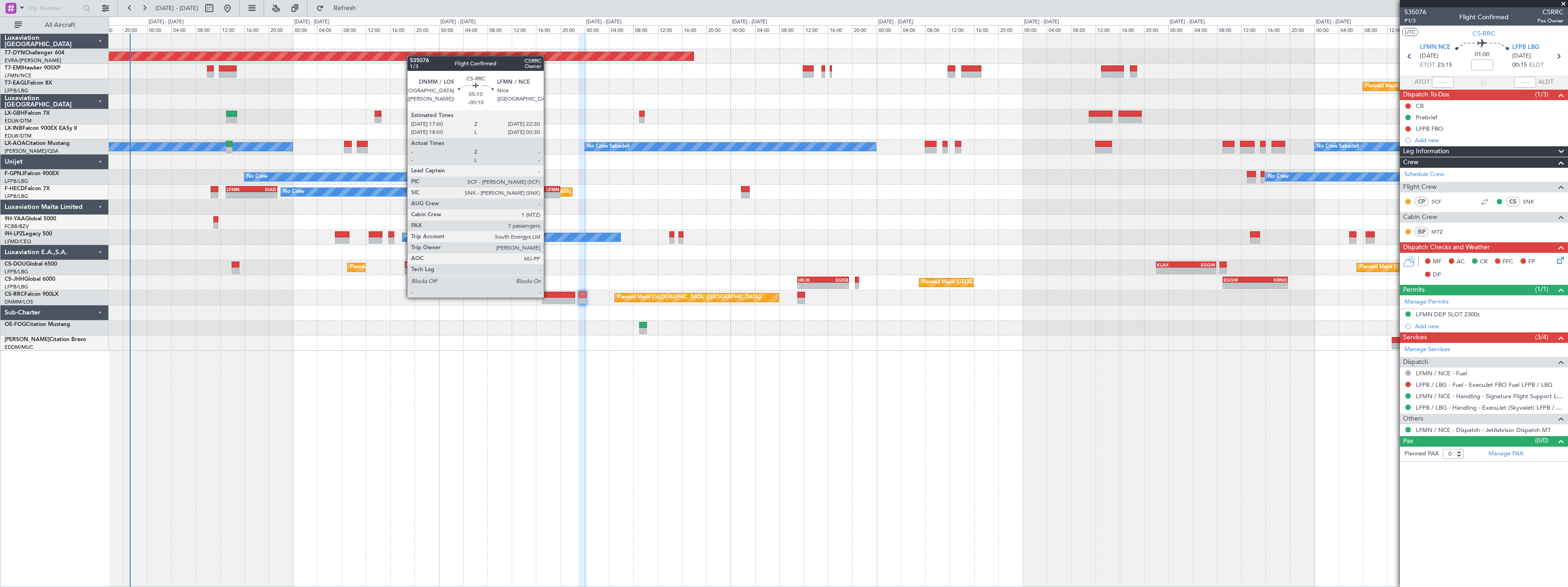
click at [548, 297] on div at bounding box center [558, 295] width 34 height 7
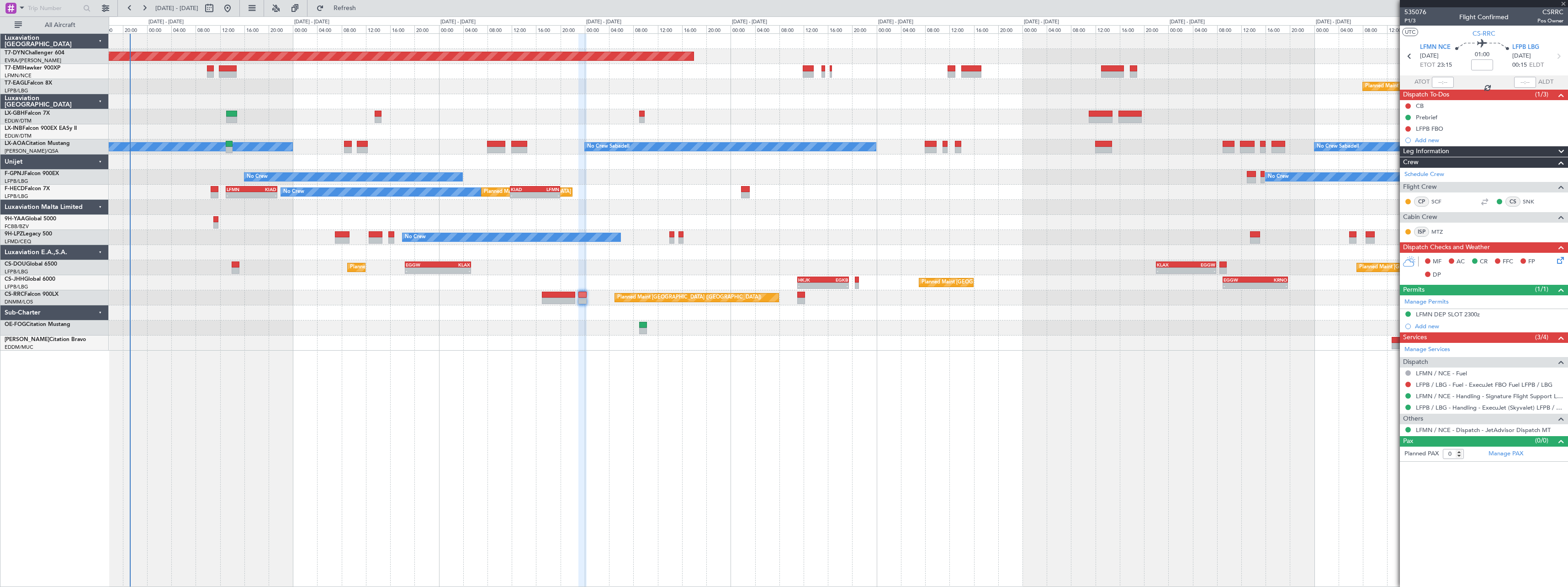
type input "-00:10"
type input "7"
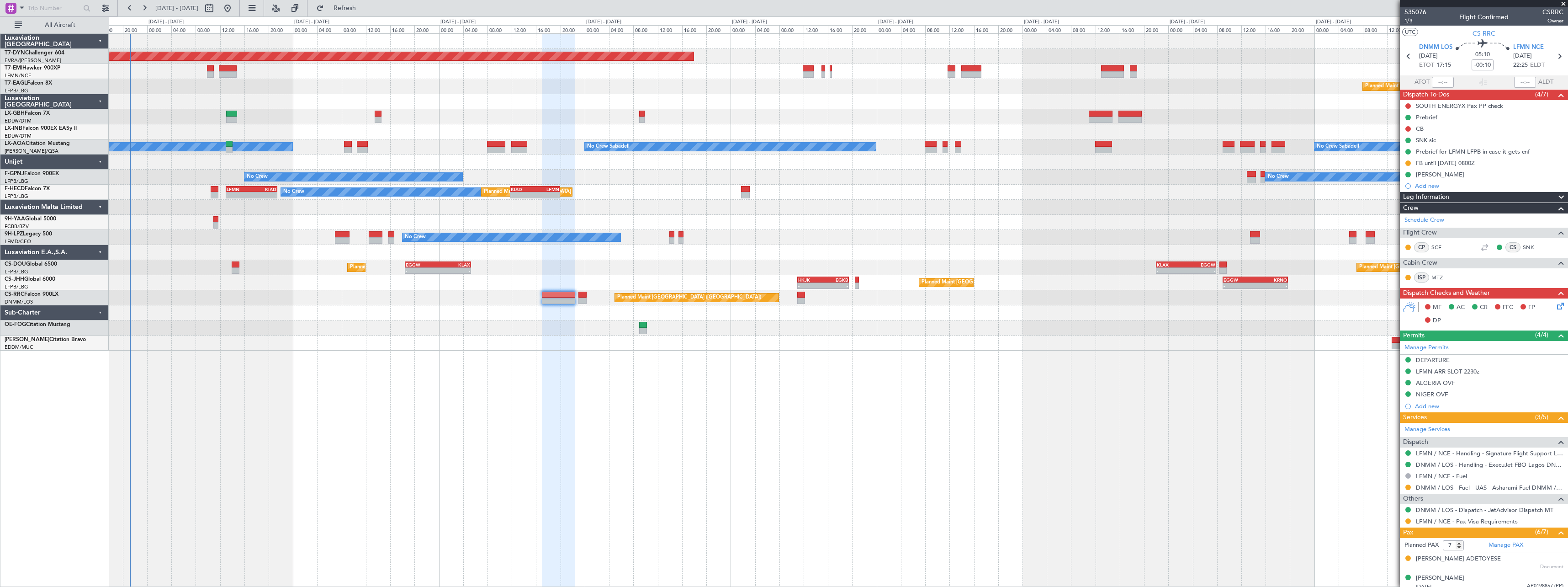
click at [1410, 21] on span "1/3" at bounding box center [1415, 21] width 22 height 8
click at [1553, 53] on icon at bounding box center [1559, 56] width 12 height 12
type input "0"
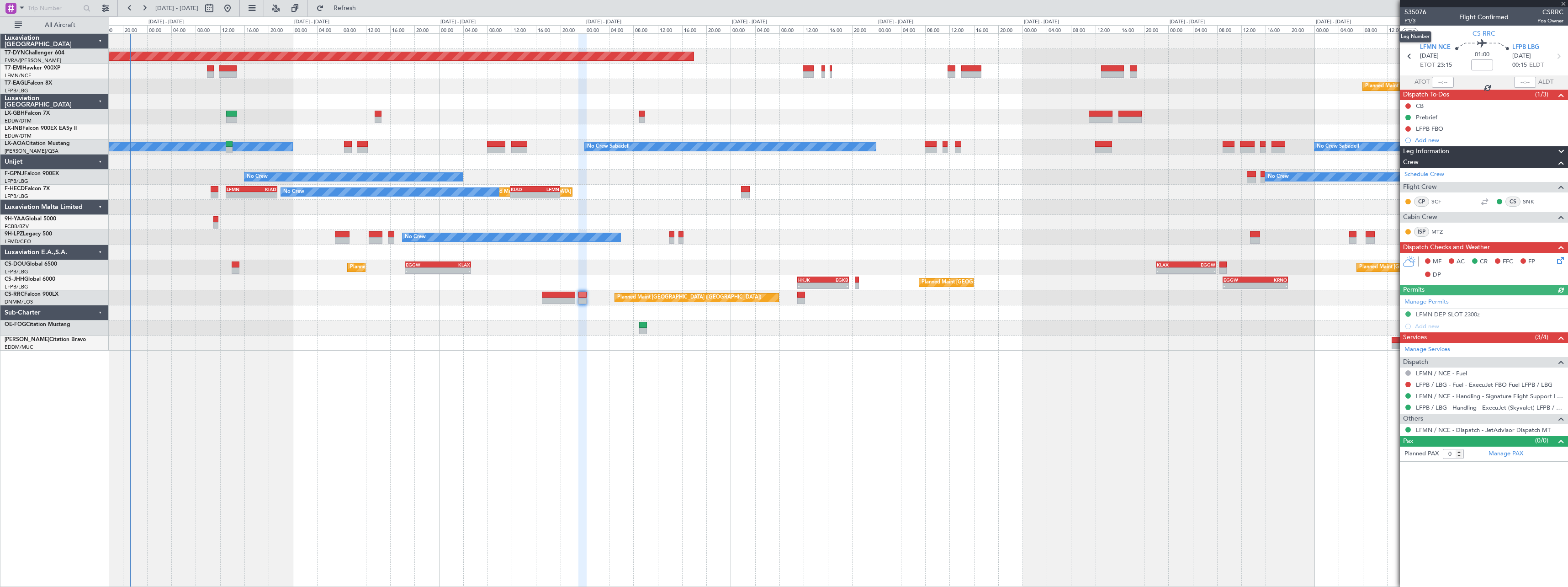
click at [1406, 20] on span "P1/3" at bounding box center [1415, 21] width 22 height 8
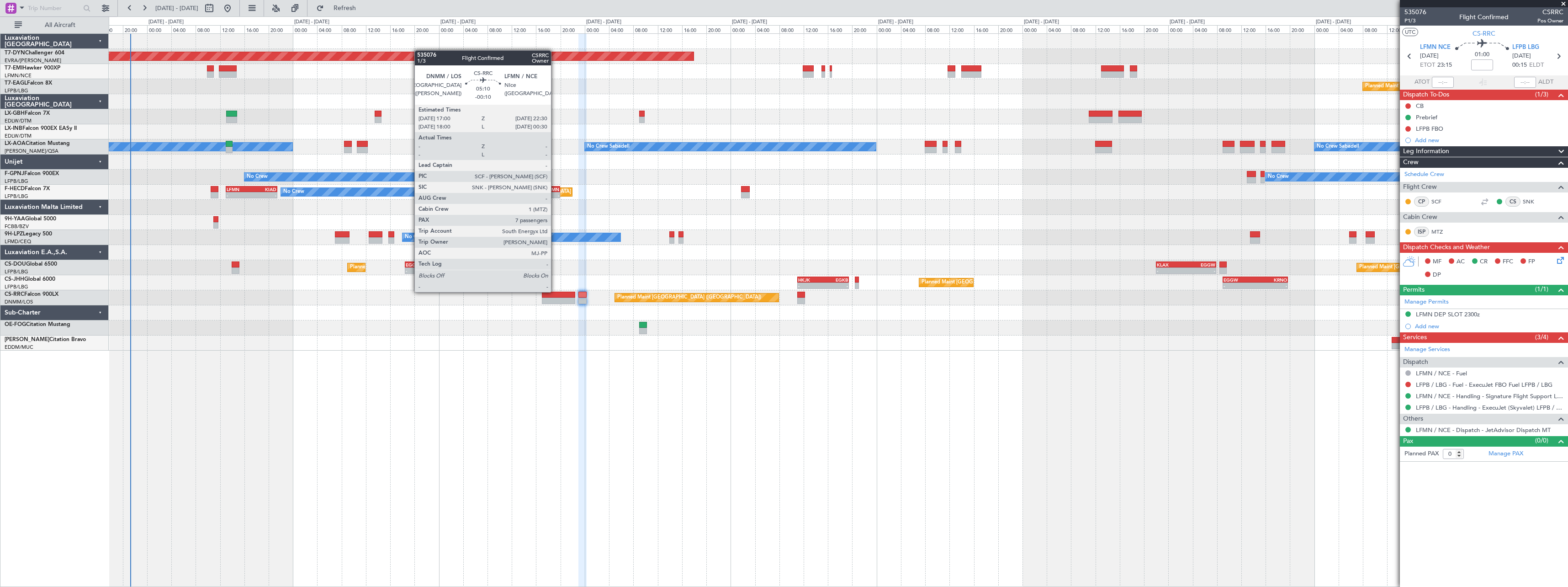
click at [555, 292] on div at bounding box center [558, 295] width 34 height 7
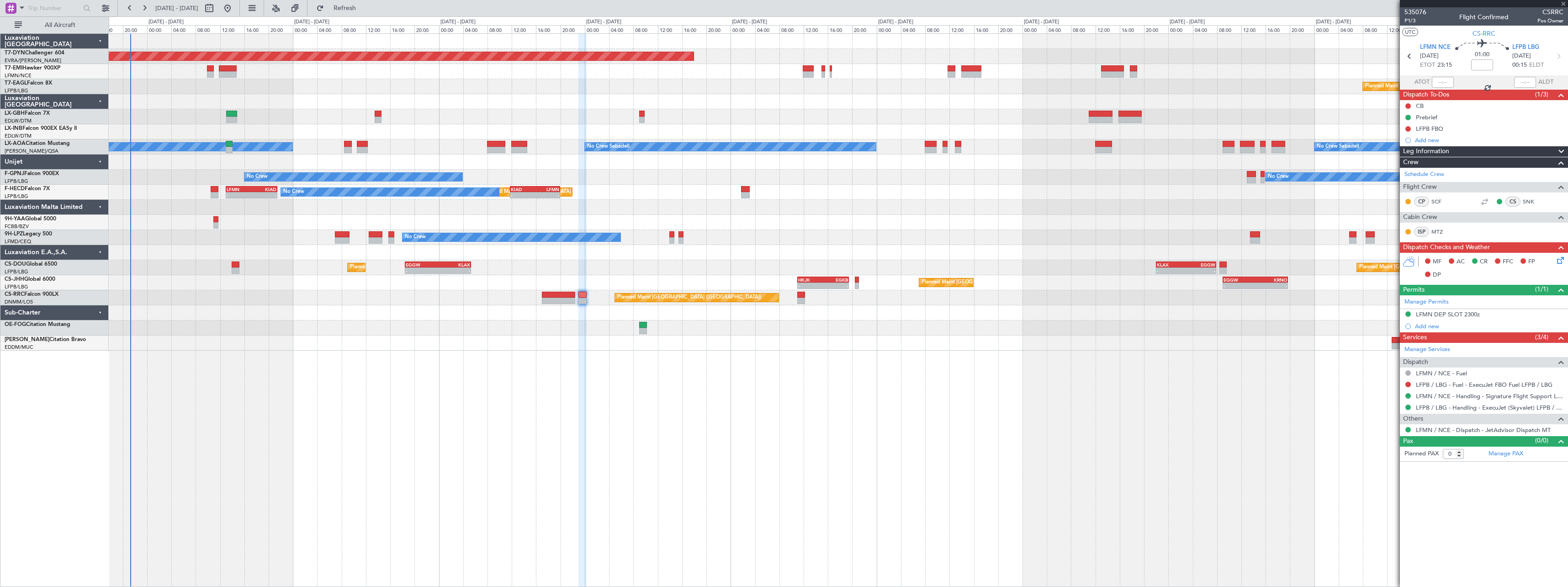
type input "-00:10"
type input "7"
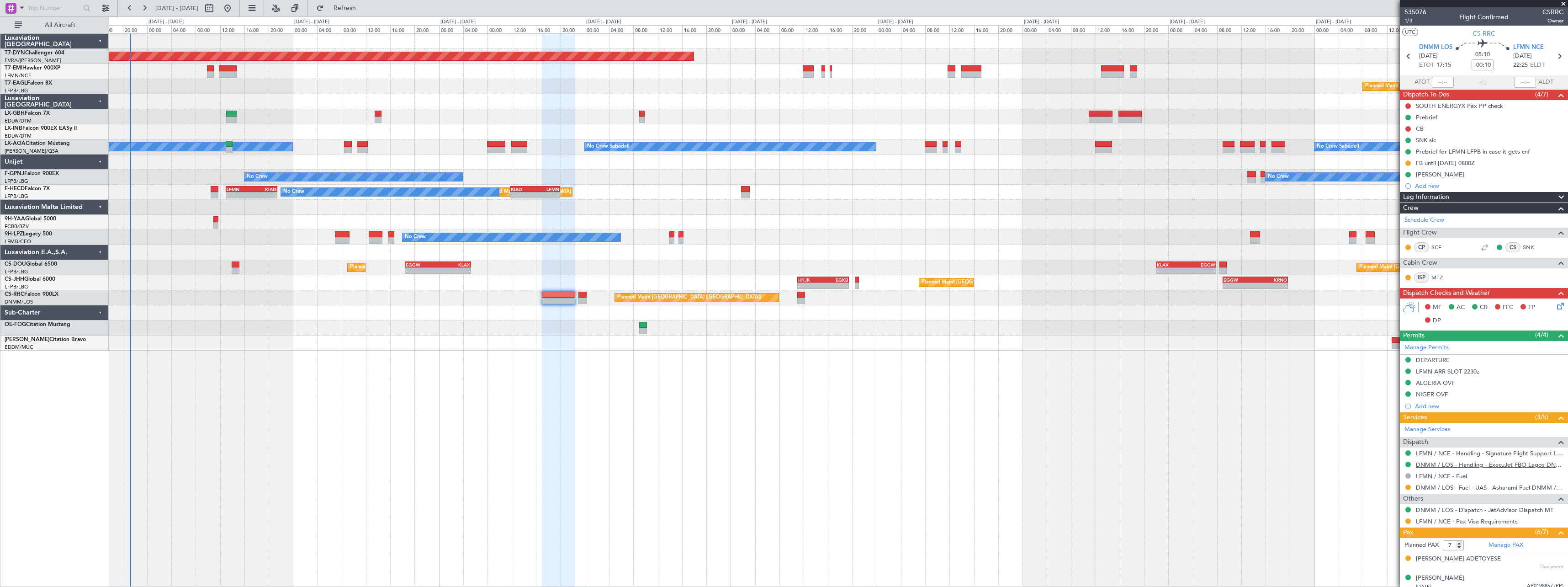
click at [1498, 463] on link "DNMM / LOS - Handling - ExecuJet FBO Lagos DNMM / LOS" at bounding box center [1490, 464] width 148 height 8
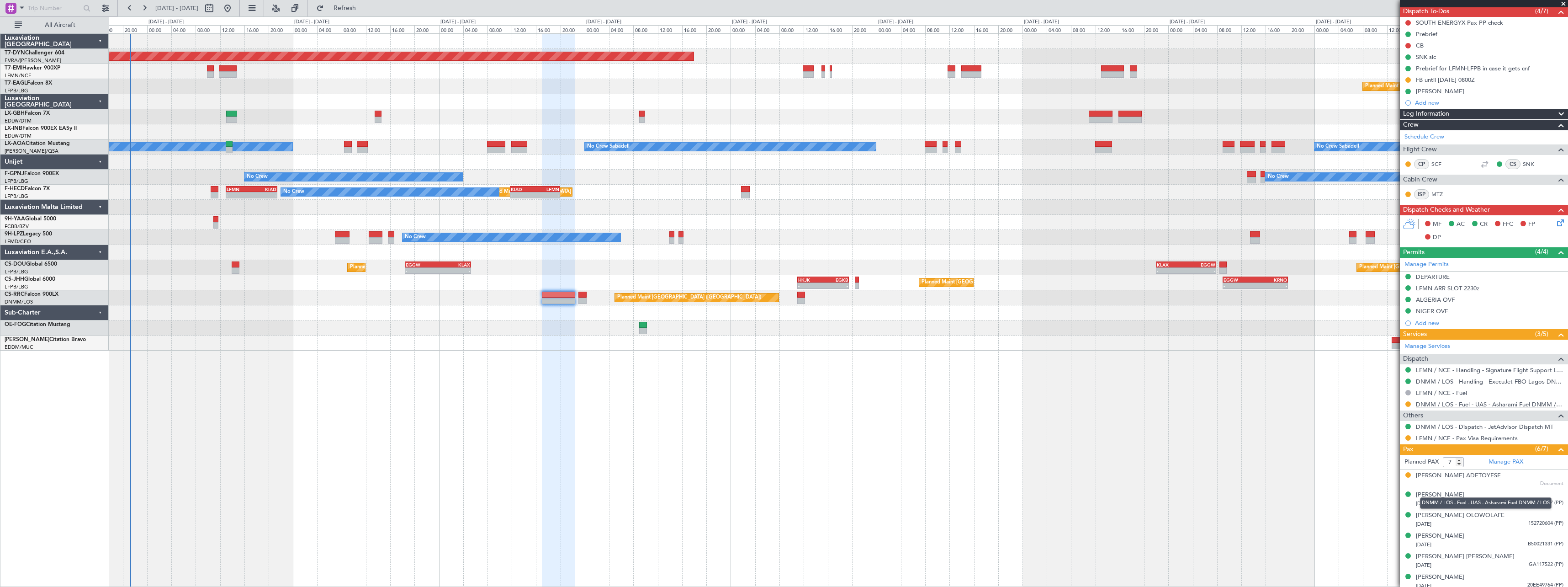
scroll to position [92, 0]
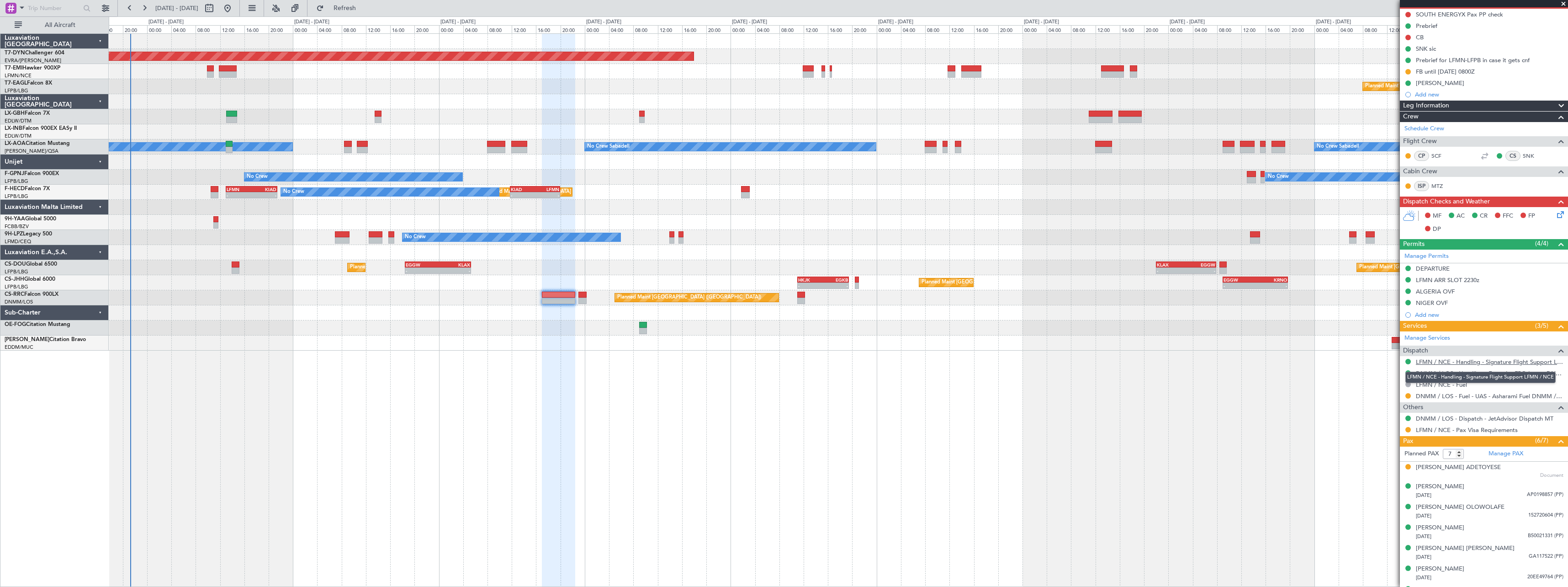
click at [1515, 361] on link "LFMN / NCE - Handling - Signature Flight Support LFMN / NCE" at bounding box center [1490, 361] width 148 height 8
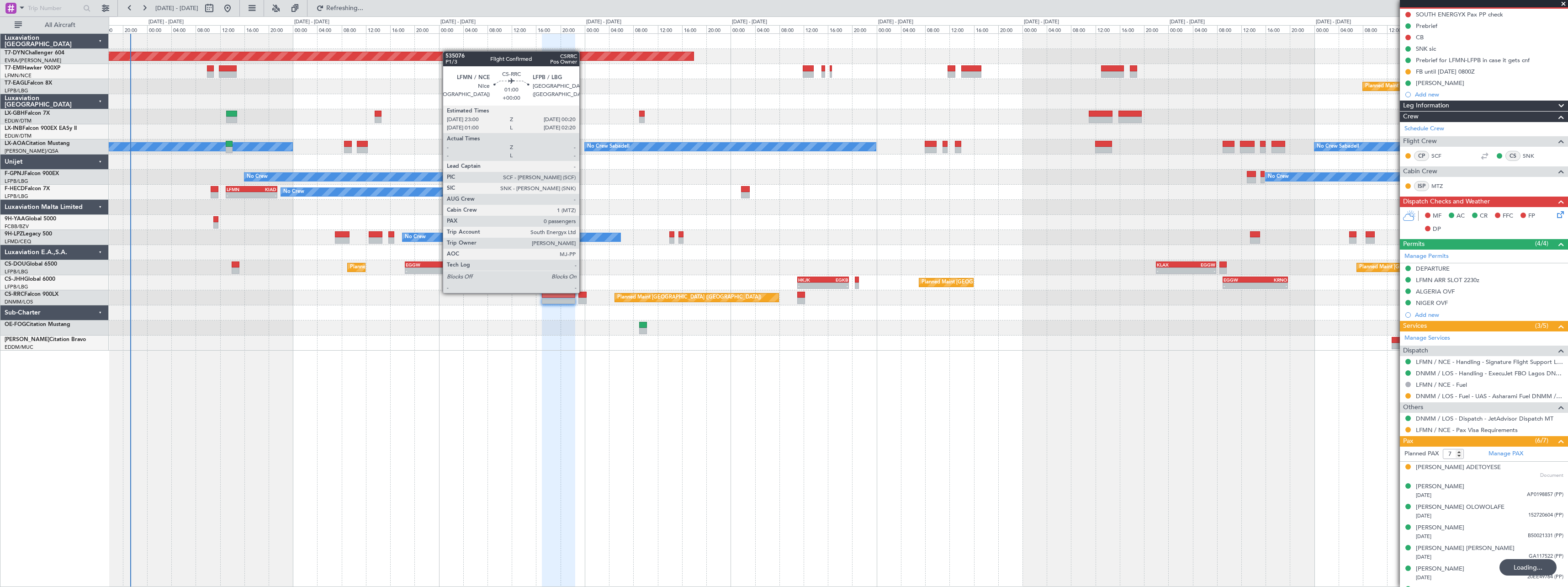
click at [584, 292] on div at bounding box center [582, 295] width 8 height 7
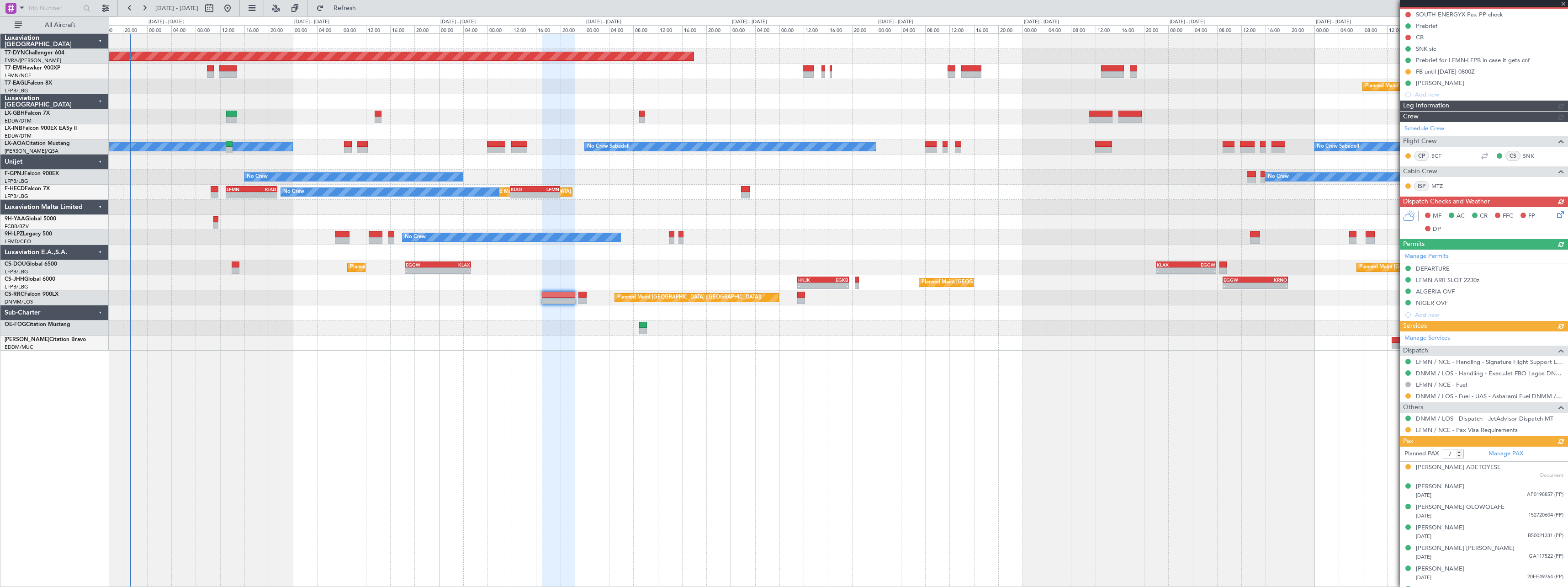
type input "0"
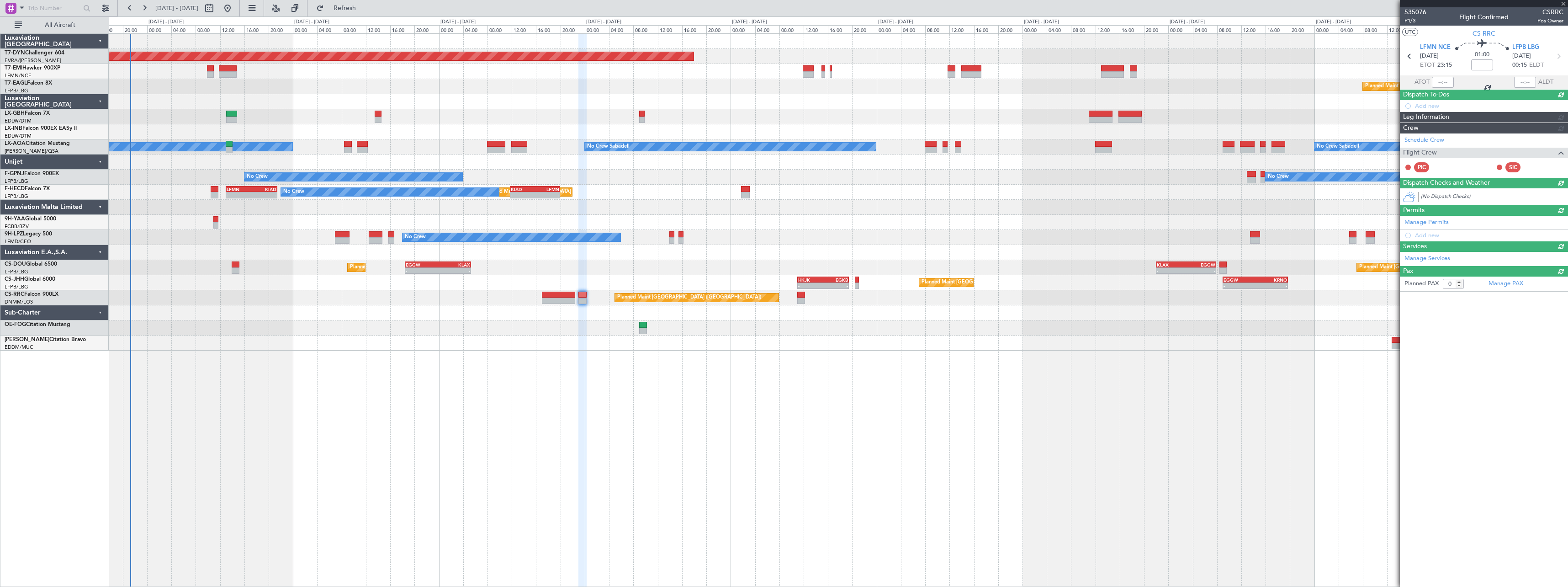
scroll to position [0, 0]
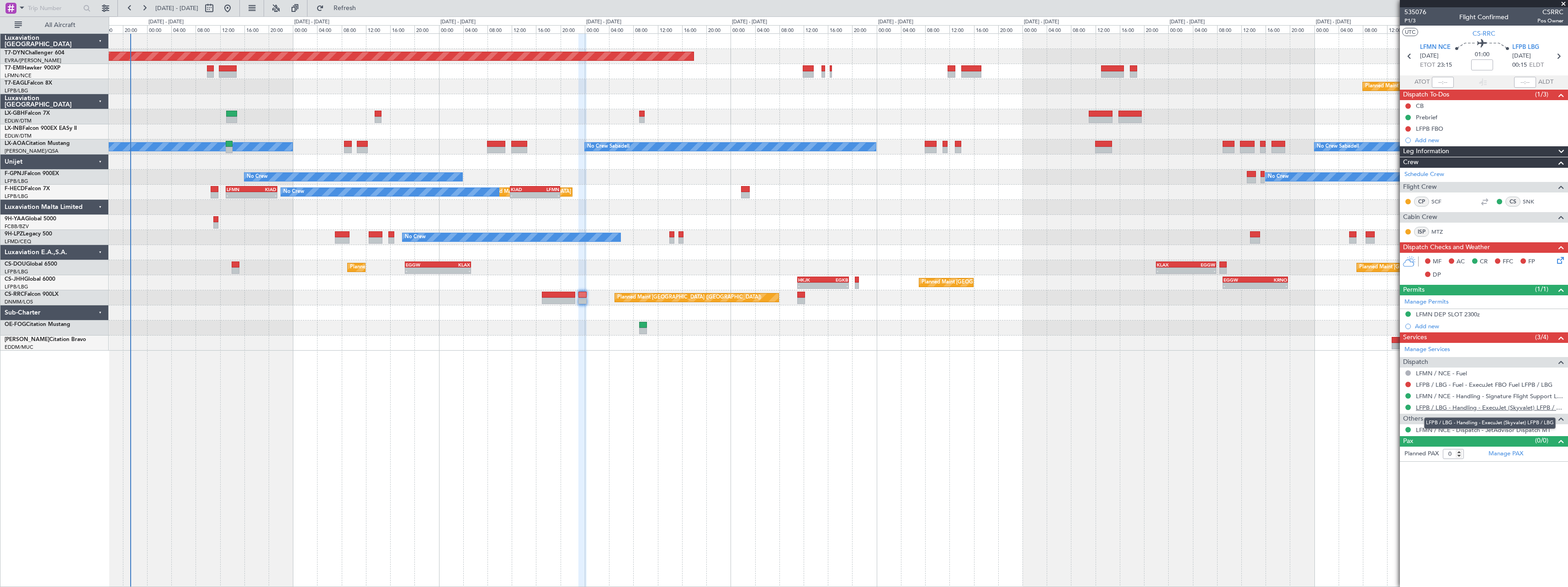
click at [1517, 405] on link "LFPB / LBG - Handling - ExecuJet (Skyvalet) LFPB / LBG" at bounding box center [1490, 408] width 148 height 8
click at [1559, 261] on icon at bounding box center [1558, 259] width 7 height 7
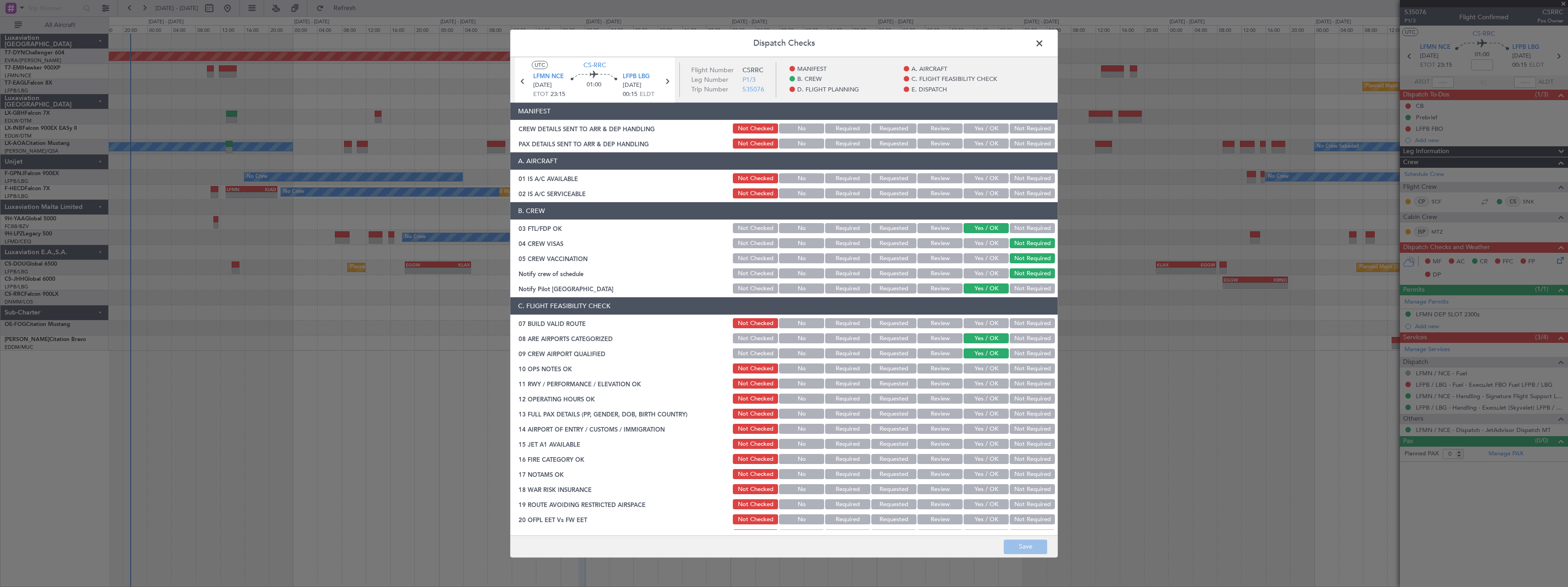
click at [971, 131] on button "Yes / OK" at bounding box center [986, 129] width 45 height 10
click at [975, 142] on button "Yes / OK" at bounding box center [986, 144] width 45 height 10
click at [1023, 543] on button "Save" at bounding box center [1025, 546] width 44 height 15
click at [1044, 42] on span at bounding box center [1044, 46] width 0 height 18
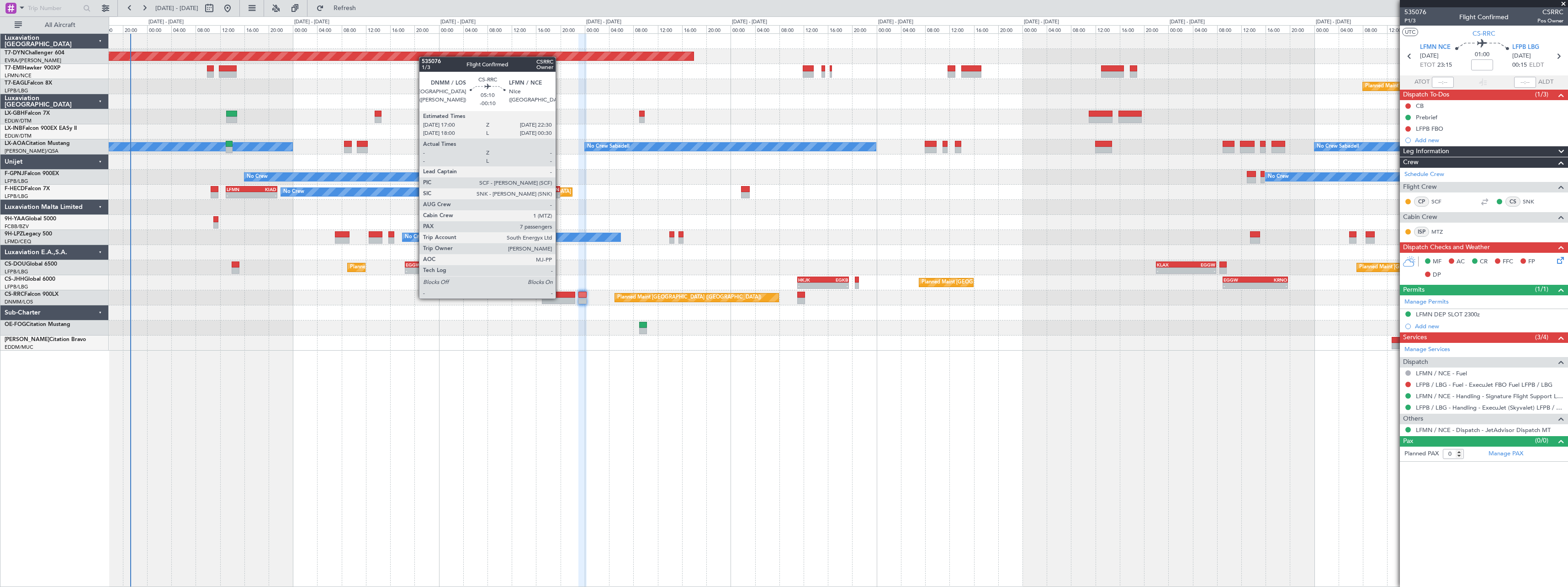
click at [560, 297] on div at bounding box center [558, 301] width 34 height 7
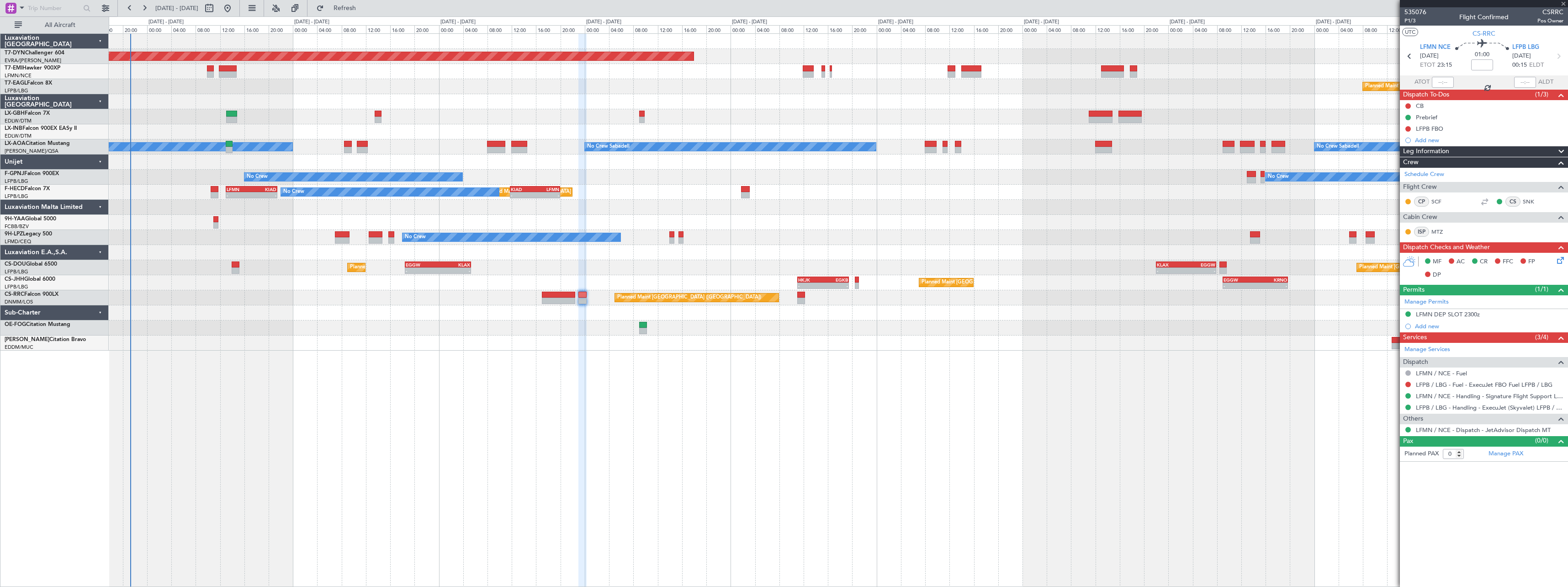
type input "-00:10"
type input "7"
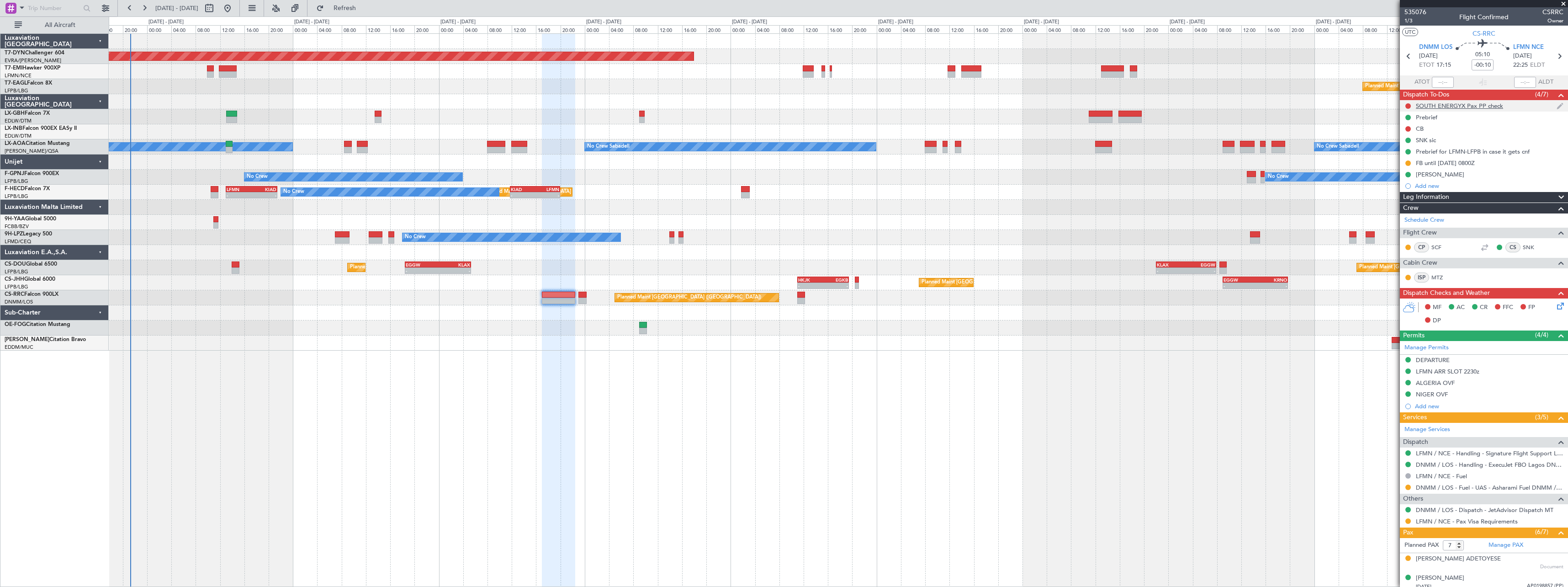
click at [1524, 106] on div "SOUTH ENERGYX Pax PP check" at bounding box center [1484, 106] width 168 height 11
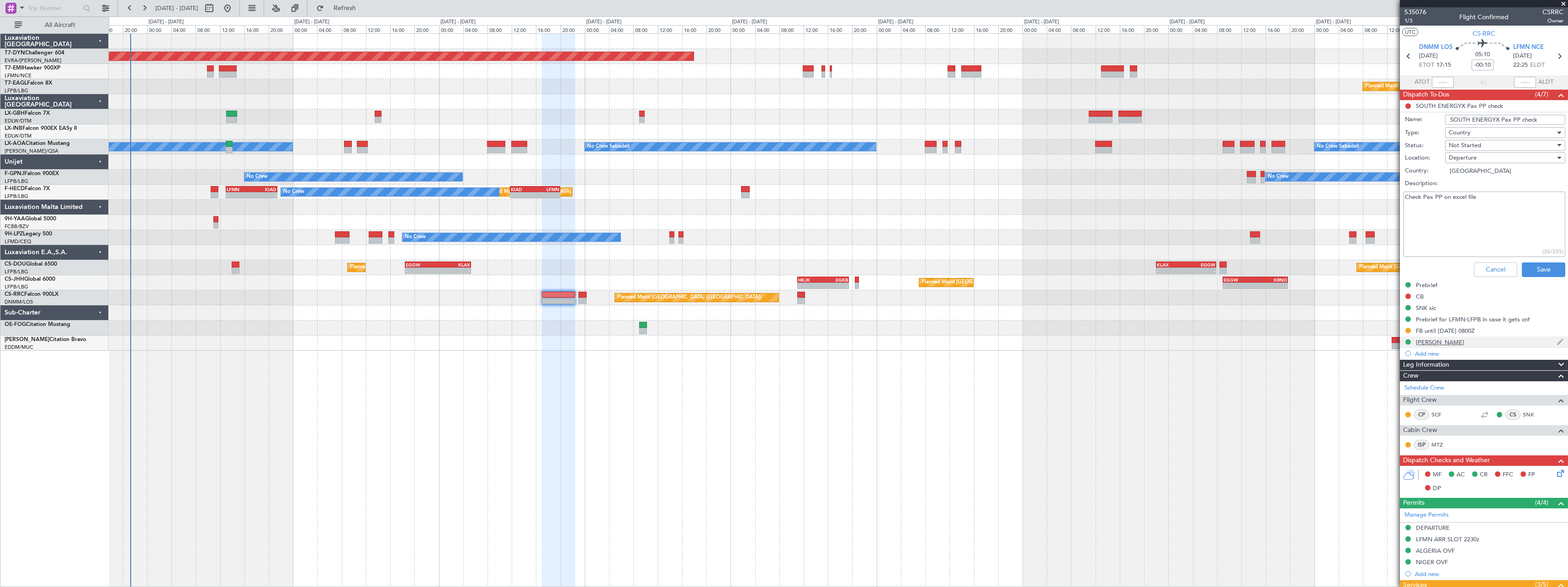
click at [1489, 345] on div "[PERSON_NAME]" at bounding box center [1484, 342] width 168 height 11
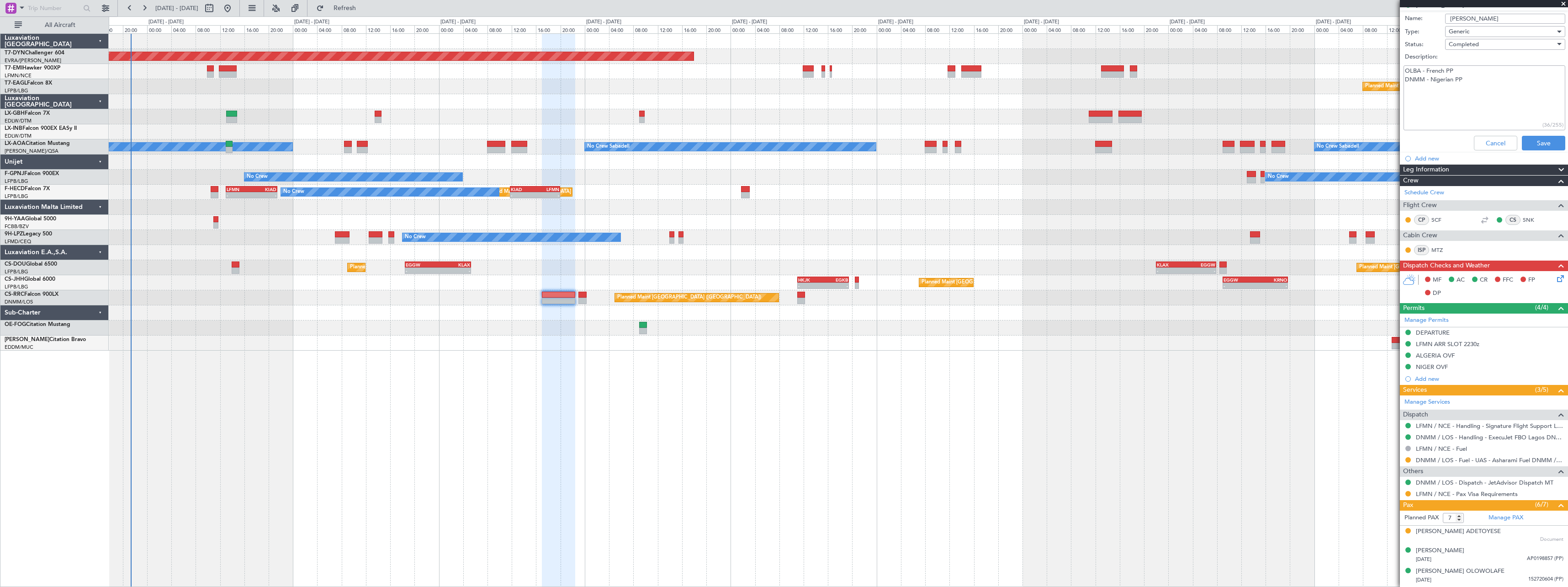
scroll to position [251, 0]
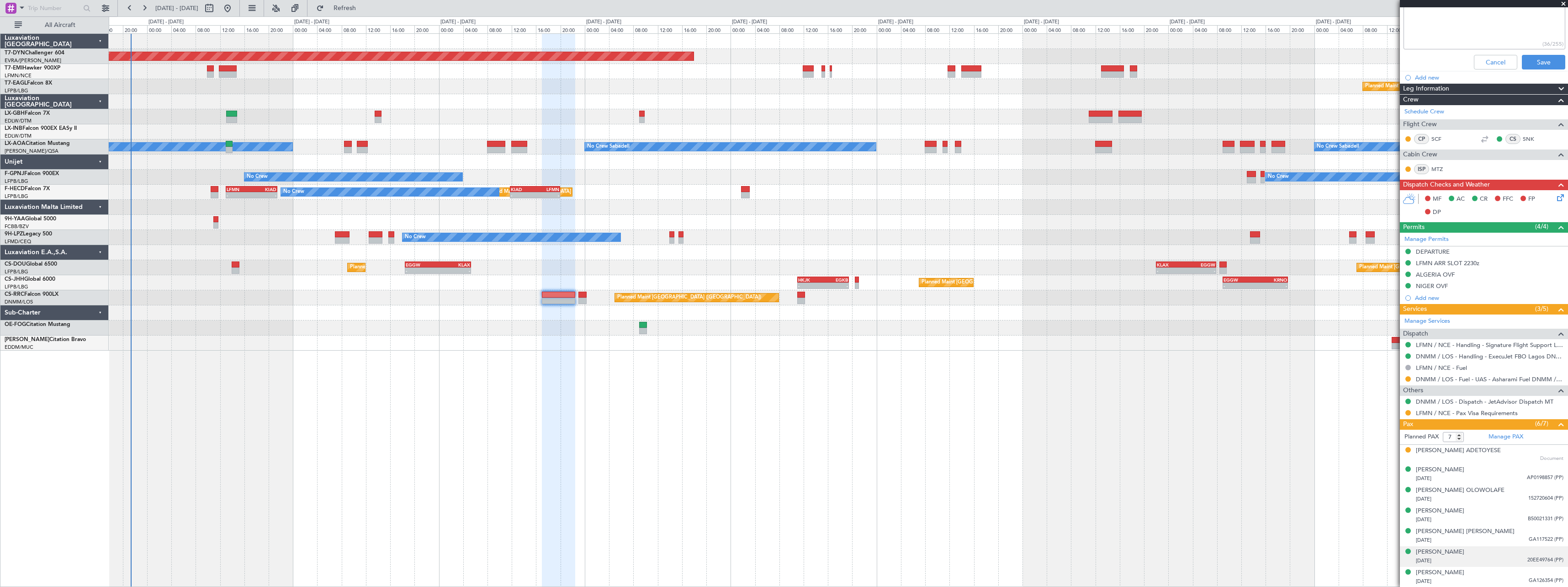
click at [1503, 557] on div "[DATE] 20EE49764 (PP)" at bounding box center [1490, 561] width 148 height 9
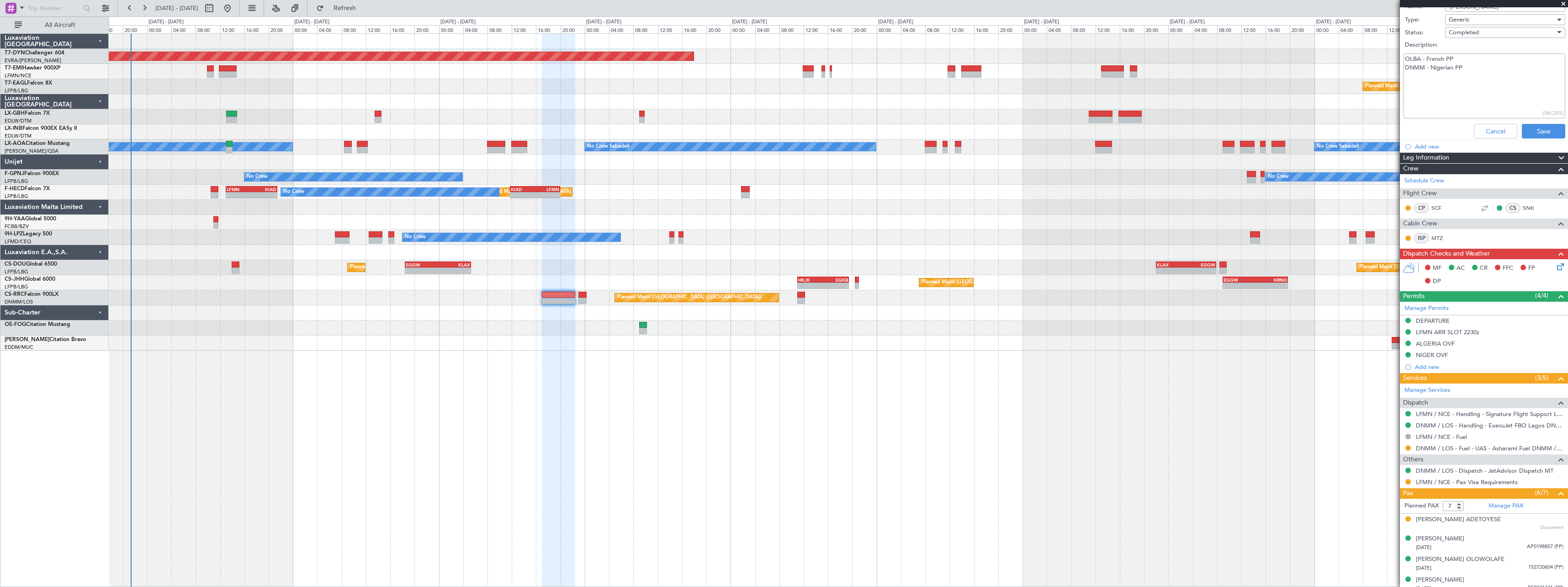
scroll to position [273, 0]
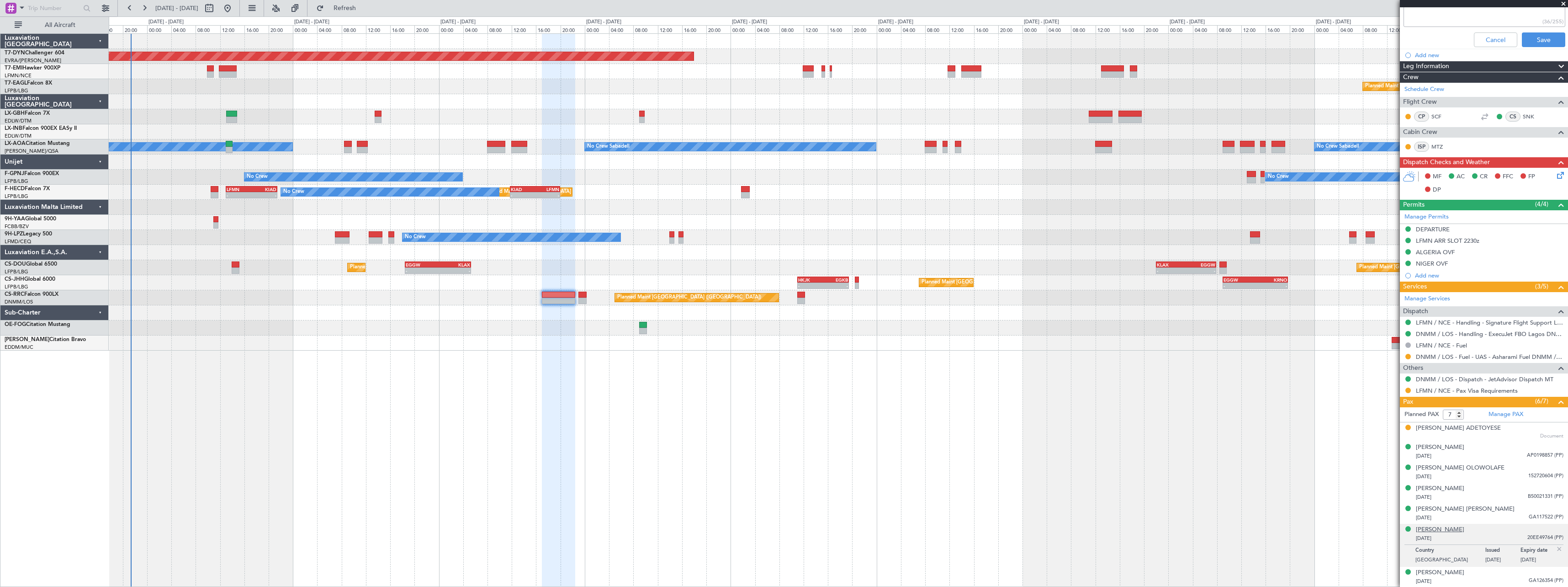
click at [1464, 531] on div "[PERSON_NAME]" at bounding box center [1439, 530] width 48 height 9
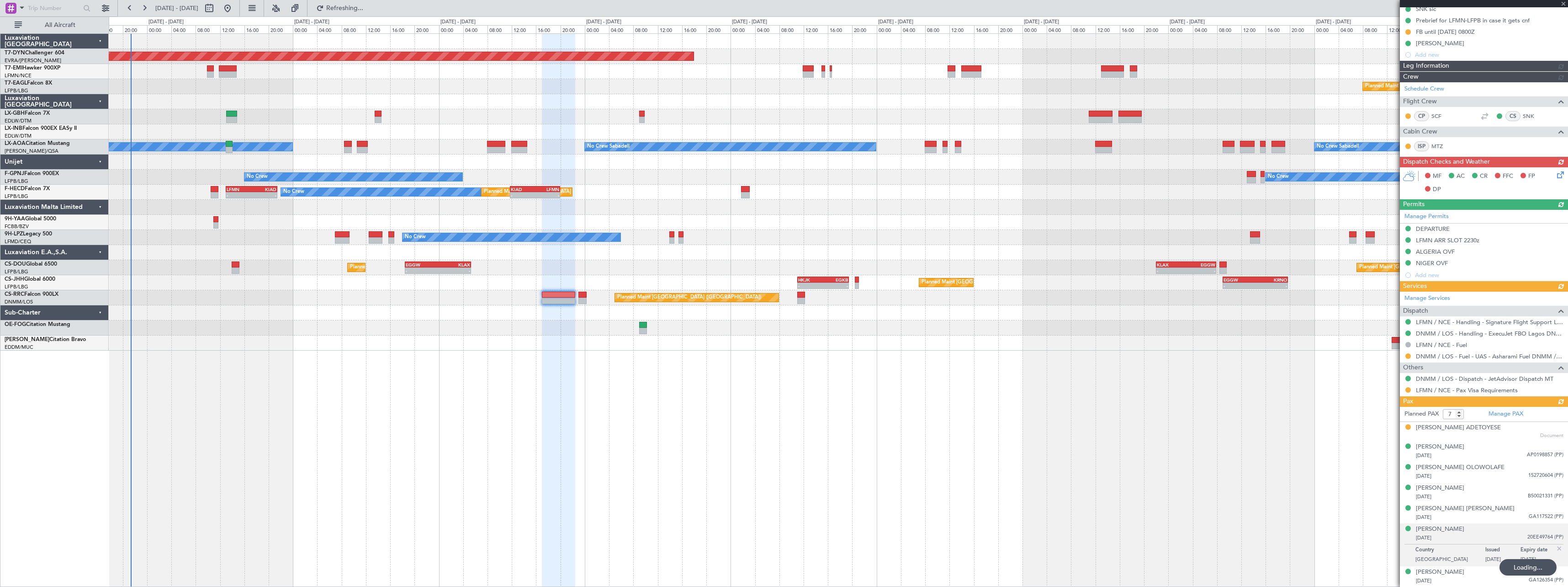
scroll to position [131, 0]
click at [1457, 530] on div "[PERSON_NAME]" at bounding box center [1439, 530] width 48 height 9
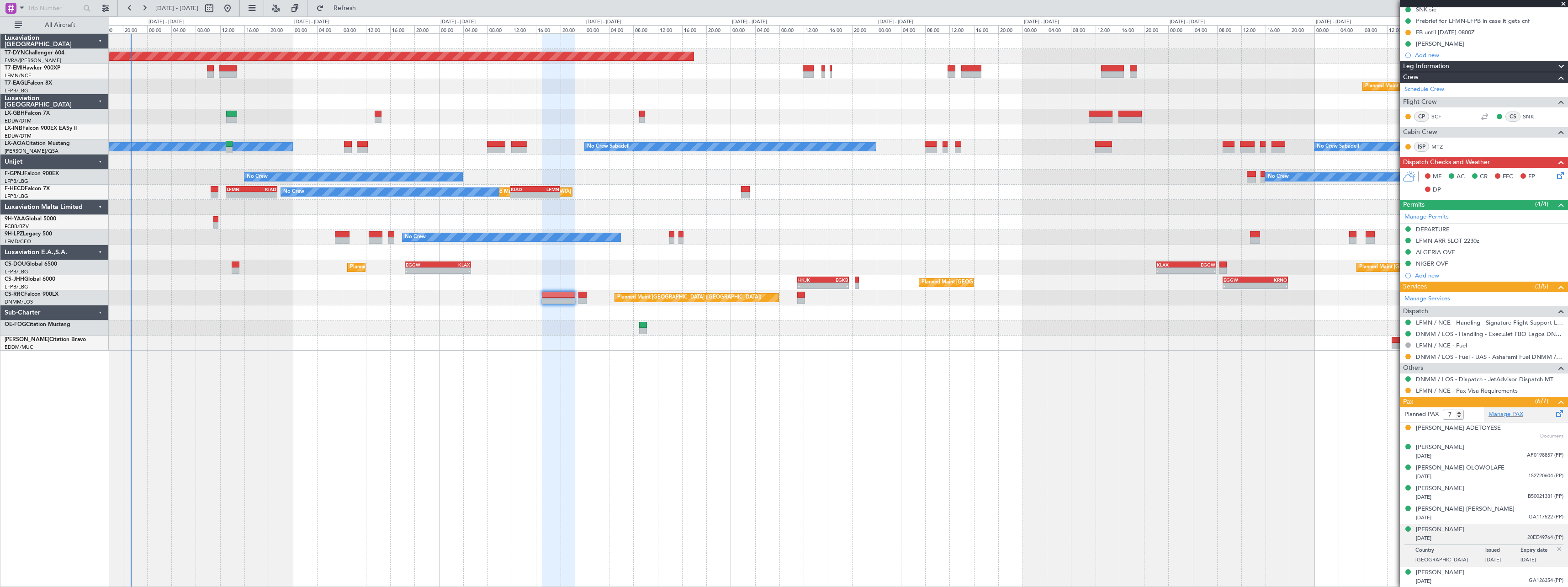
click at [1536, 413] on div "Manage PAX" at bounding box center [1525, 414] width 84 height 15
click at [1453, 530] on div "[PERSON_NAME]" at bounding box center [1439, 530] width 48 height 9
click at [364, 10] on span "Refresh" at bounding box center [345, 9] width 38 height 7
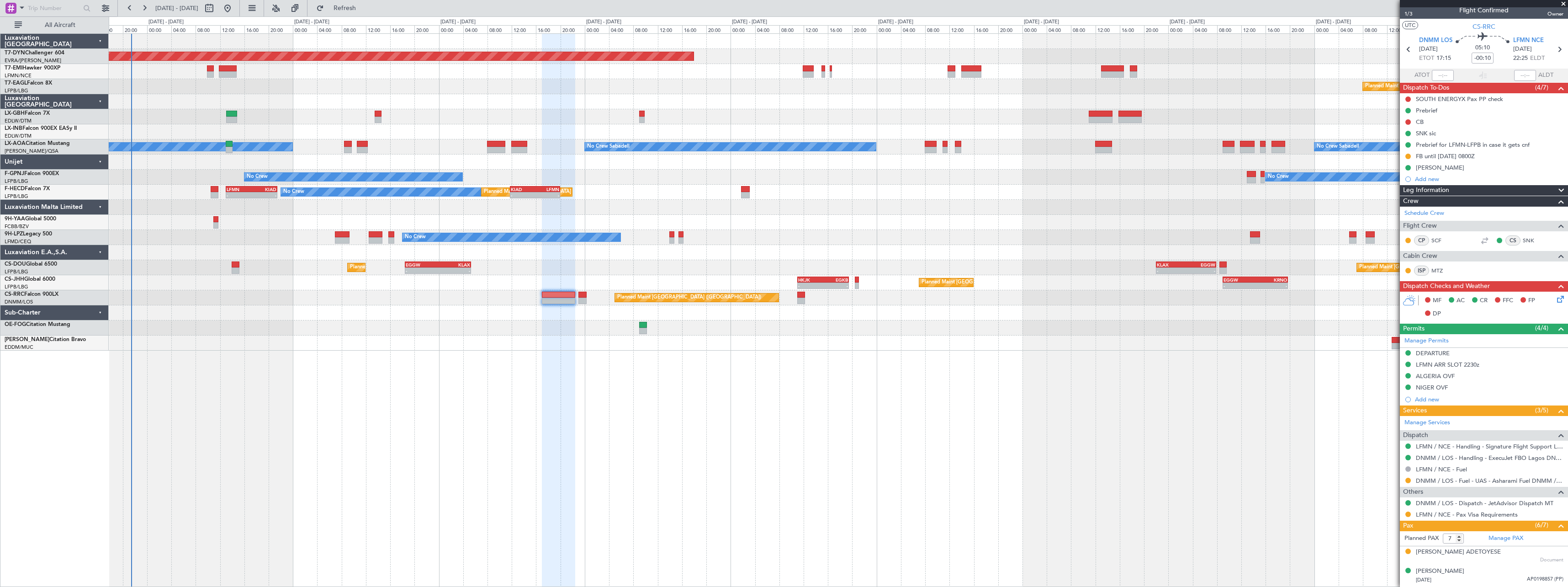
scroll to position [0, 0]
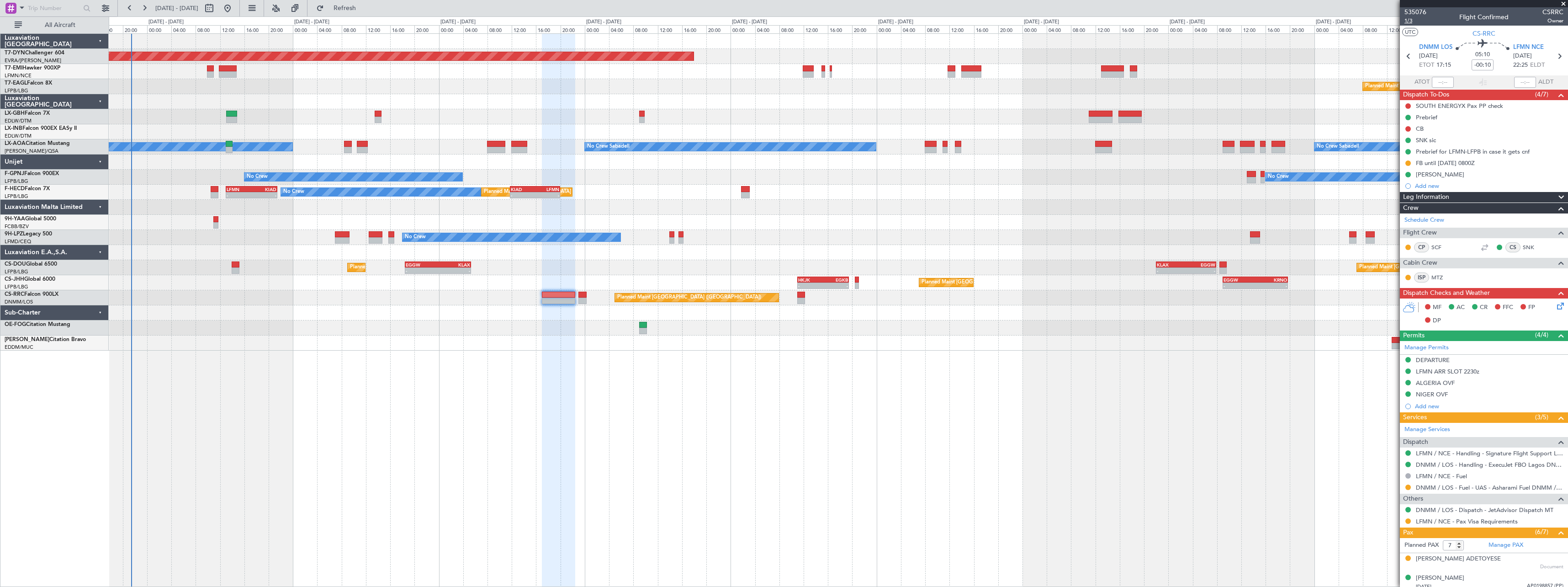
click at [1414, 20] on span "1/3" at bounding box center [1415, 21] width 22 height 8
click at [1408, 22] on span "1/3" at bounding box center [1415, 21] width 22 height 8
click at [1504, 179] on div "[PERSON_NAME]" at bounding box center [1484, 174] width 168 height 11
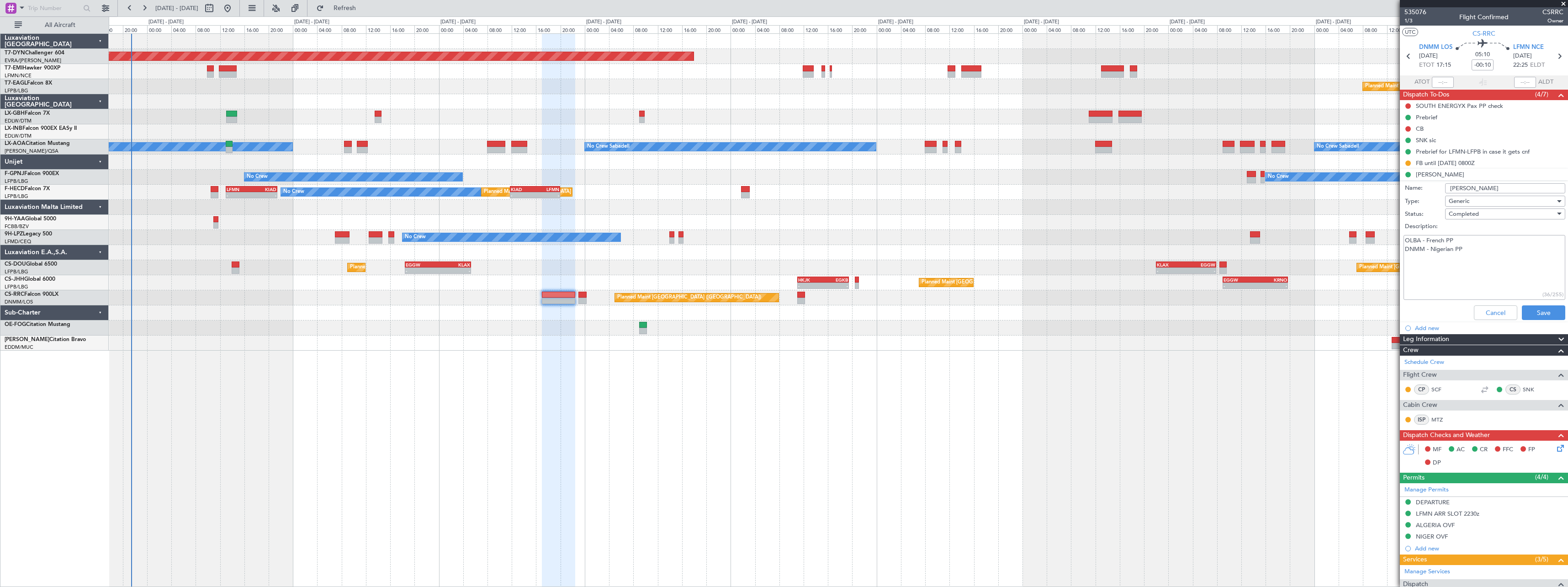
click at [1557, 447] on icon at bounding box center [1558, 446] width 7 height 7
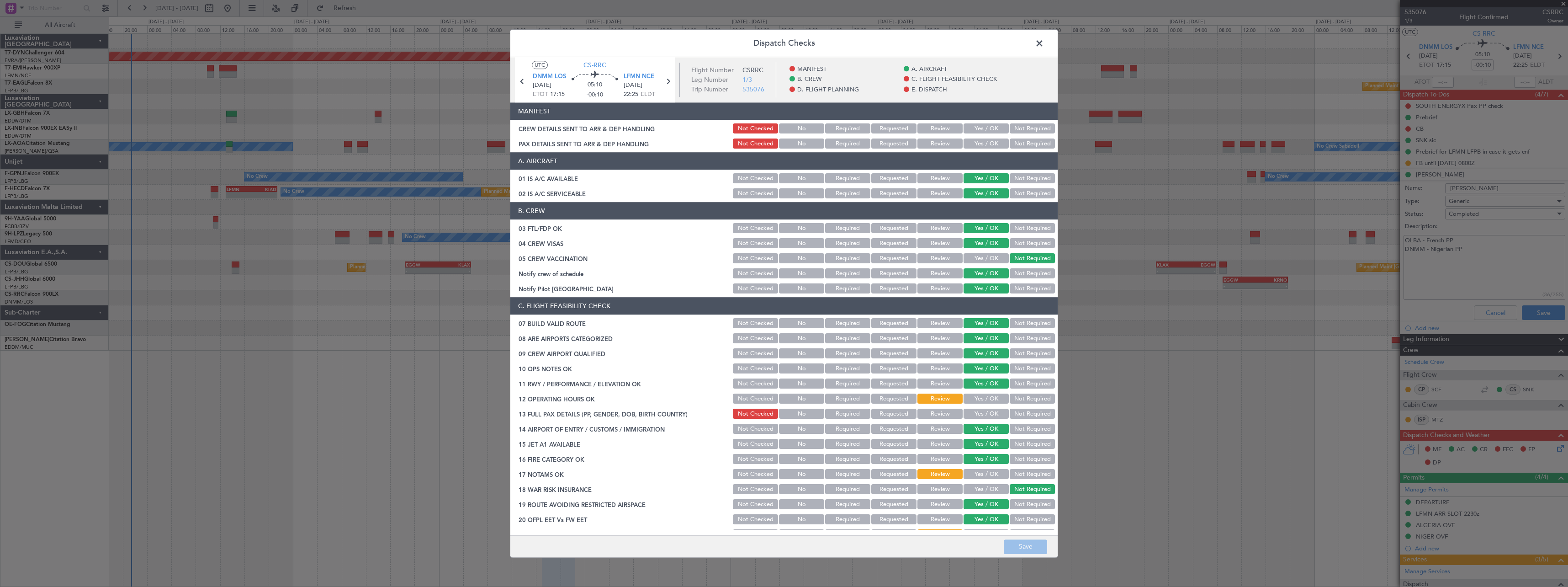
click at [987, 126] on button "Yes / OK" at bounding box center [986, 129] width 45 height 10
click at [983, 144] on button "Yes / OK" at bounding box center [986, 144] width 45 height 10
click at [1033, 542] on button "Save" at bounding box center [1025, 546] width 44 height 15
click at [1044, 42] on span at bounding box center [1044, 46] width 0 height 18
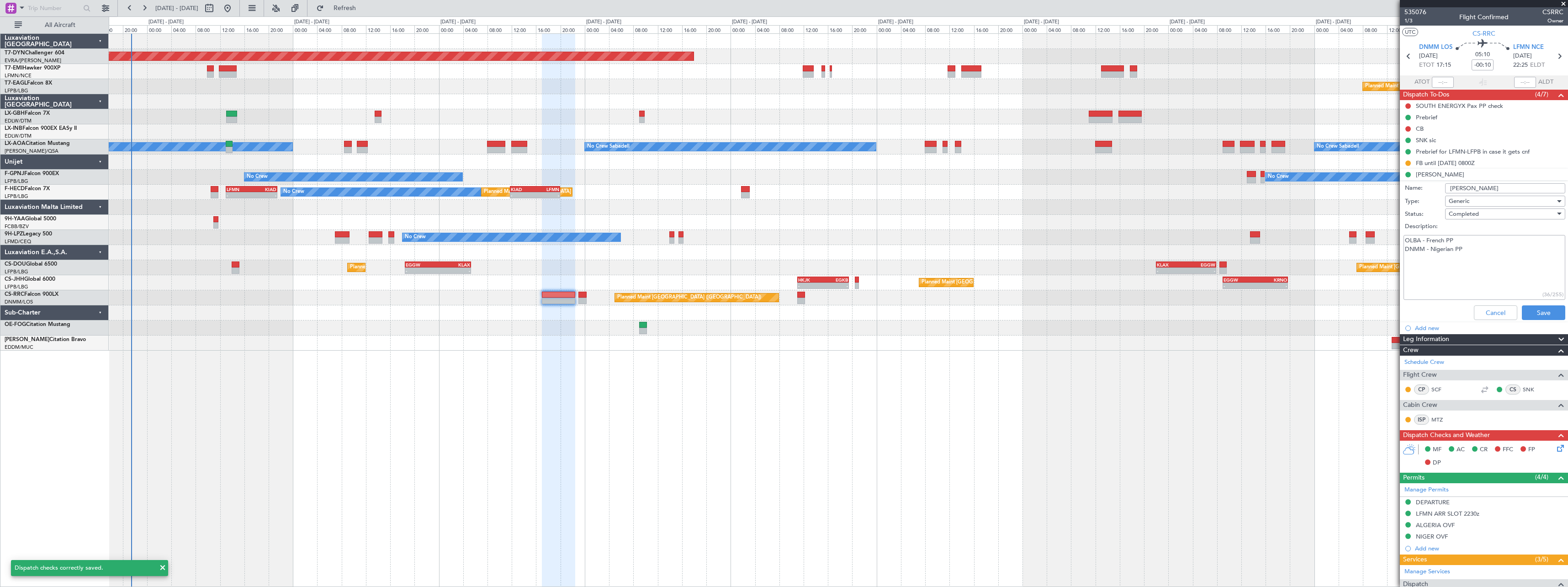
click at [576, 295] on div "Planned Maint [GEOGRAPHIC_DATA] ([GEOGRAPHIC_DATA]) Planned Maint [GEOGRAPHIC_D…" at bounding box center [838, 297] width 1459 height 15
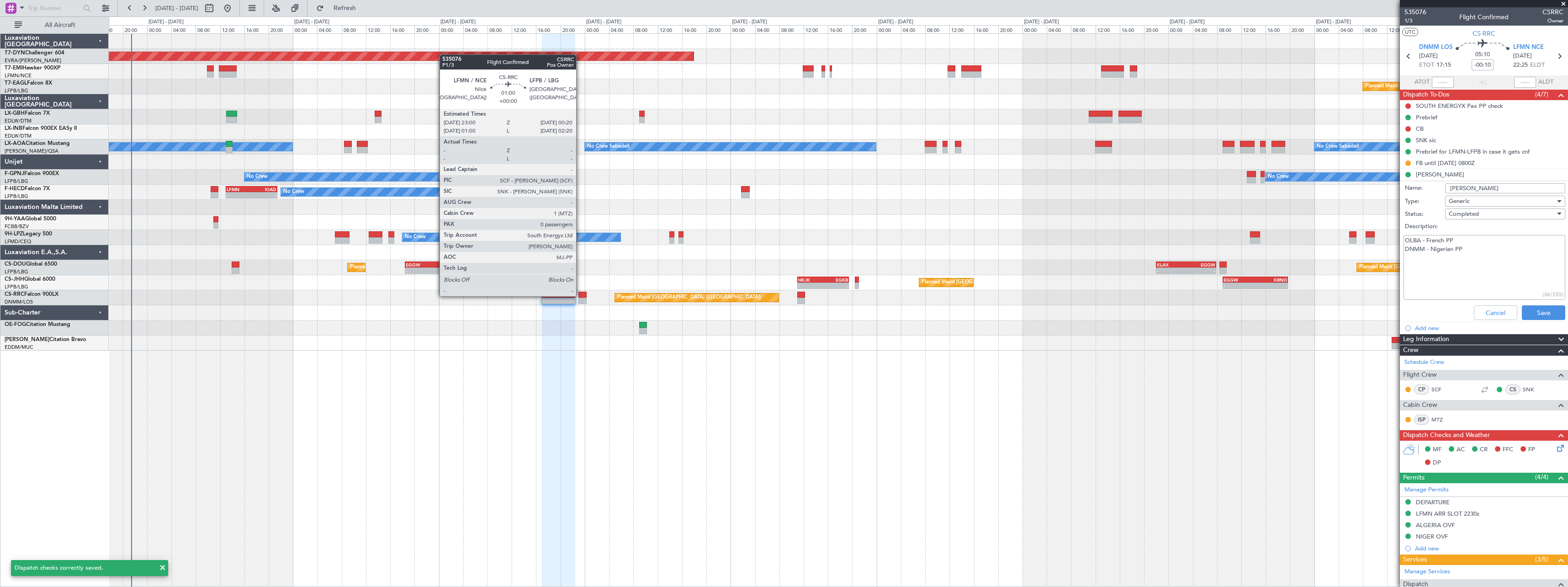
click at [580, 295] on div at bounding box center [582, 295] width 8 height 7
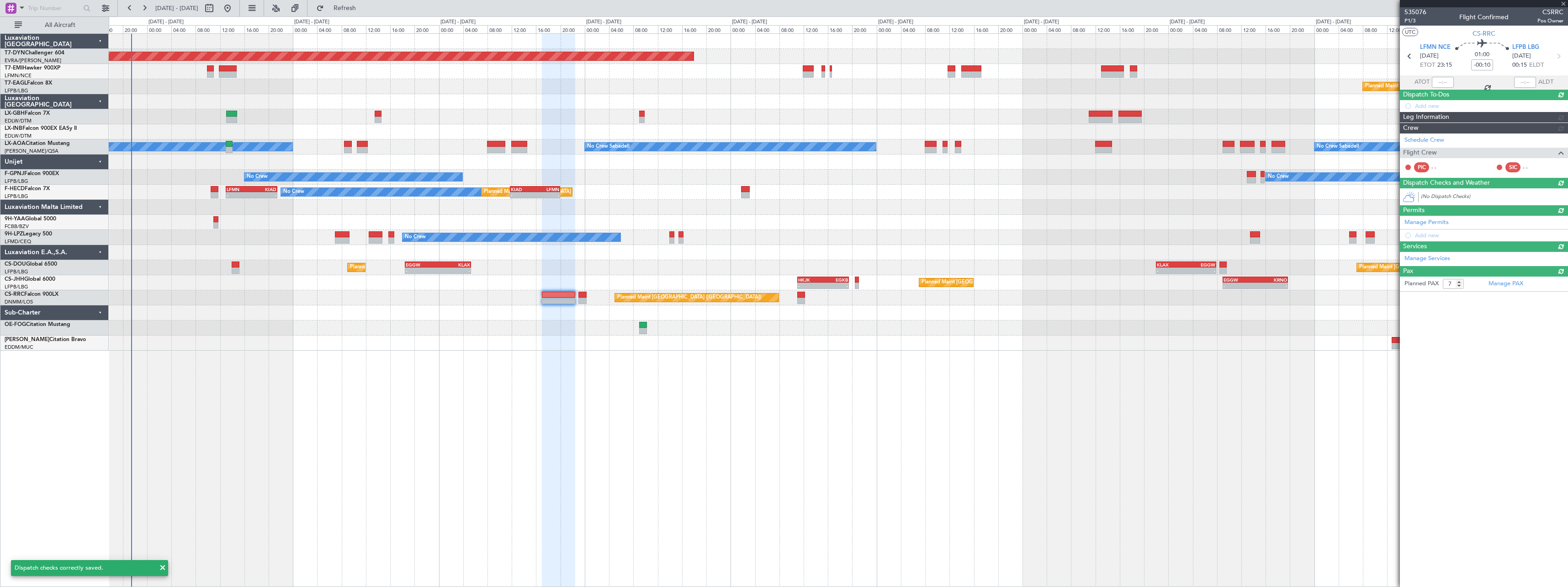
type input "0"
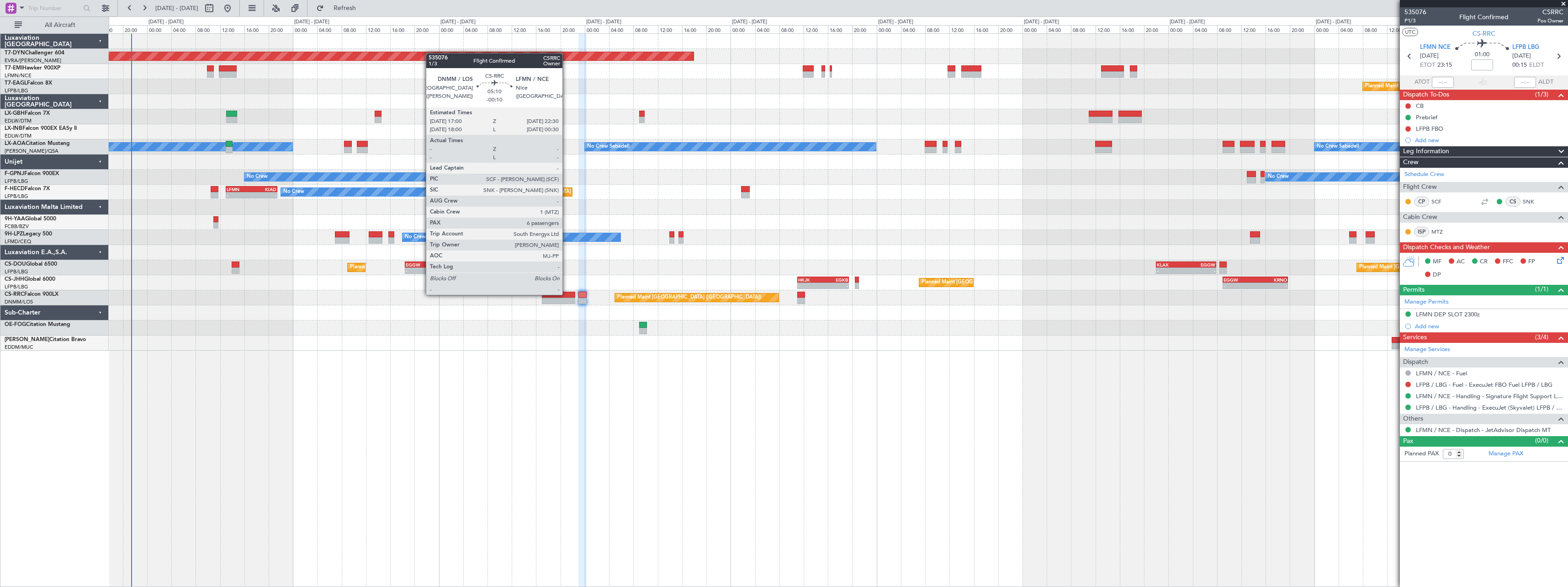
click at [566, 294] on div at bounding box center [558, 295] width 34 height 7
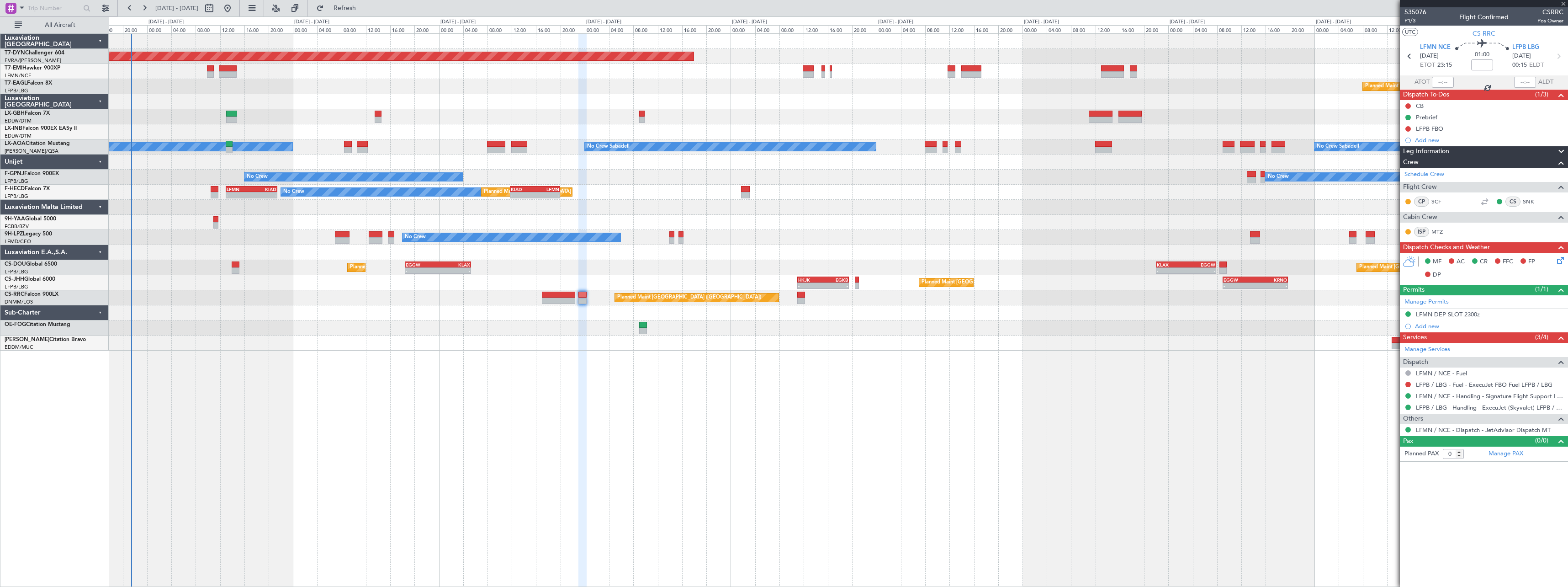
type input "-00:10"
type input "7"
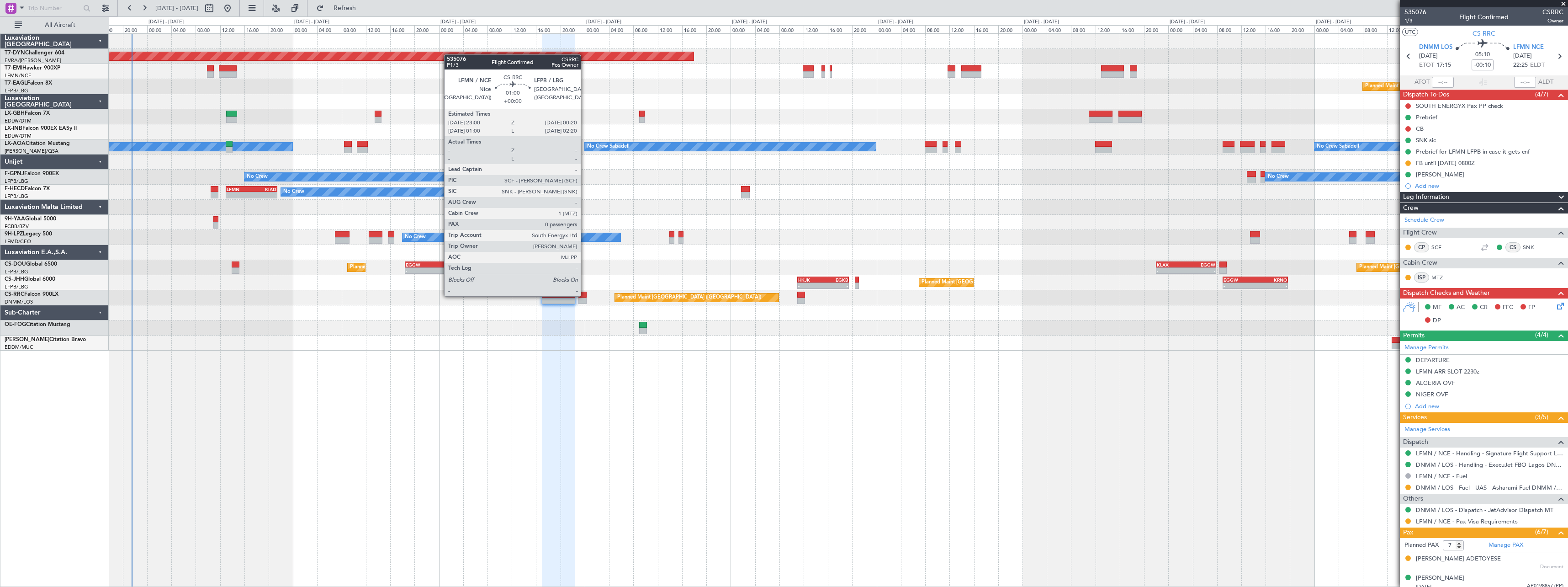
click at [585, 295] on div at bounding box center [582, 295] width 8 height 7
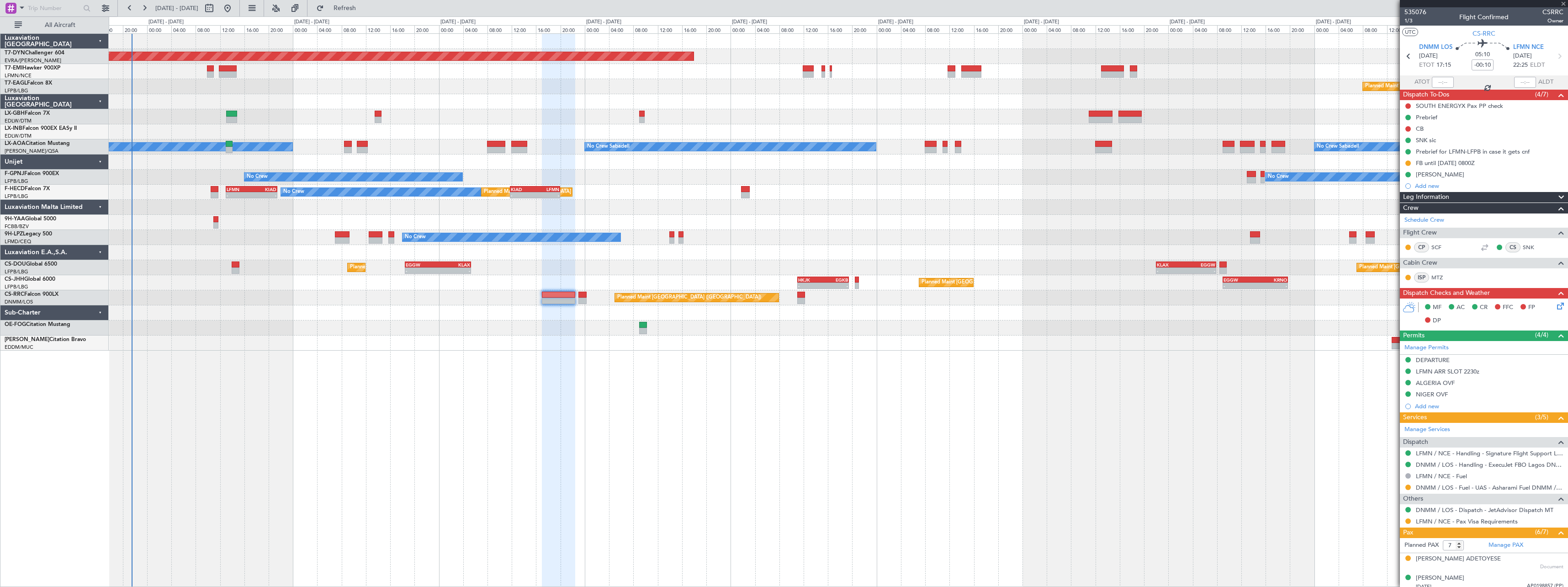
type input "0"
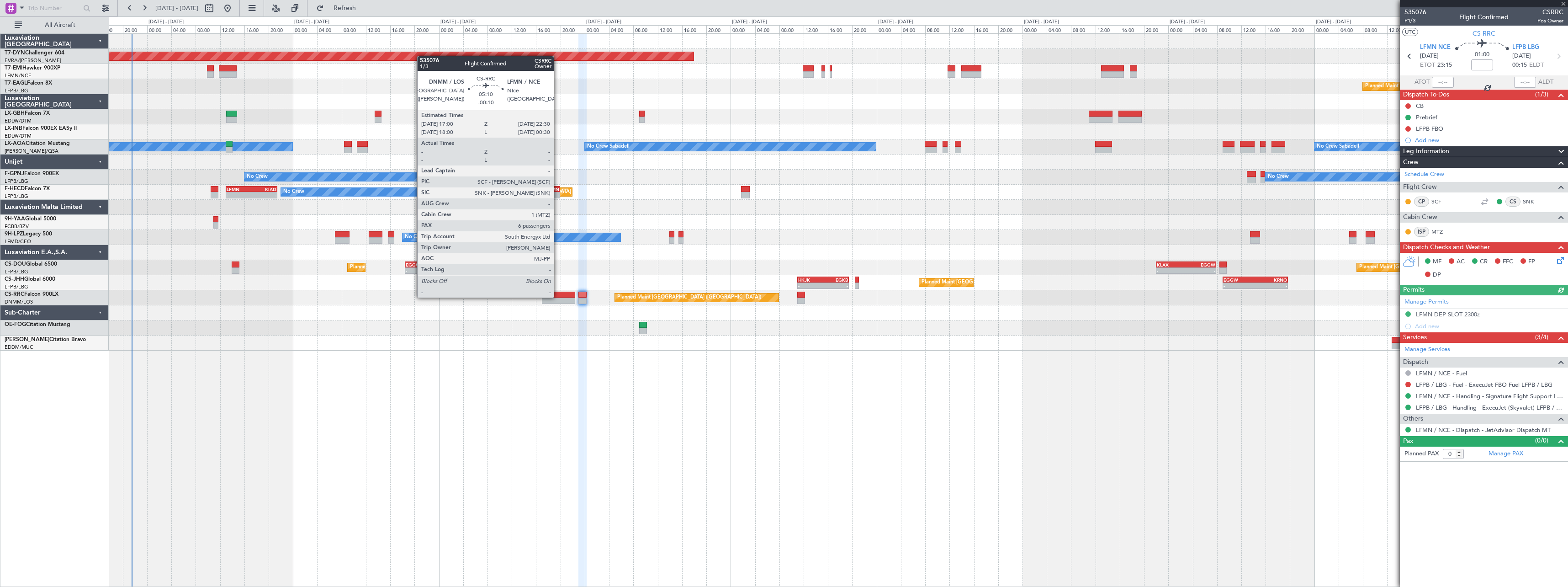
click at [558, 297] on div at bounding box center [558, 295] width 34 height 7
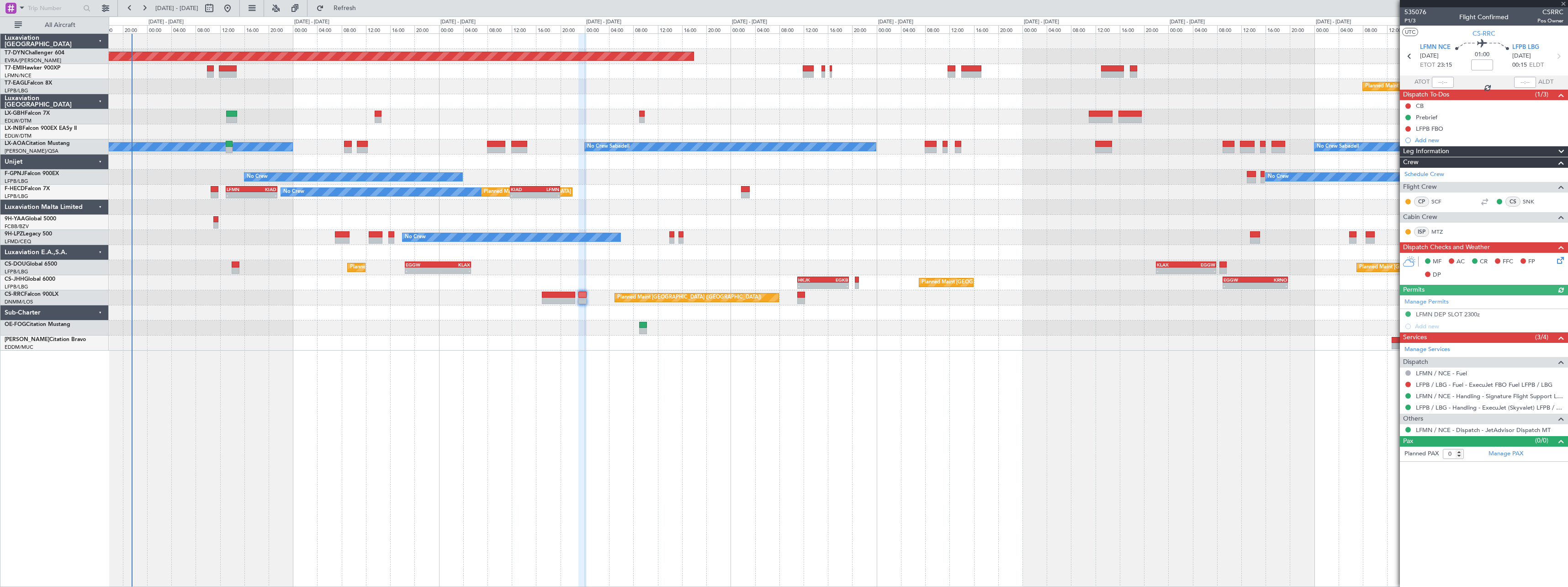
type input "-00:10"
type input "7"
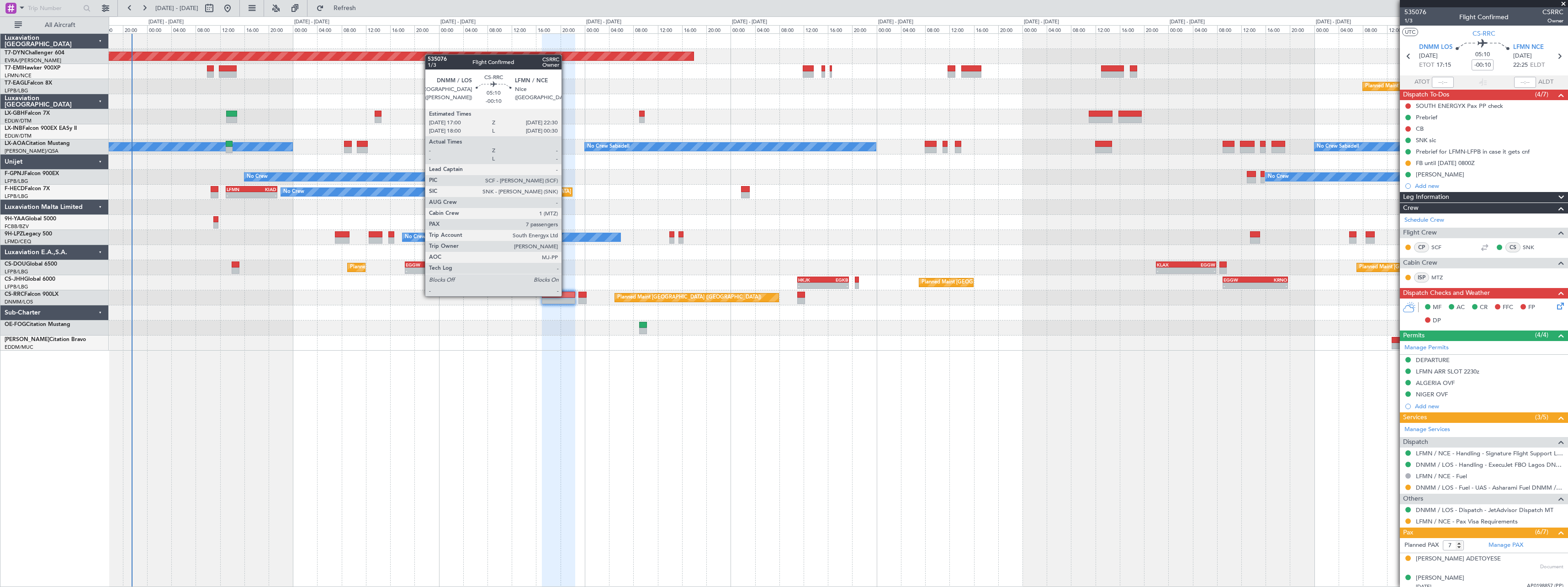
click at [566, 295] on div at bounding box center [558, 295] width 34 height 7
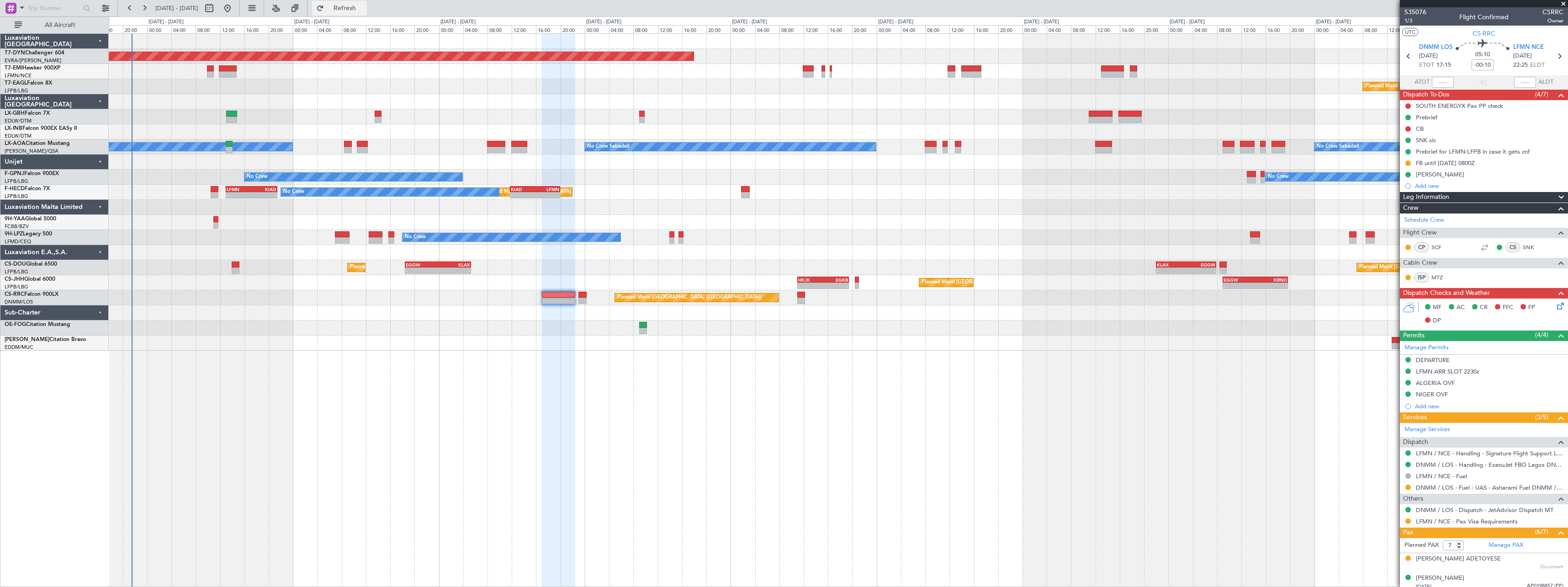
click at [362, 10] on span "Refresh" at bounding box center [345, 9] width 38 height 7
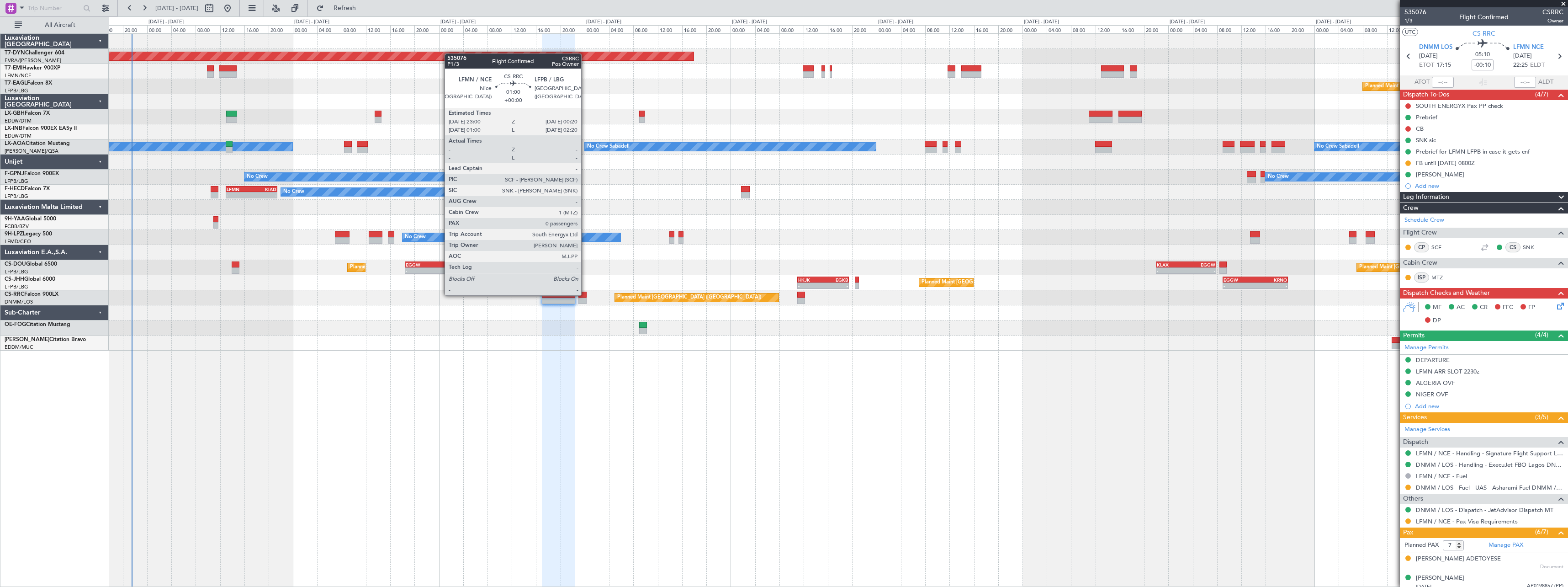
click at [585, 294] on div at bounding box center [582, 295] width 8 height 7
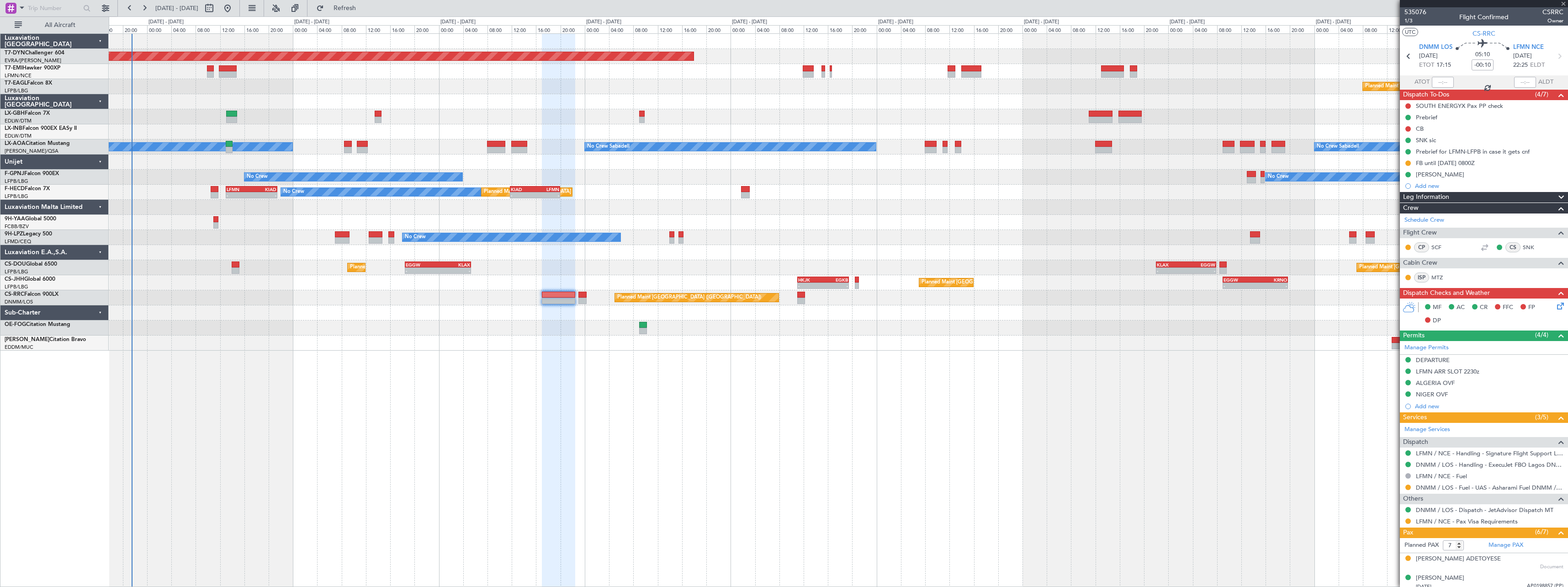
type input "0"
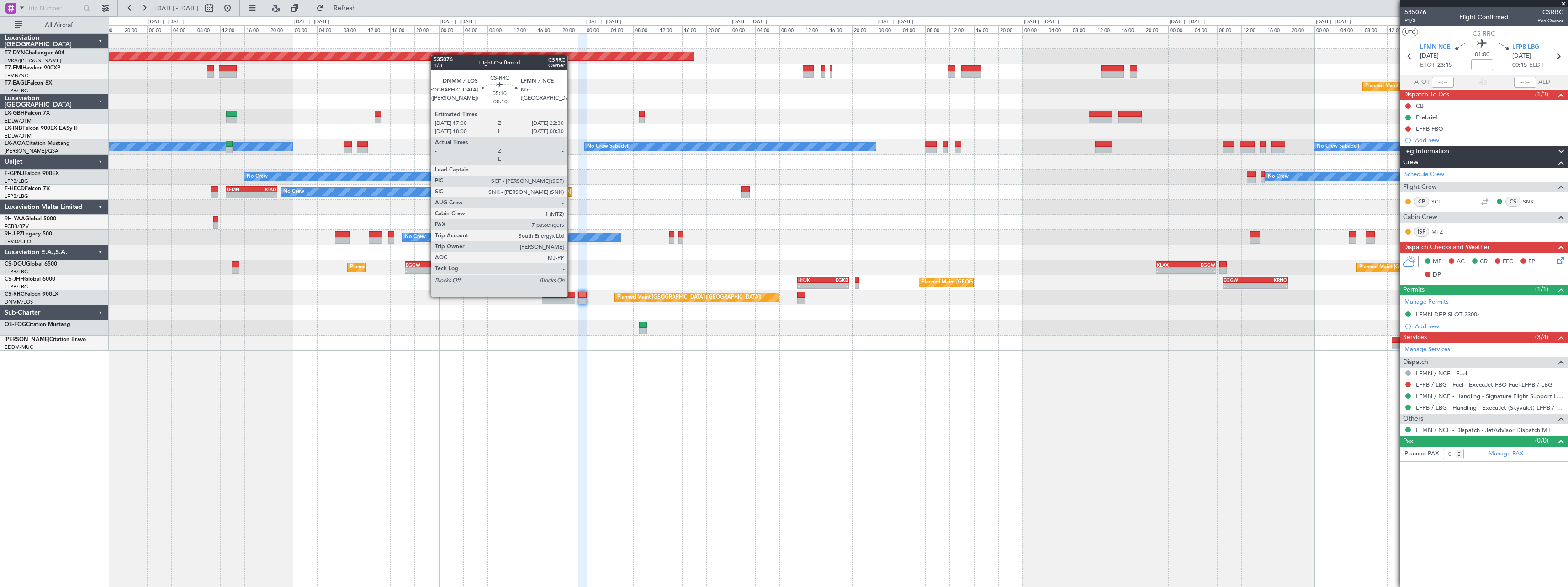
click at [572, 295] on div at bounding box center [558, 295] width 34 height 7
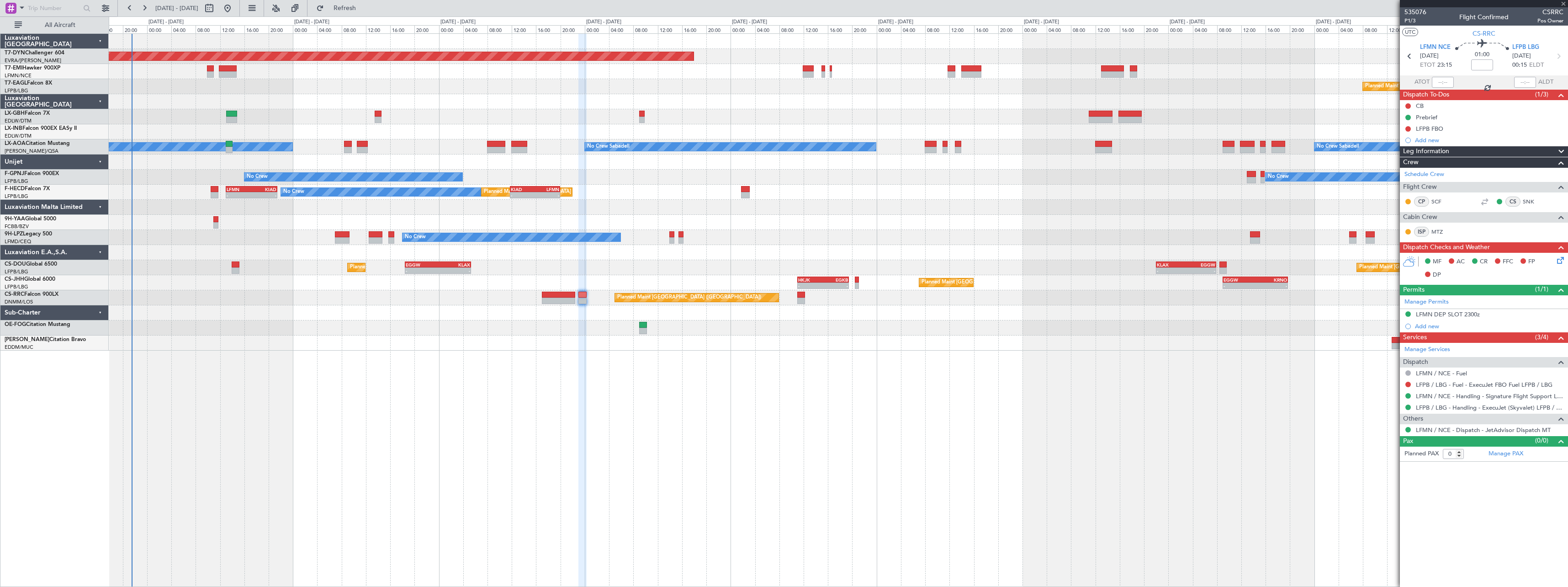
type input "-00:10"
type input "7"
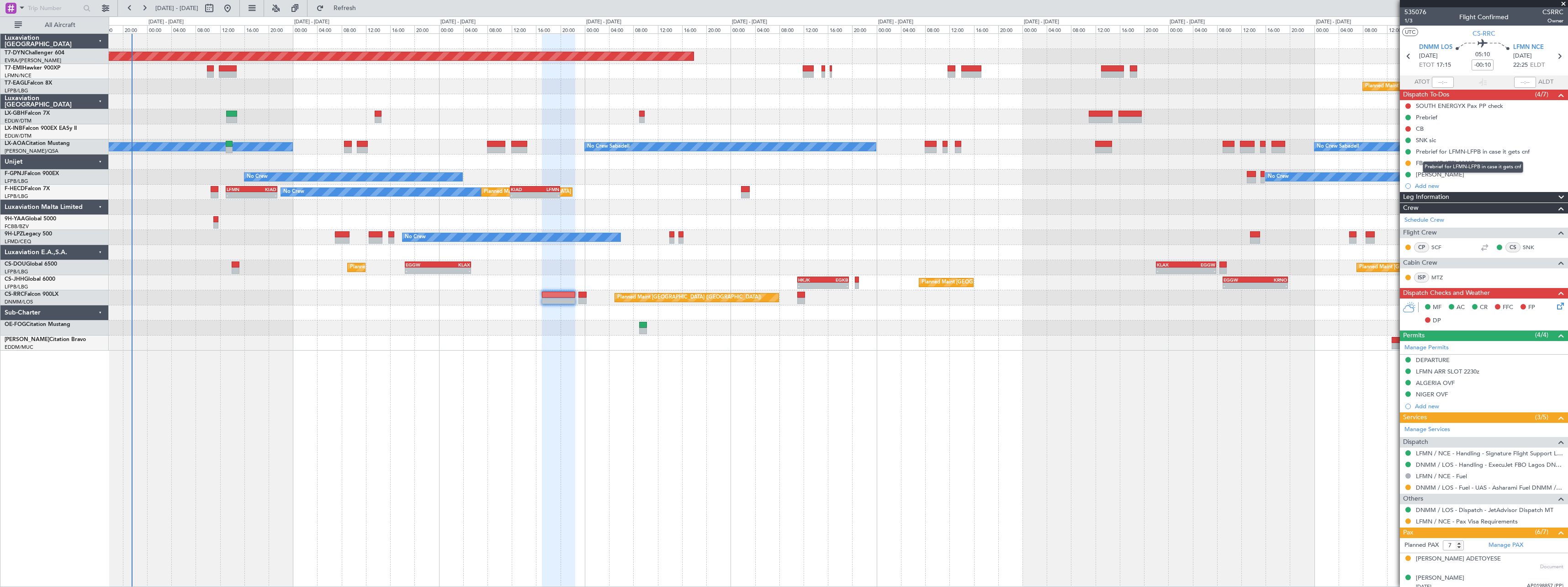
click at [1506, 174] on mat-tooltip-component "Prebrief for LFMN-LFPB in case it gets cnf" at bounding box center [1473, 167] width 113 height 24
click at [1478, 175] on div "[PERSON_NAME]" at bounding box center [1484, 174] width 168 height 11
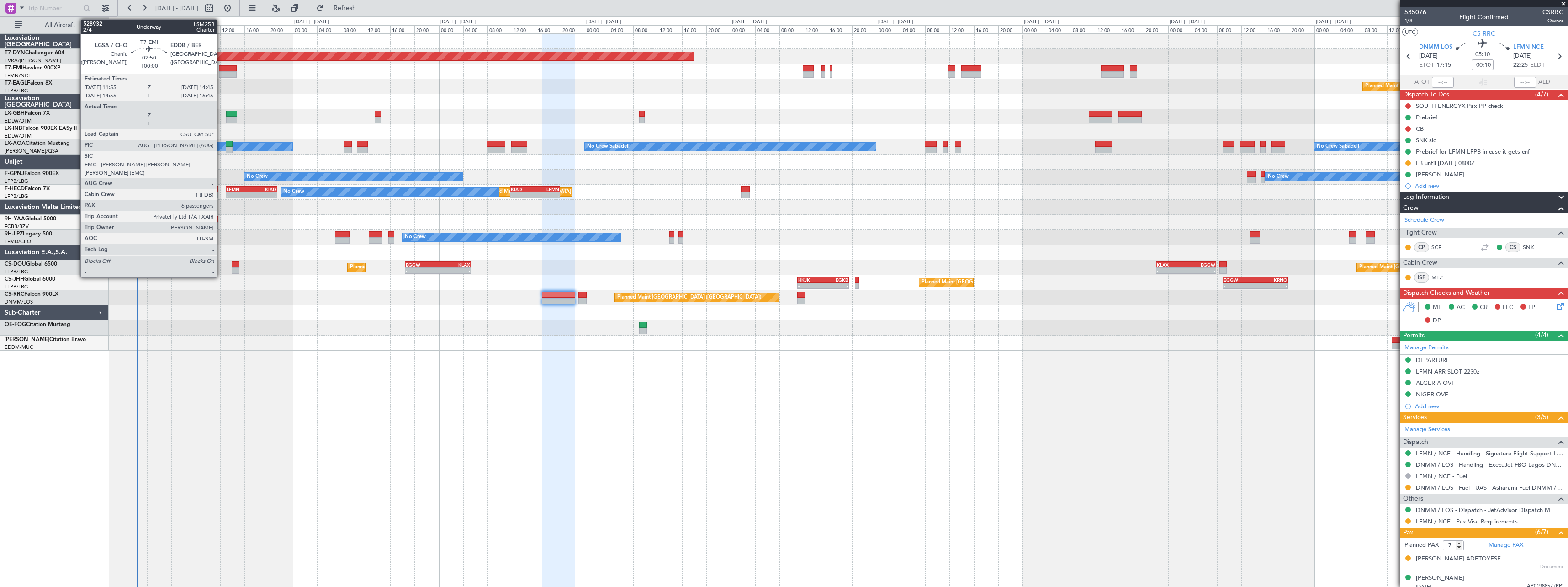
click at [221, 66] on div at bounding box center [227, 69] width 17 height 7
click at [229, 71] on div at bounding box center [227, 69] width 17 height 7
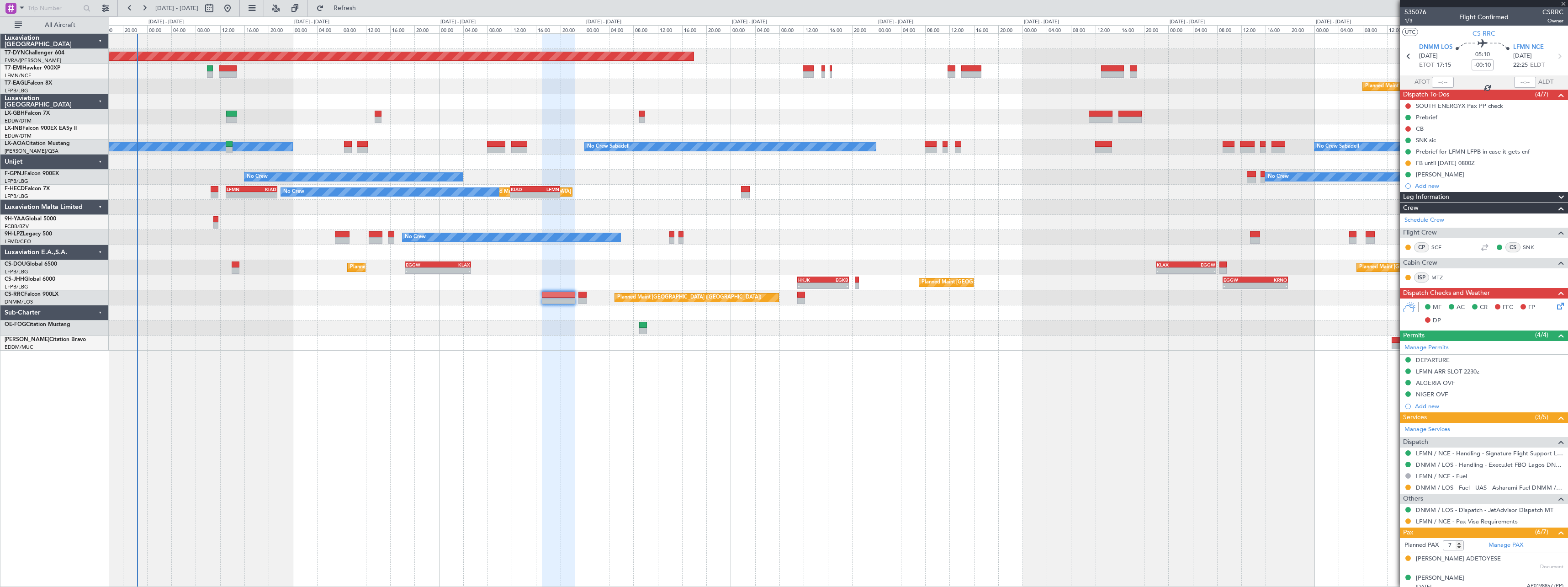
click at [229, 71] on div at bounding box center [227, 69] width 17 height 7
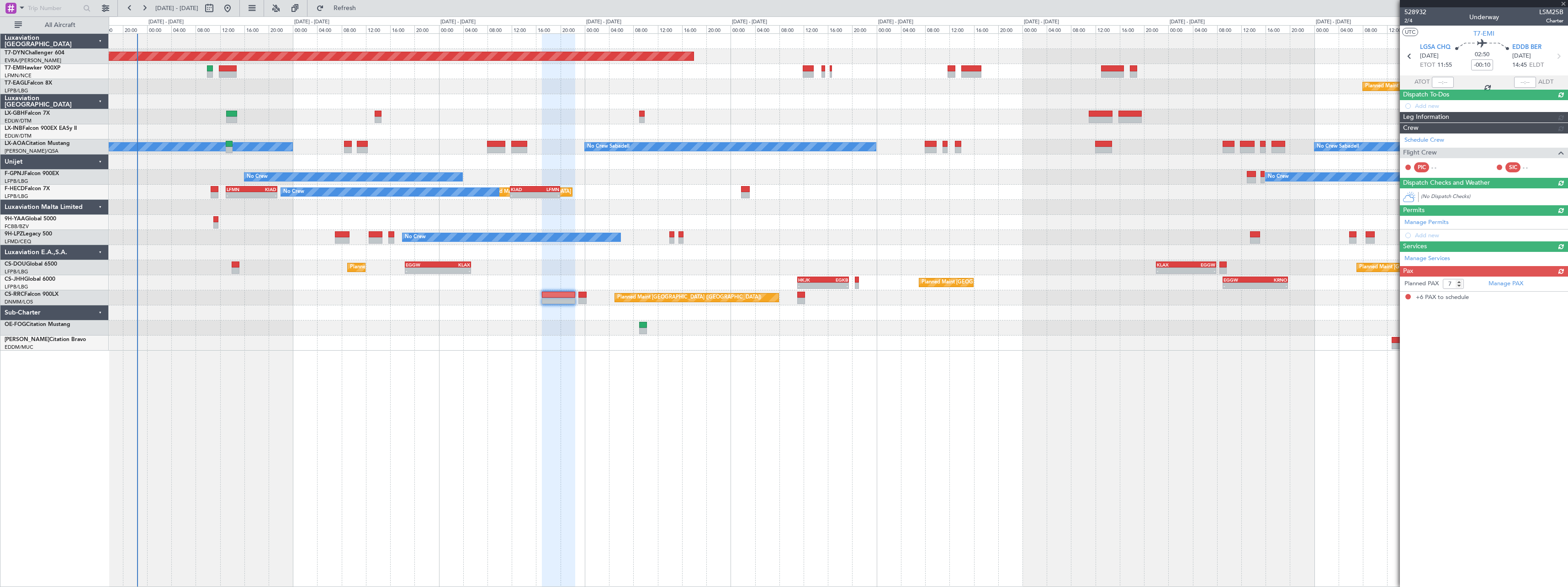
type input "6"
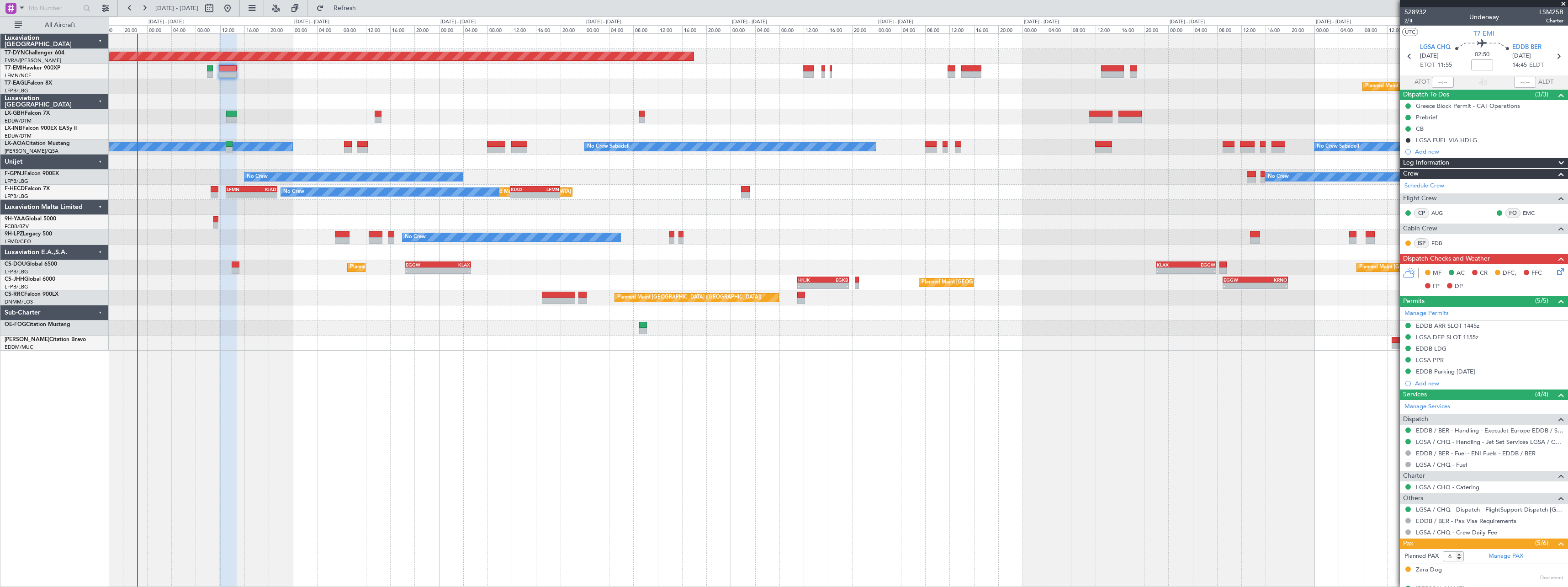
click at [1411, 24] on span "2/4" at bounding box center [1415, 21] width 22 height 8
click at [1555, 270] on icon at bounding box center [1558, 270] width 7 height 7
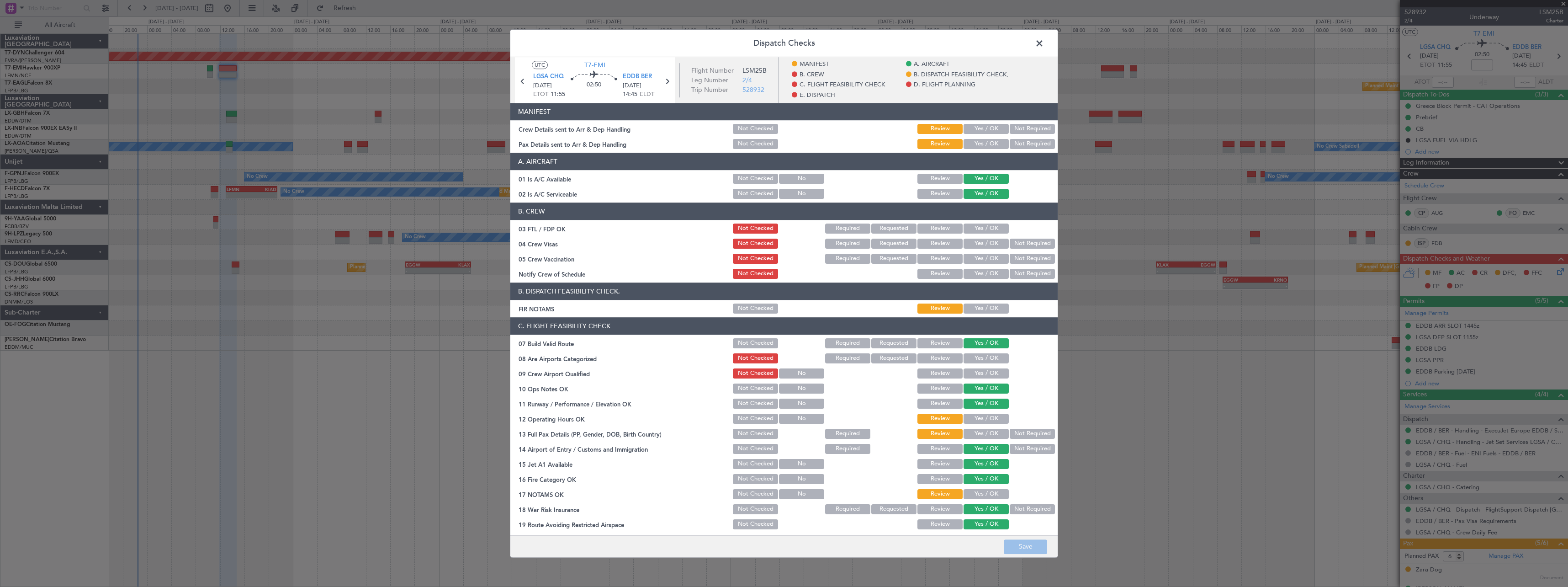
click at [963, 131] on button "Yes / OK" at bounding box center [986, 129] width 45 height 10
click at [972, 142] on button "Yes / OK" at bounding box center [986, 144] width 45 height 10
click at [1029, 549] on button "Save" at bounding box center [1025, 546] width 44 height 15
click at [1044, 36] on span at bounding box center [1044, 46] width 0 height 18
